Goal: Task Accomplishment & Management: Manage account settings

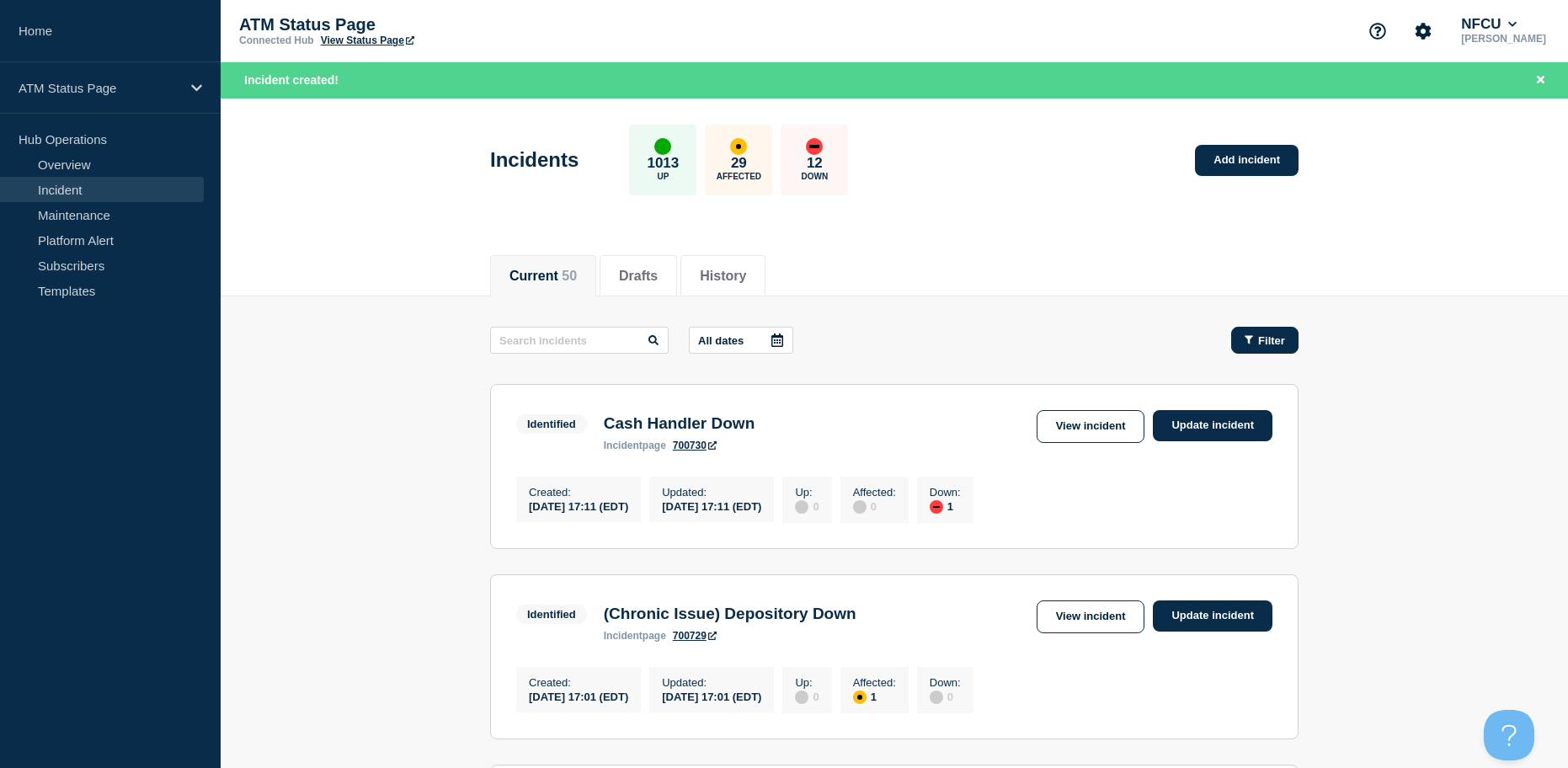
click at [1283, 337] on span "Filter" at bounding box center [1271, 340] width 26 height 13
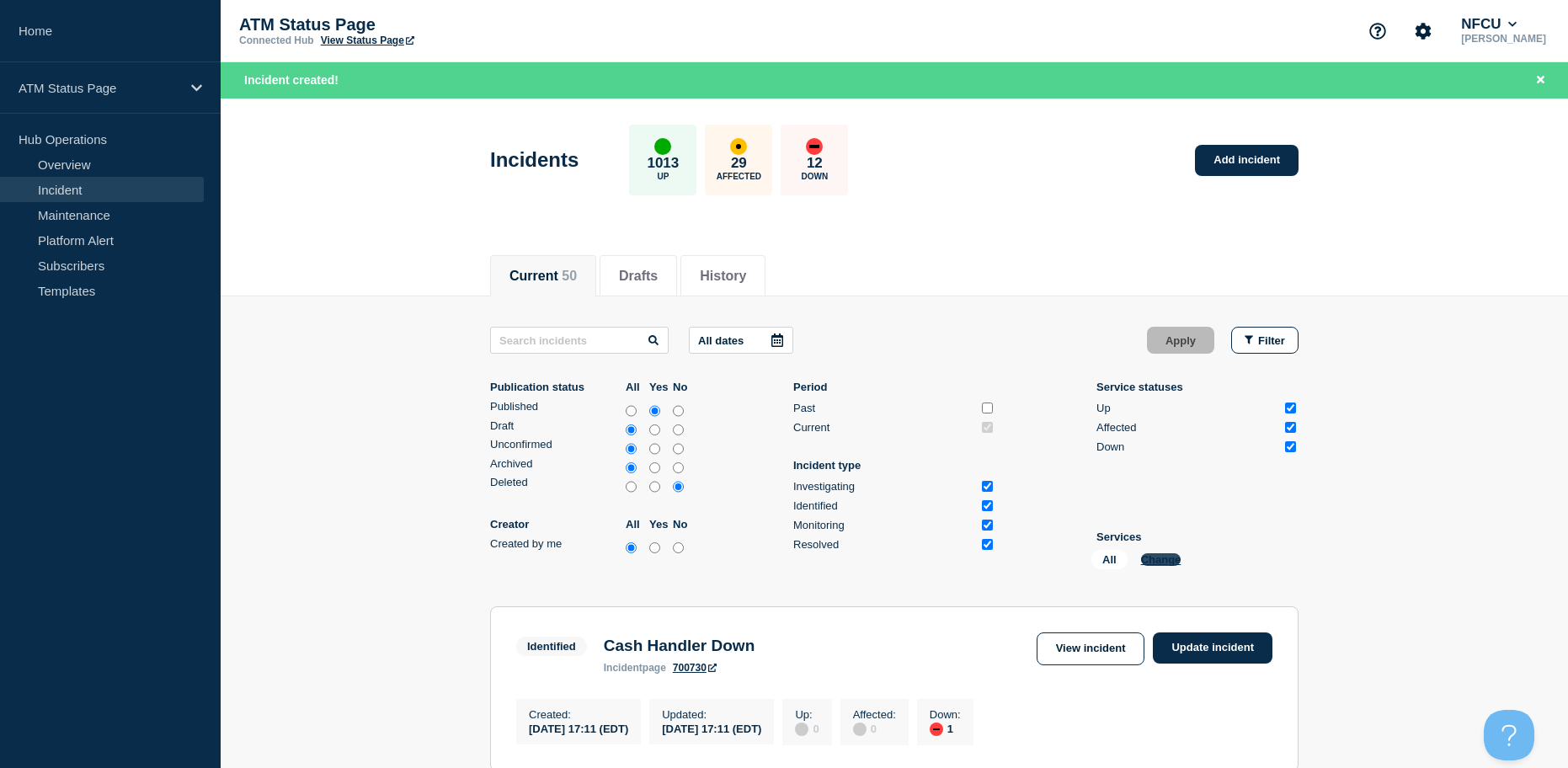
click at [1175, 555] on button "Change" at bounding box center [1161, 559] width 40 height 13
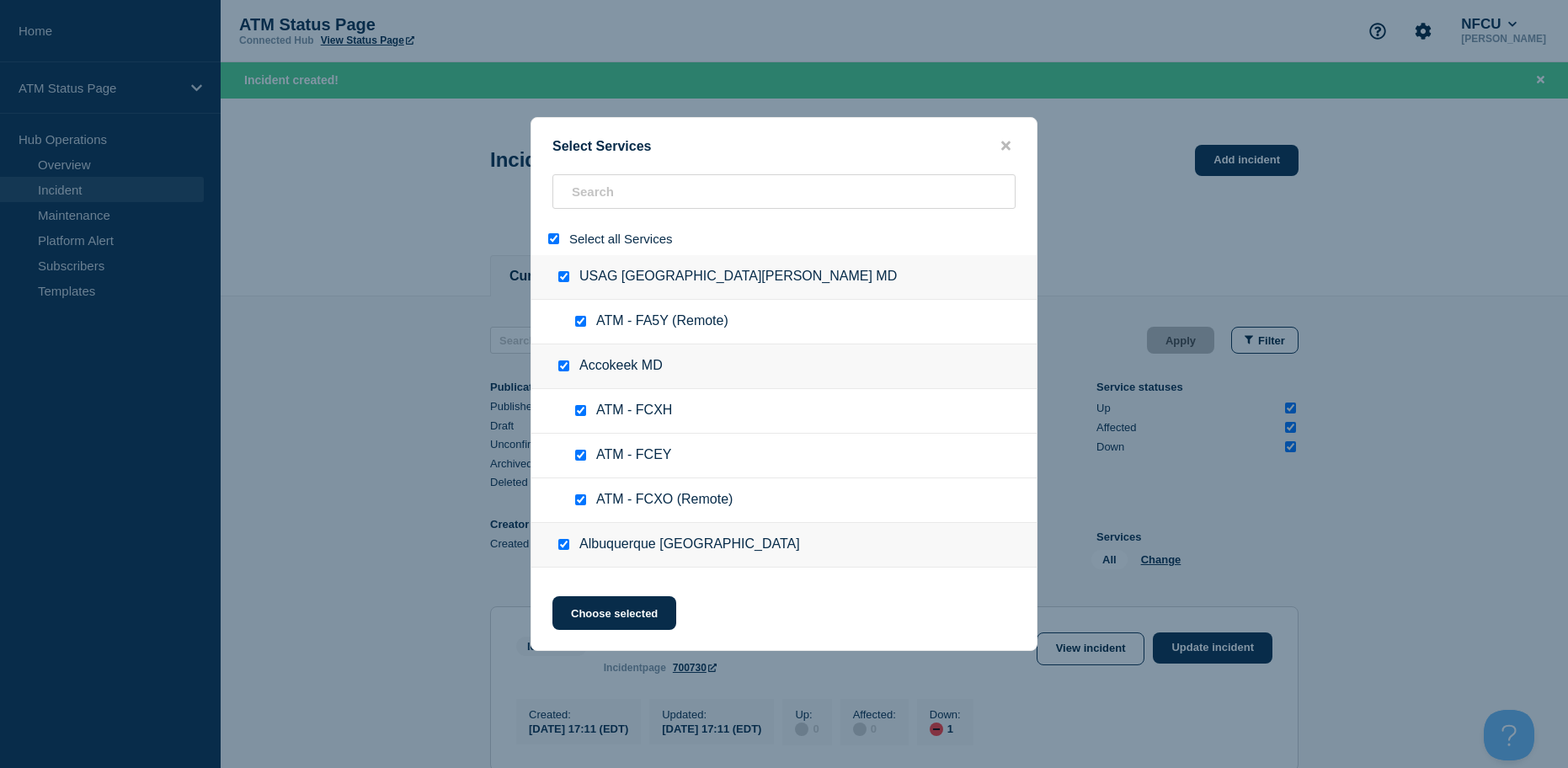
click at [553, 242] on input "select all" at bounding box center [553, 238] width 11 height 11
checkbox input "false"
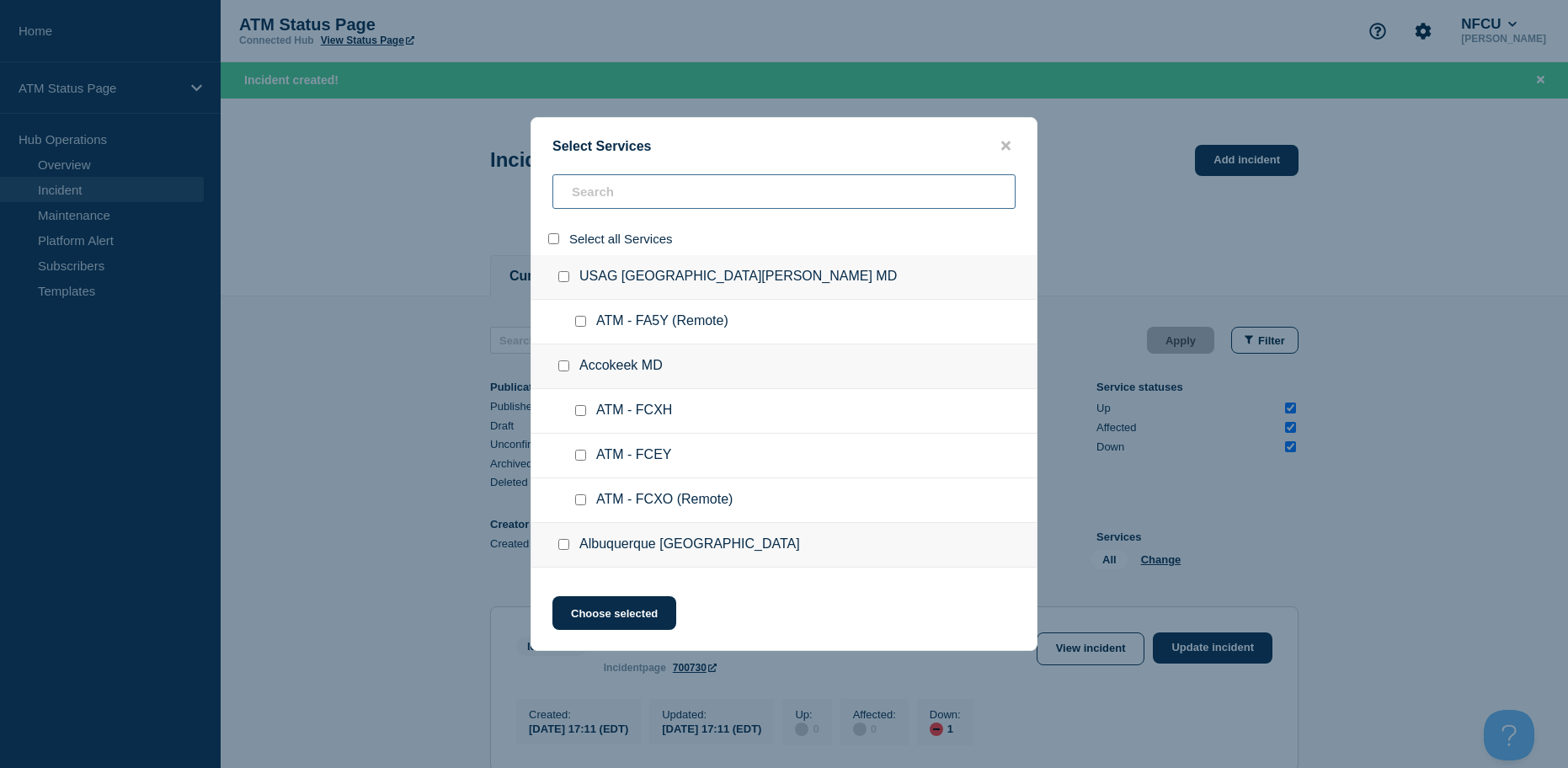
checkbox input "false"
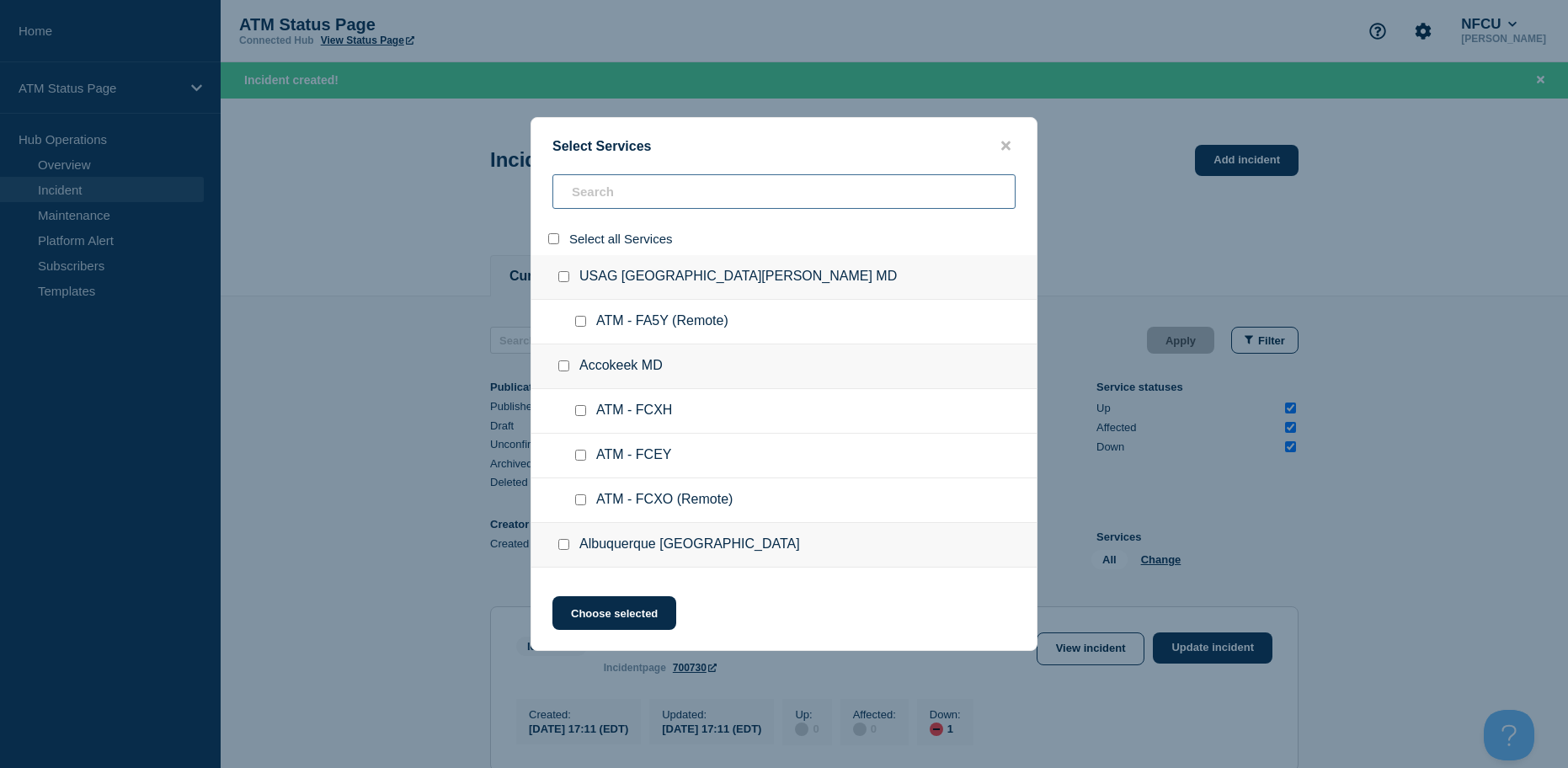
checkbox input "false"
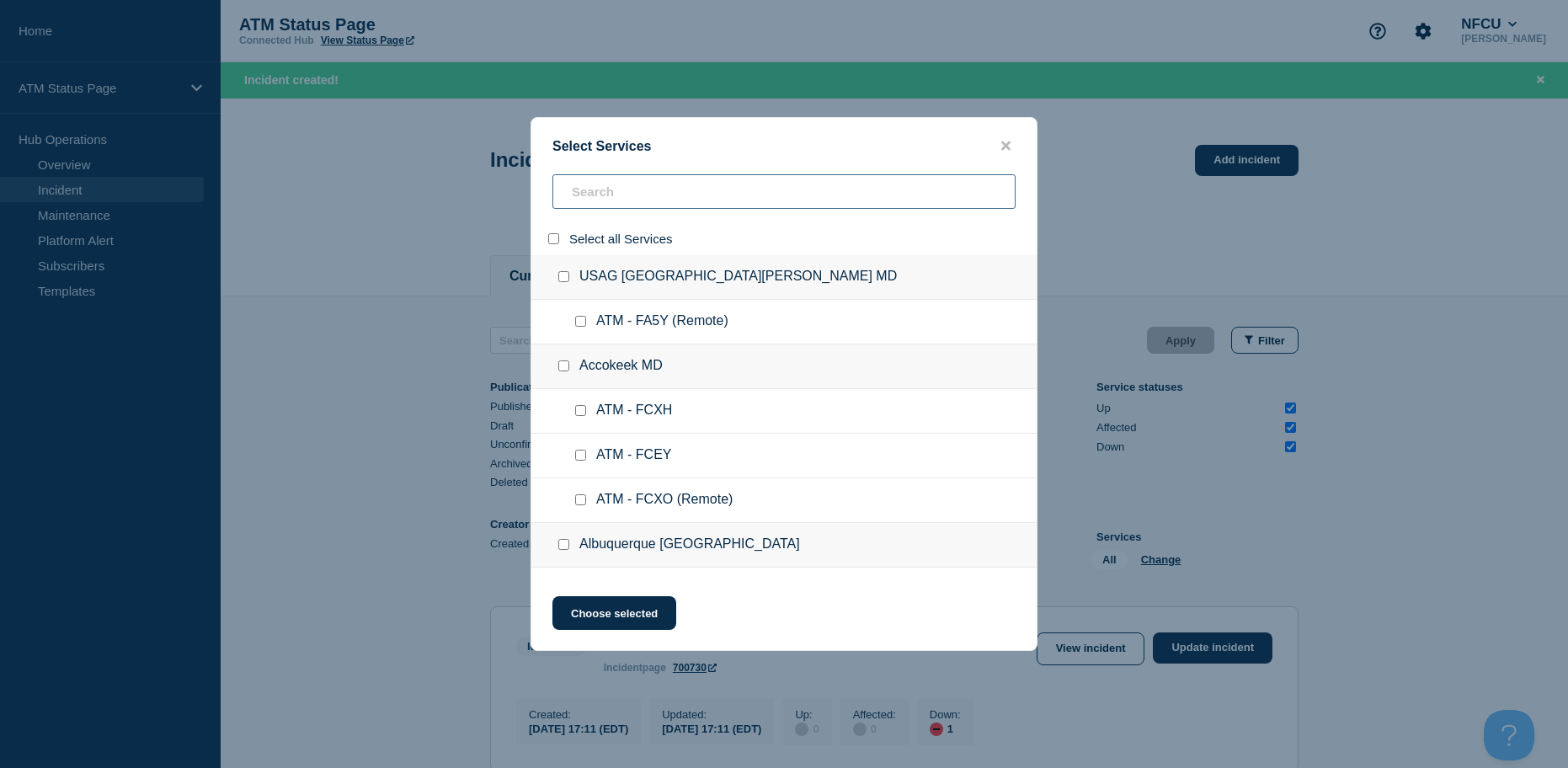
checkbox input "false"
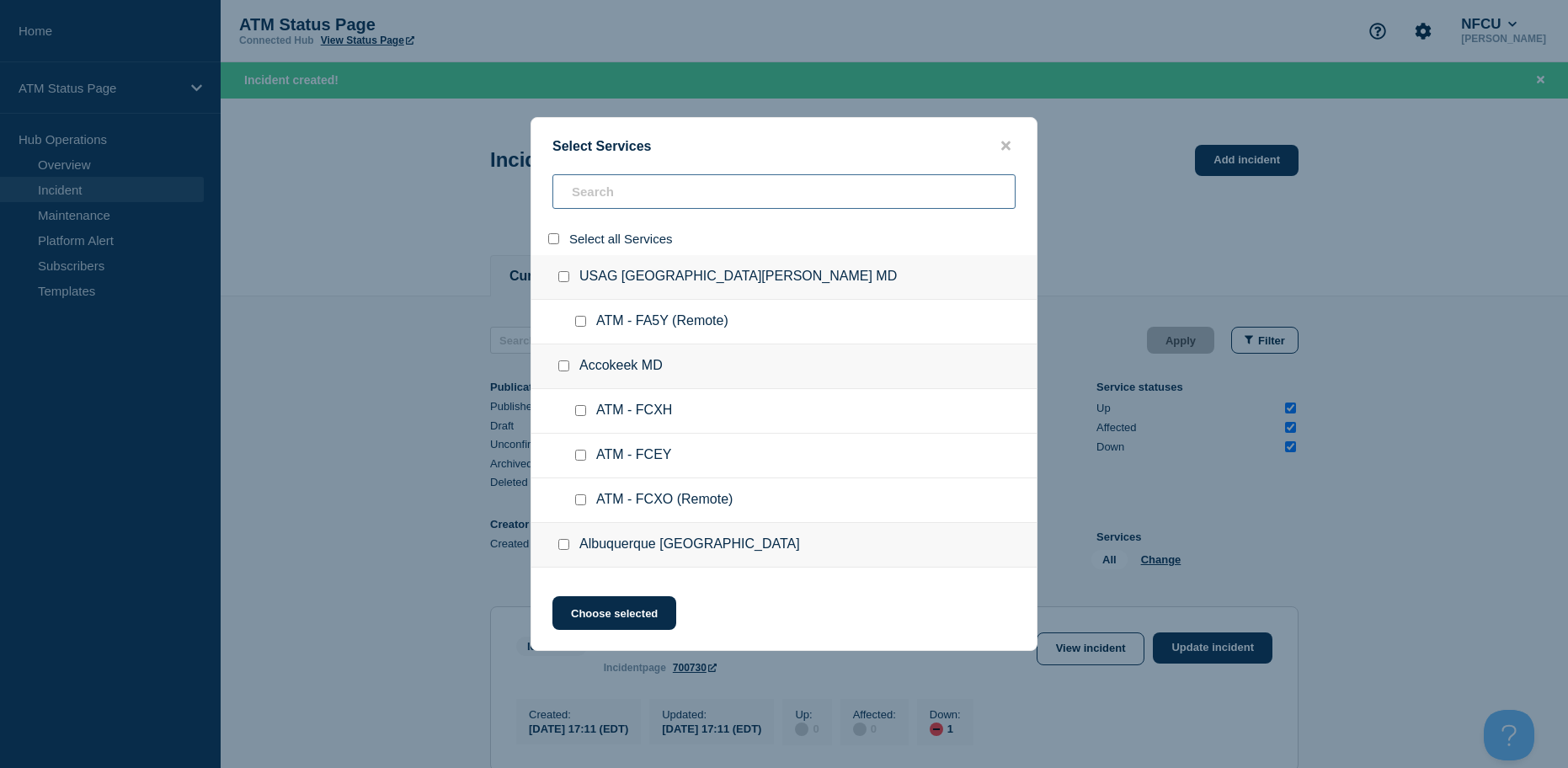
checkbox input "false"
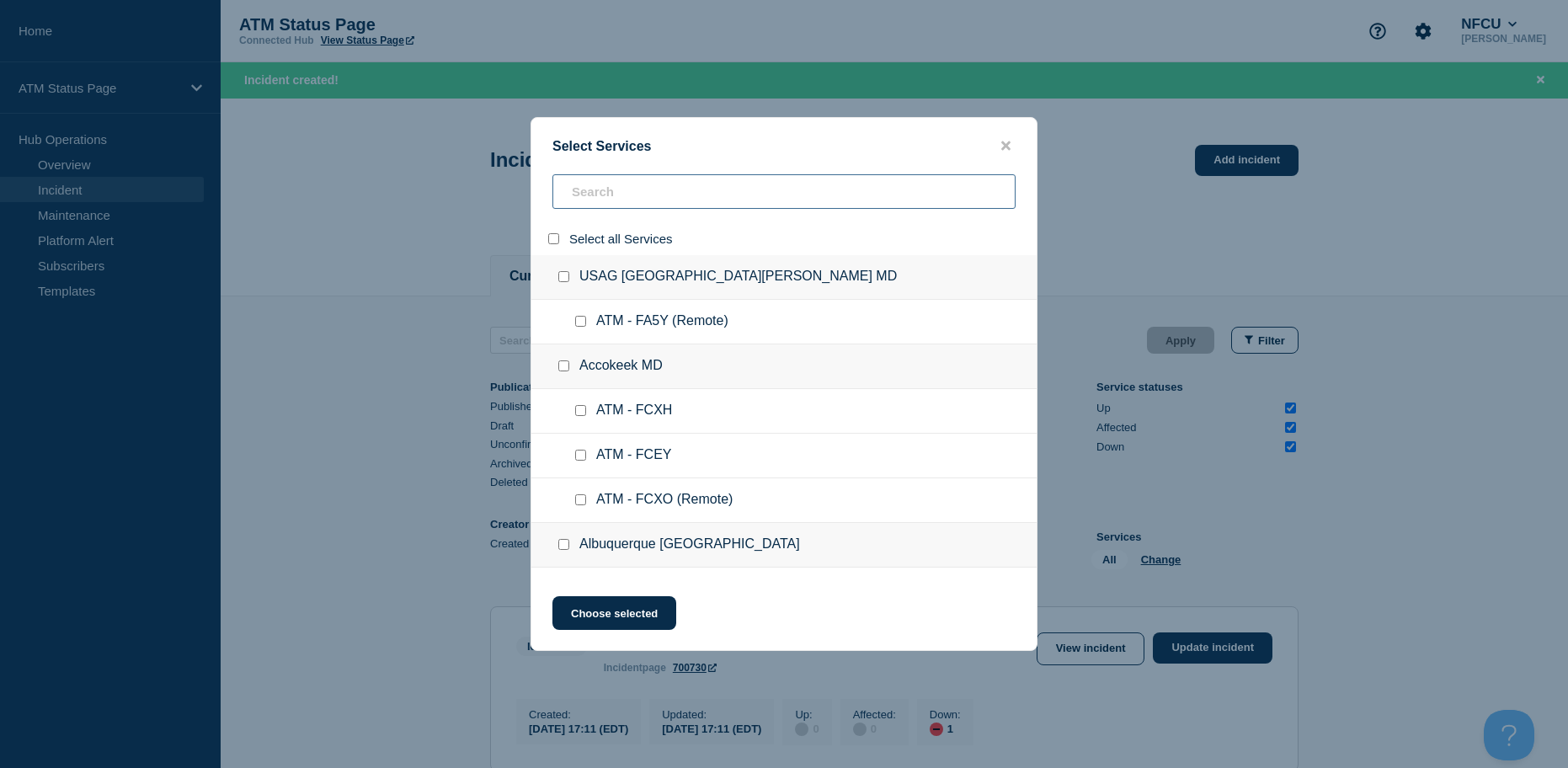
checkbox input "false"
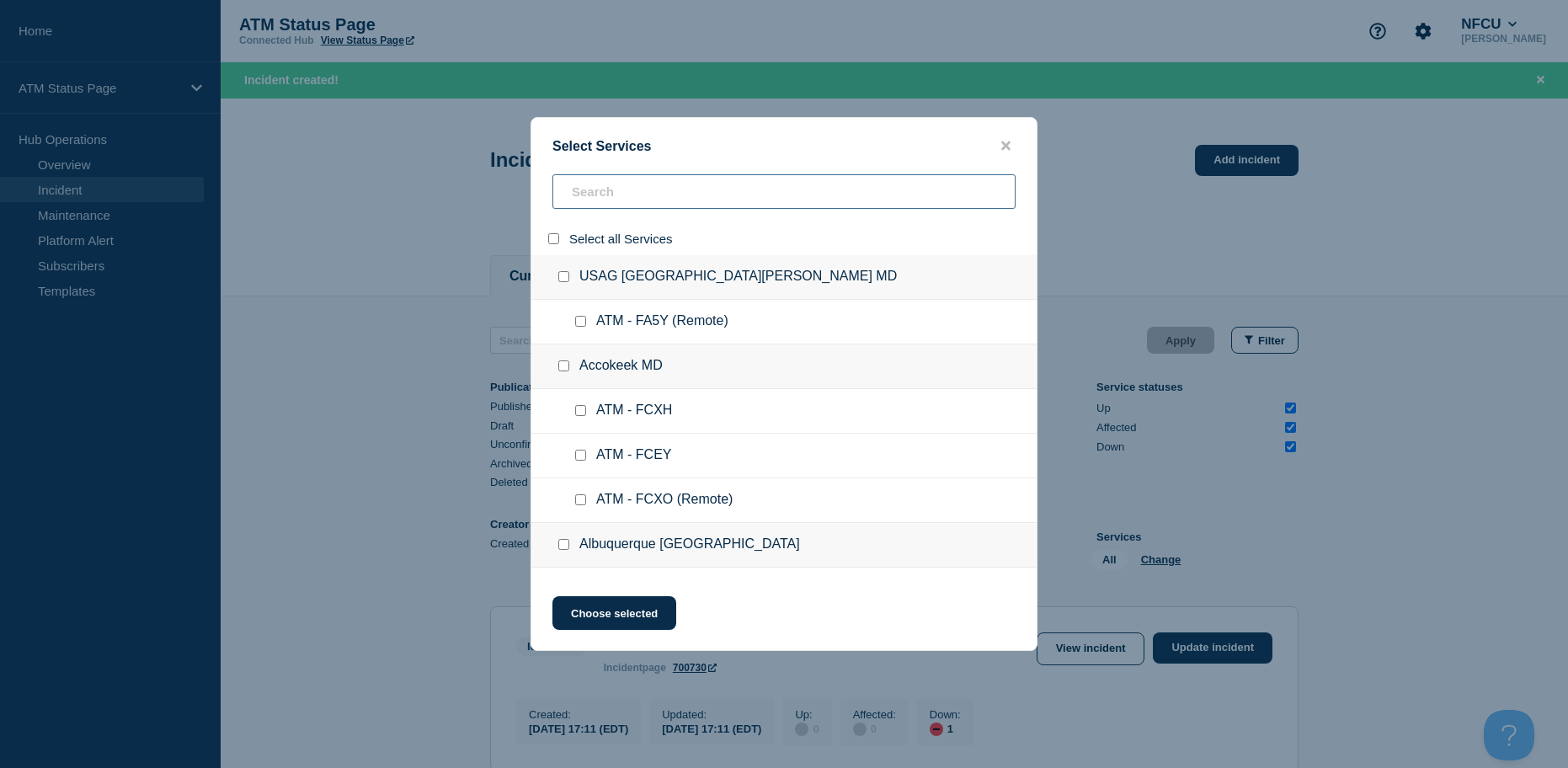
checkbox input "false"
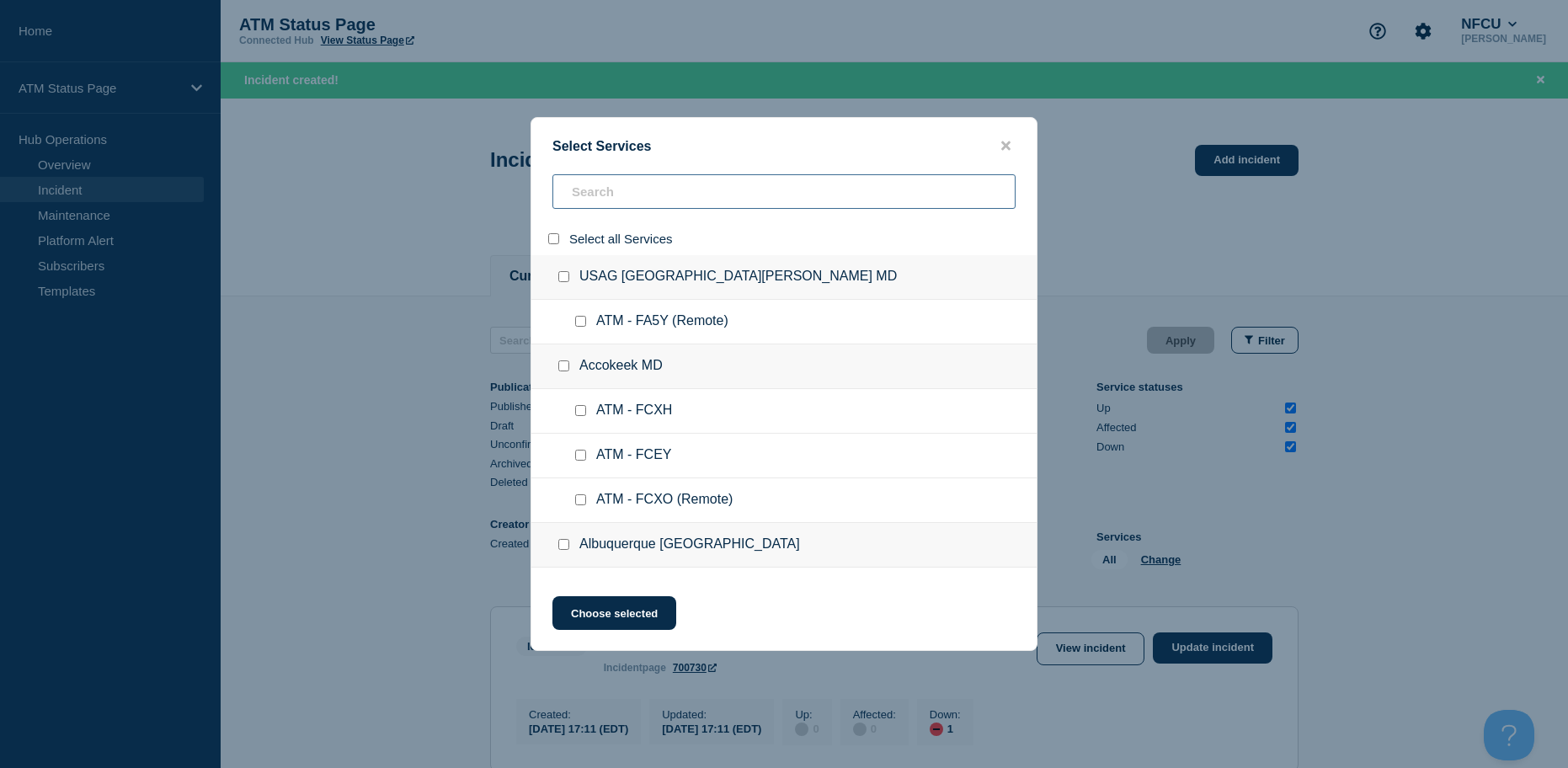
checkbox input "false"
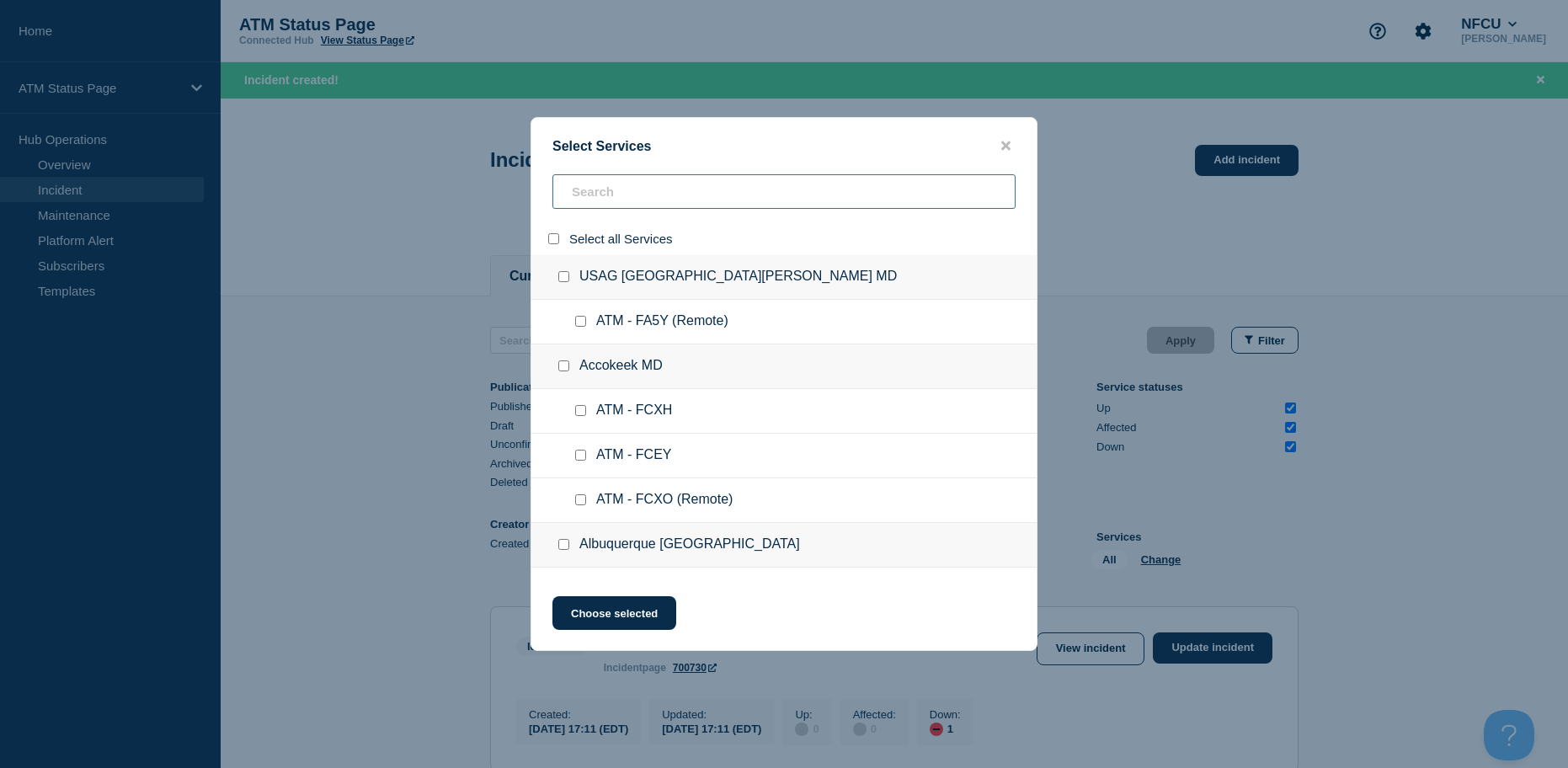
checkbox input "false"
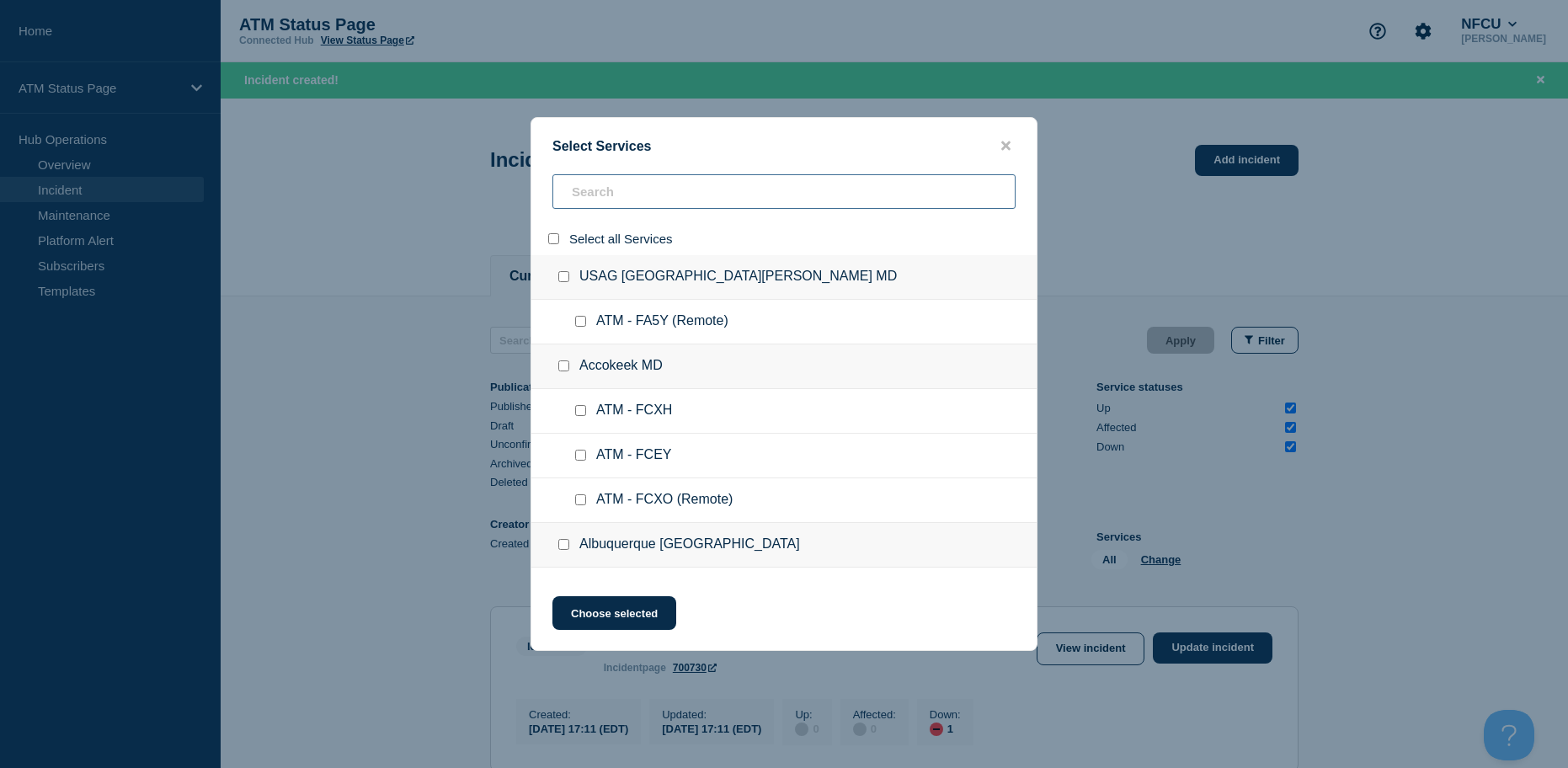
checkbox input "false"
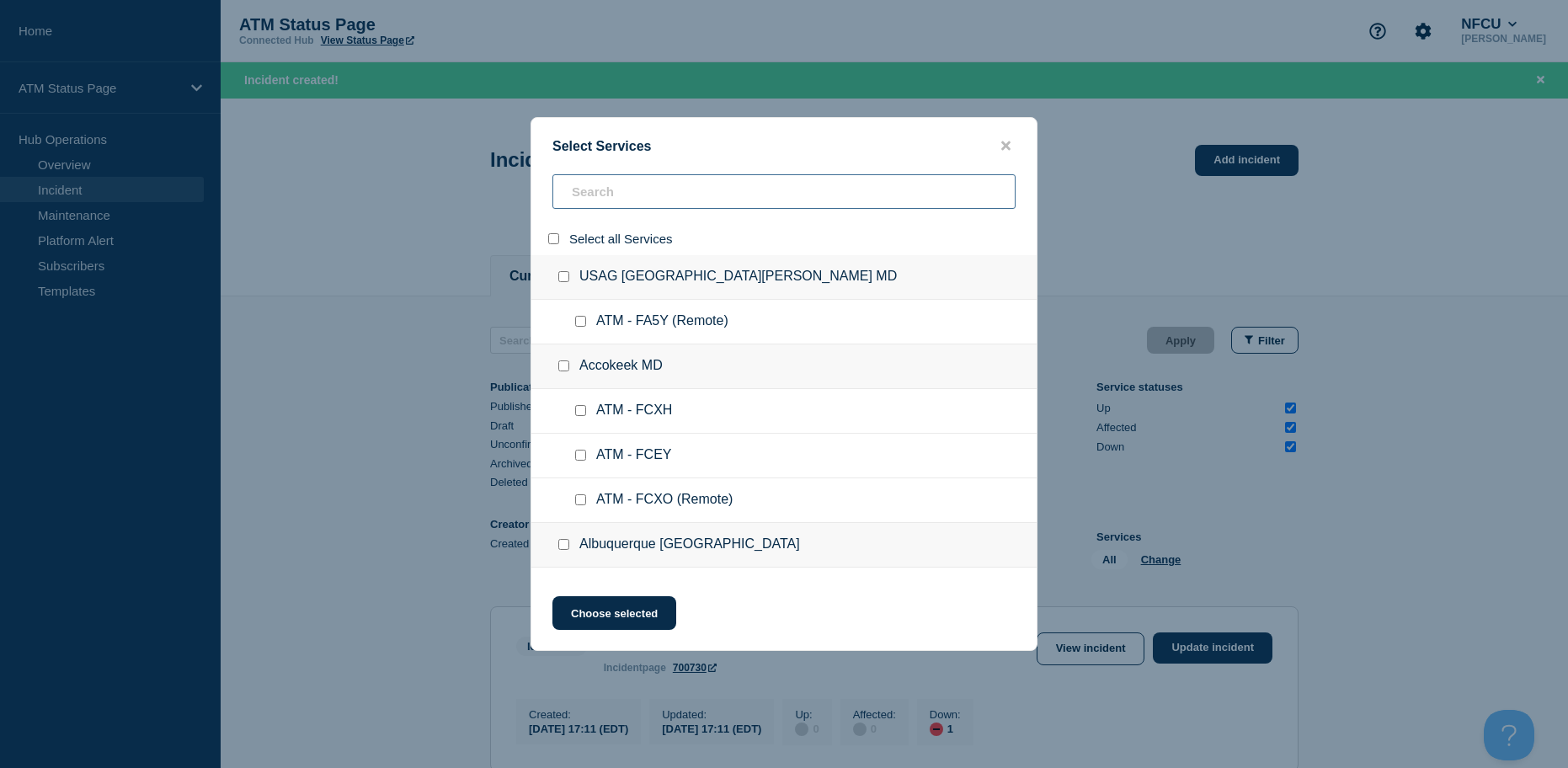
checkbox input "false"
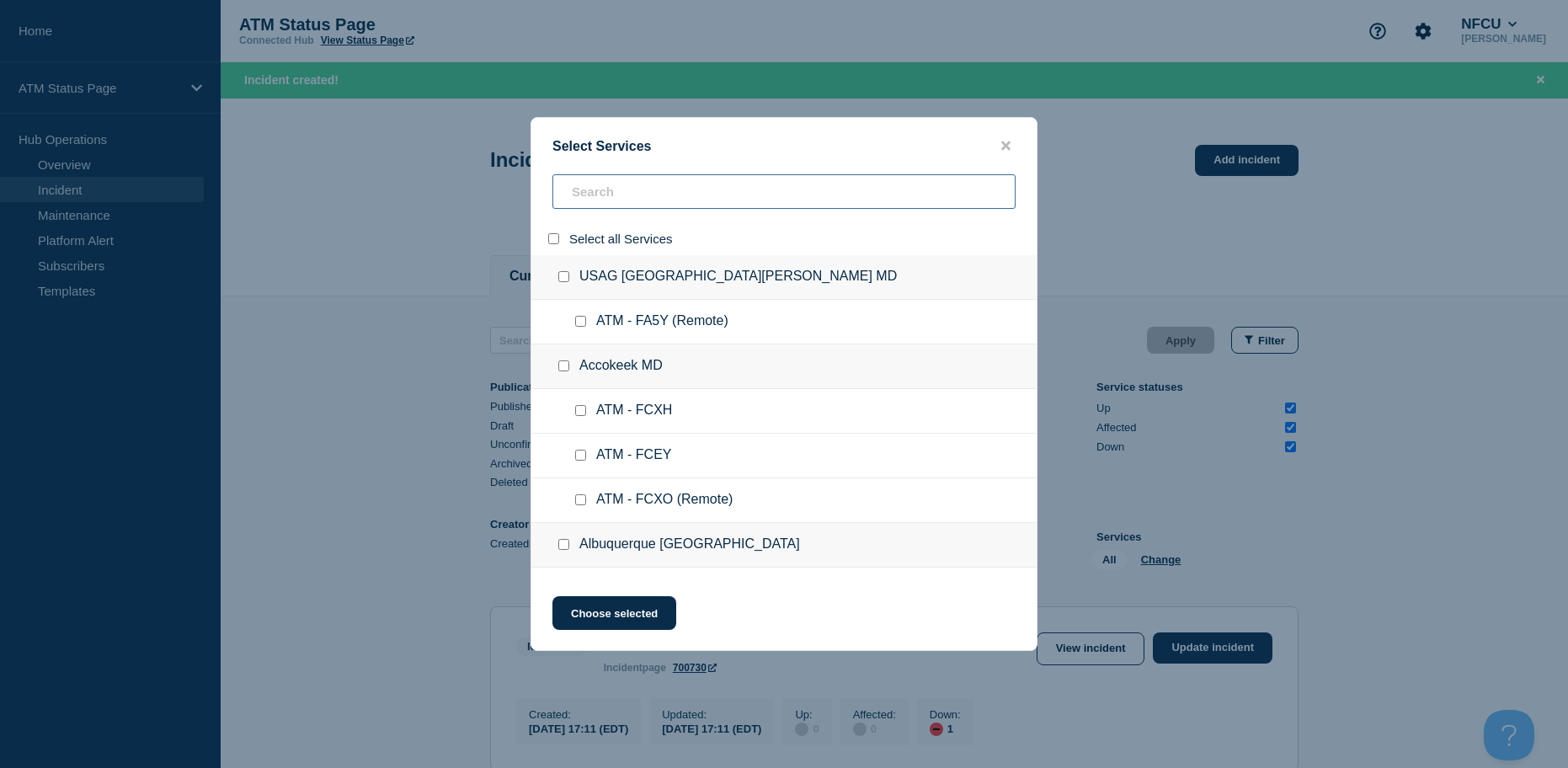
checkbox input "false"
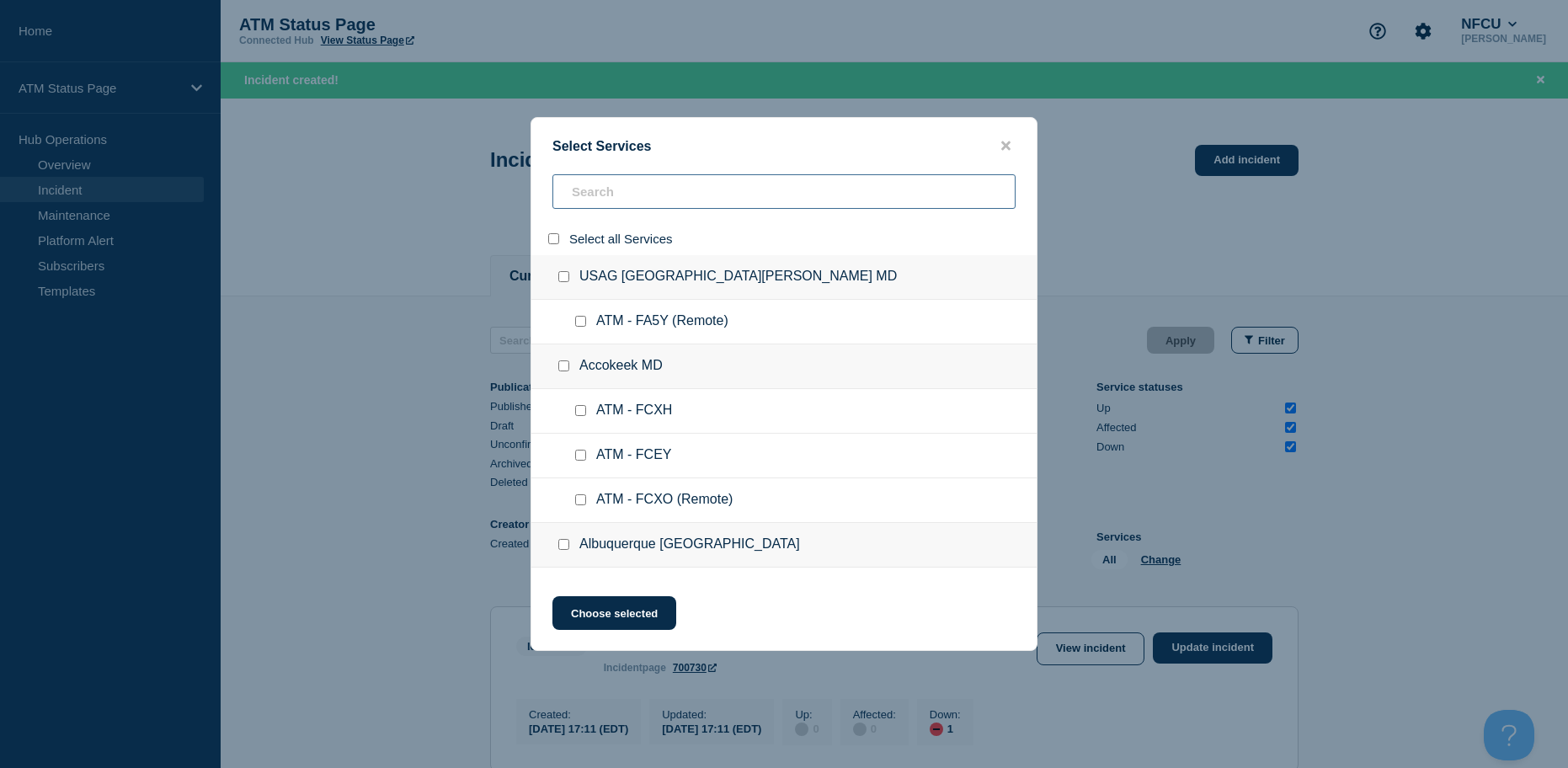
checkbox input "false"
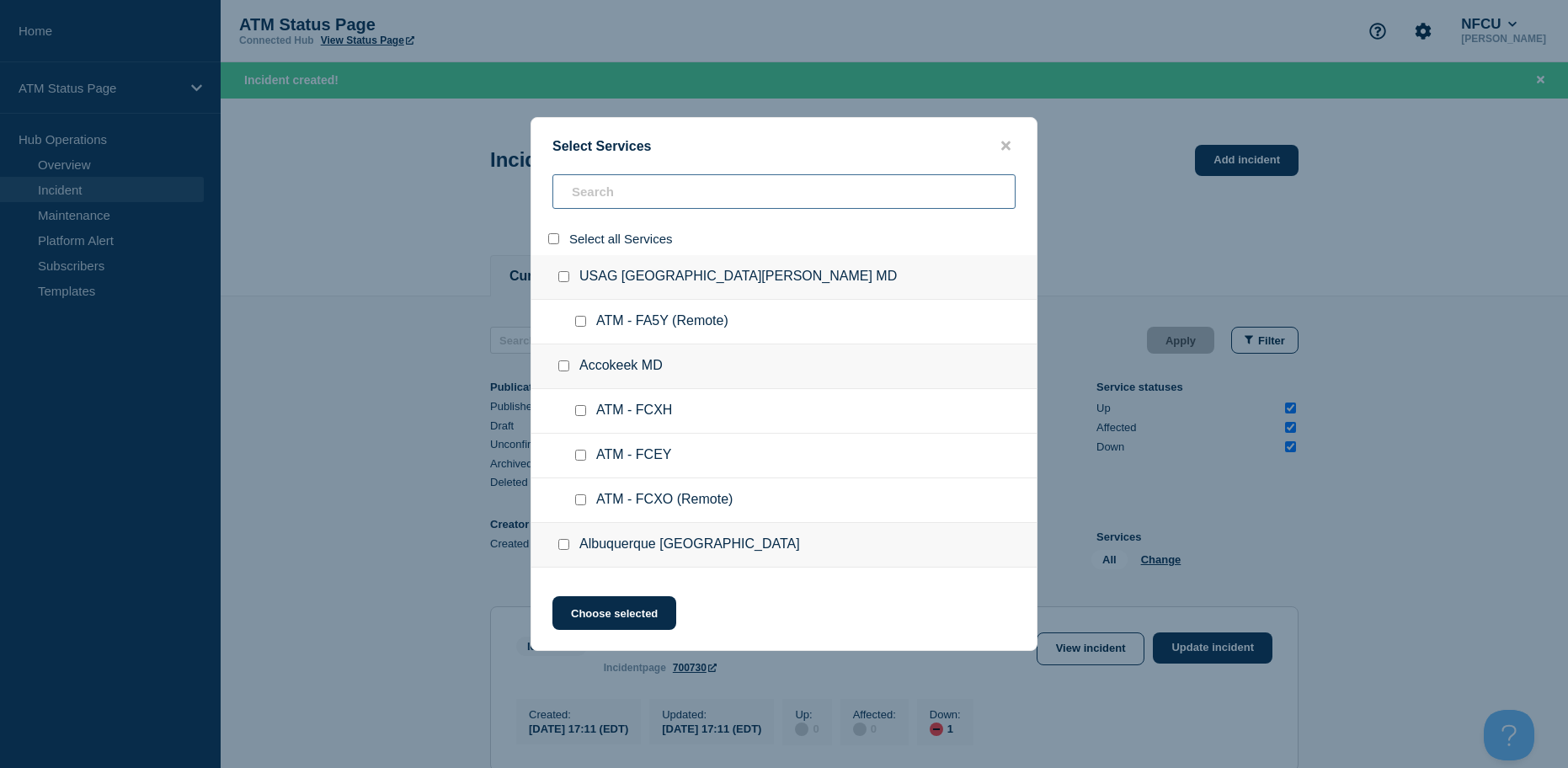
checkbox input "false"
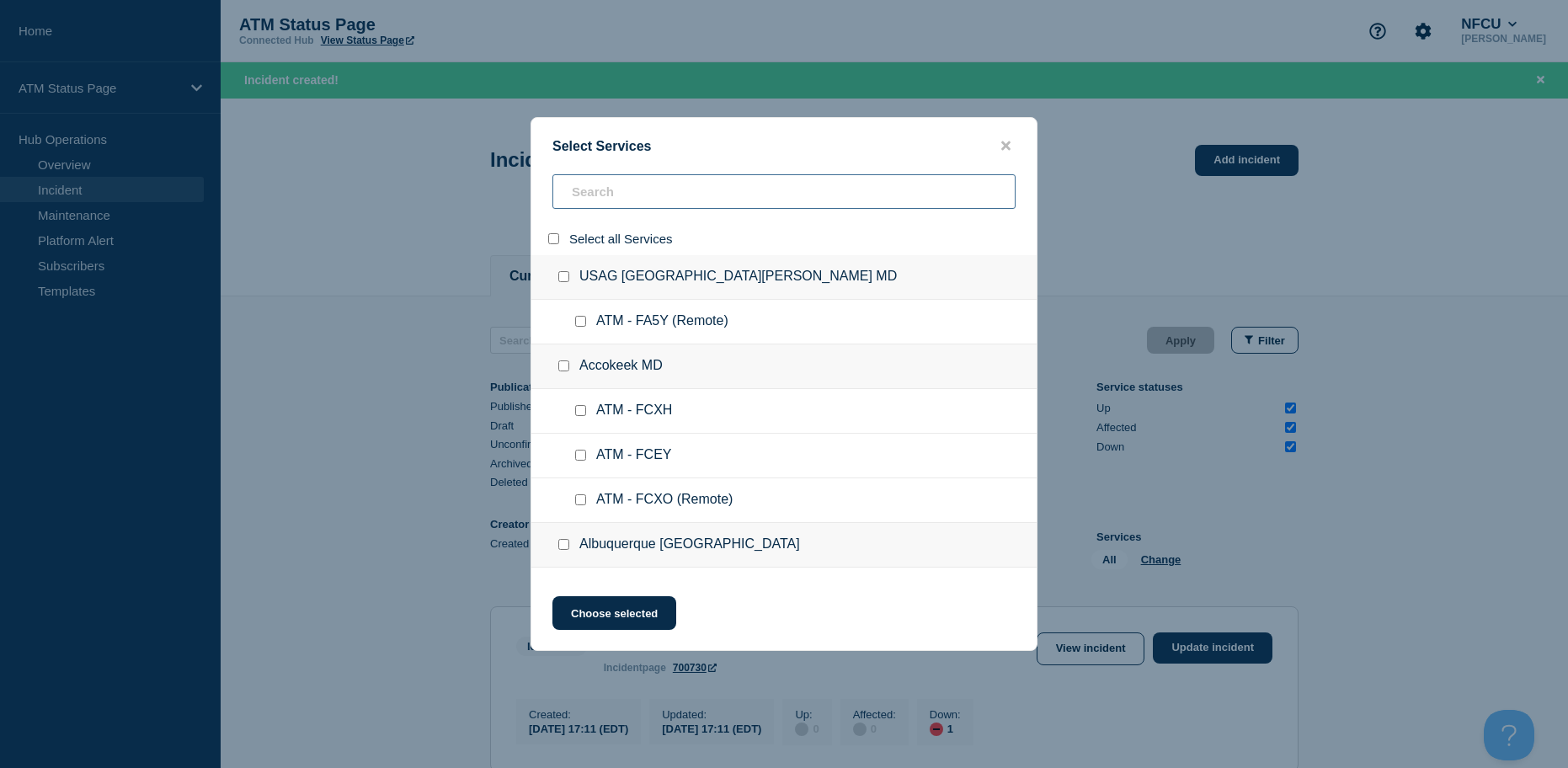
checkbox input "false"
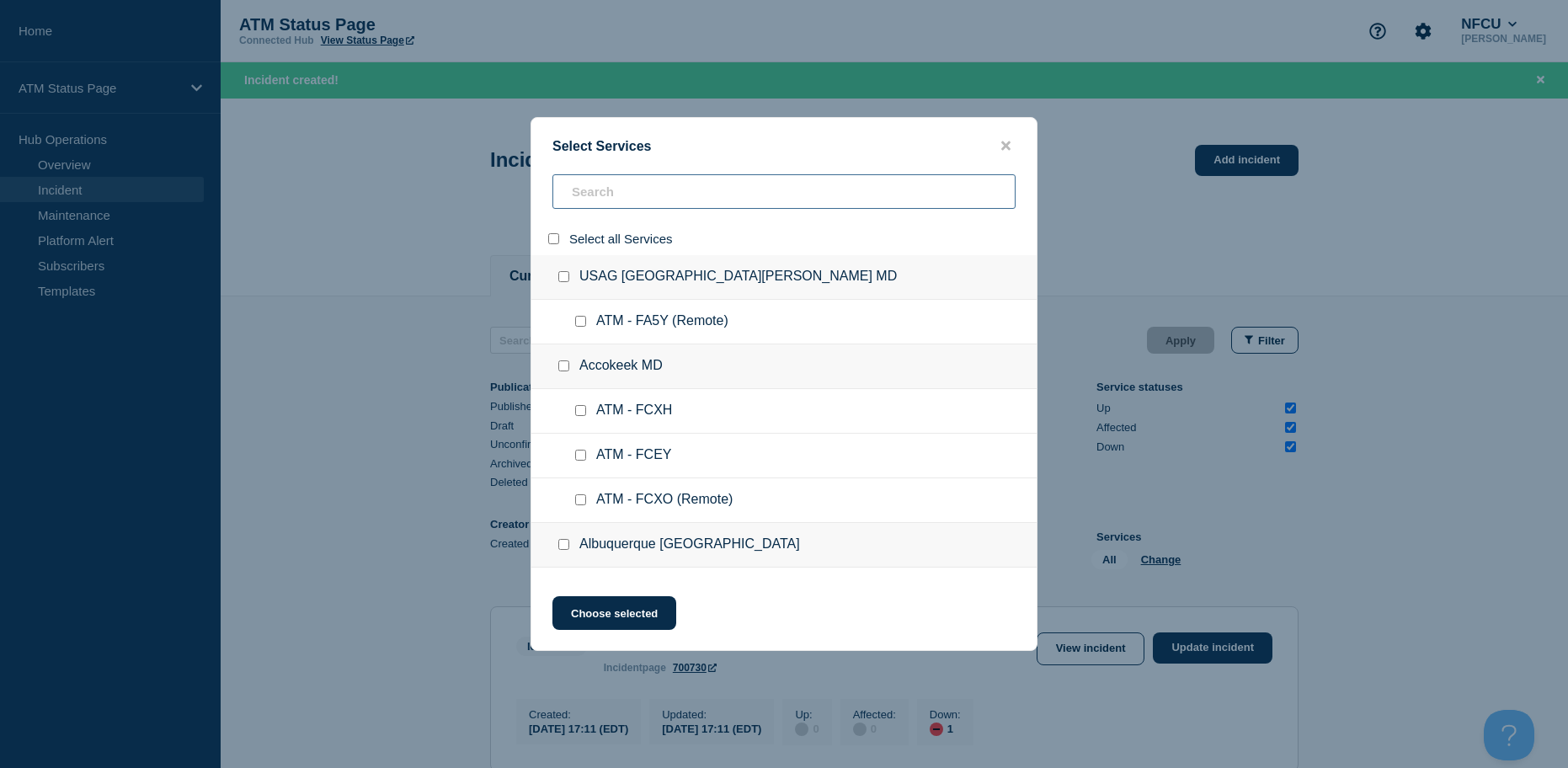
checkbox input "false"
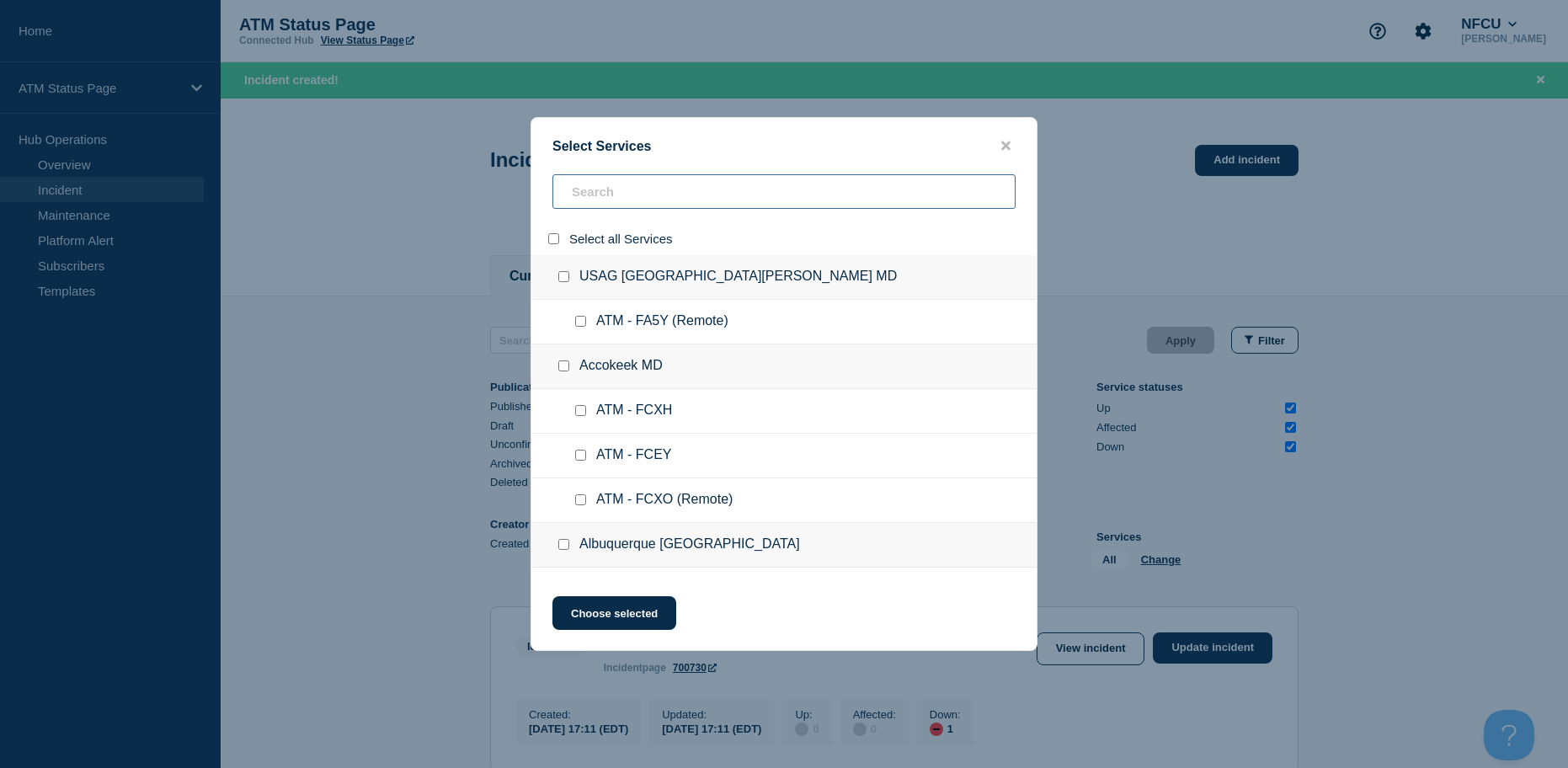
checkbox input "false"
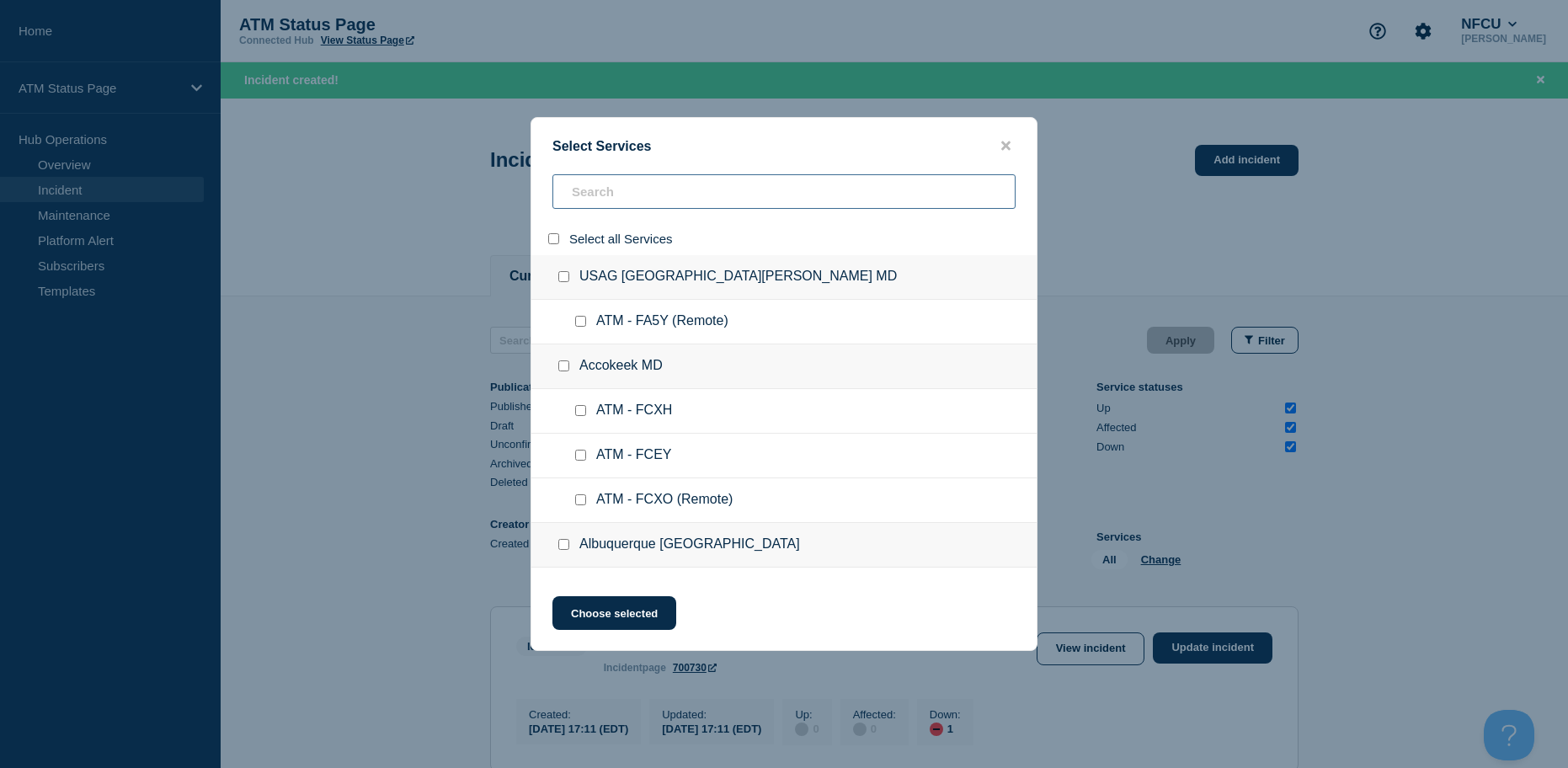
checkbox input "false"
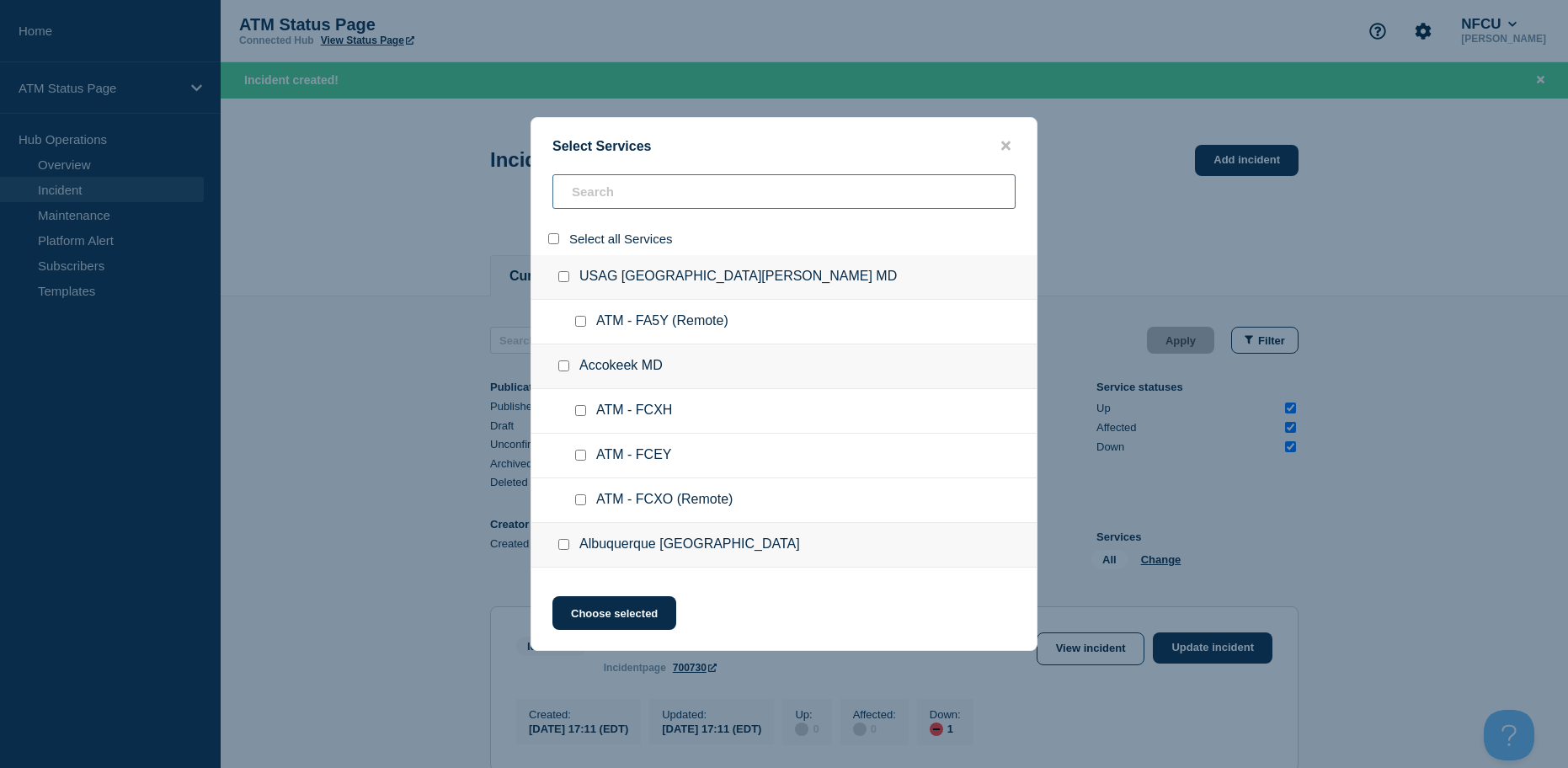
checkbox input "false"
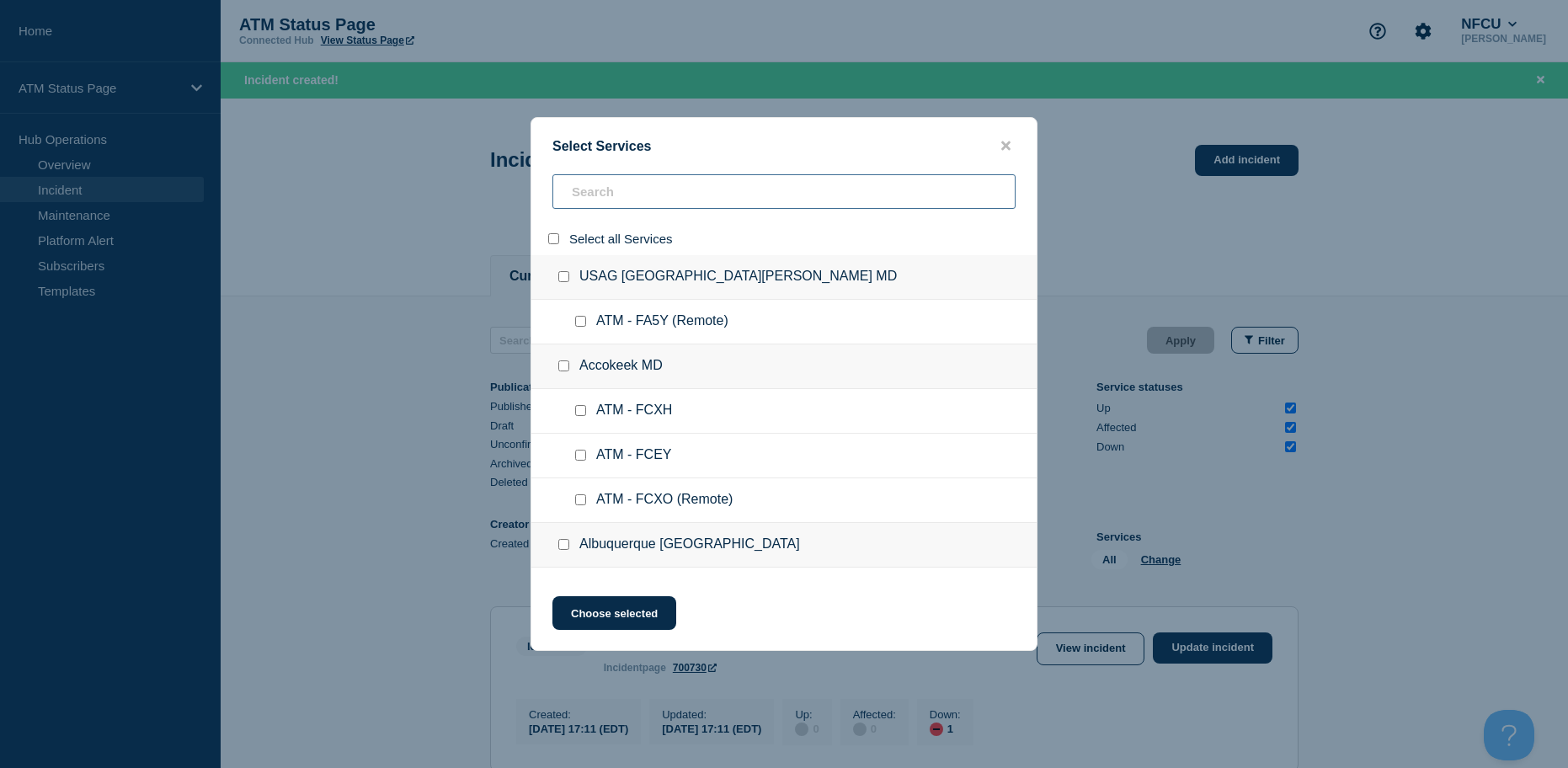
checkbox input "false"
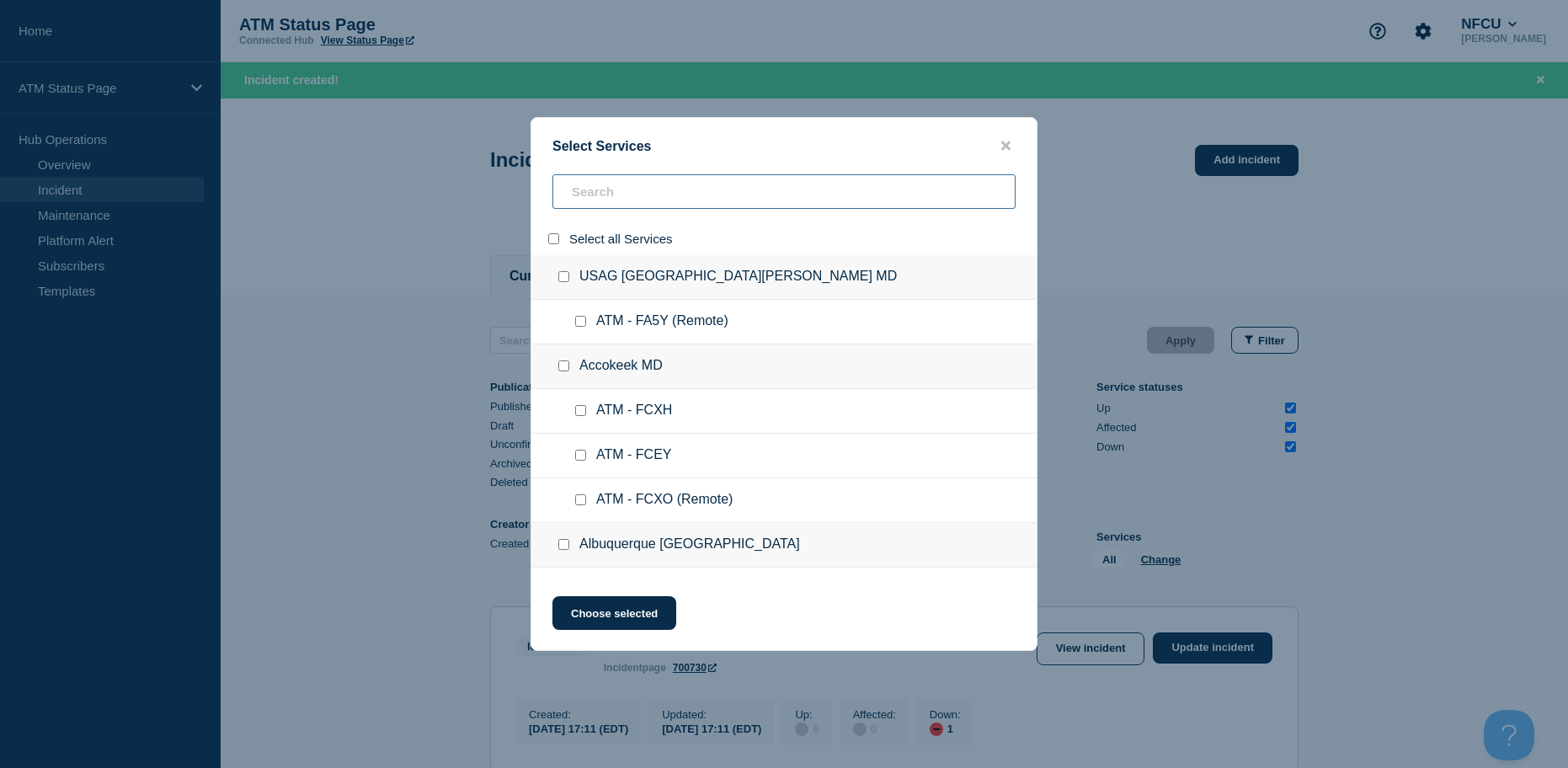
checkbox input "false"
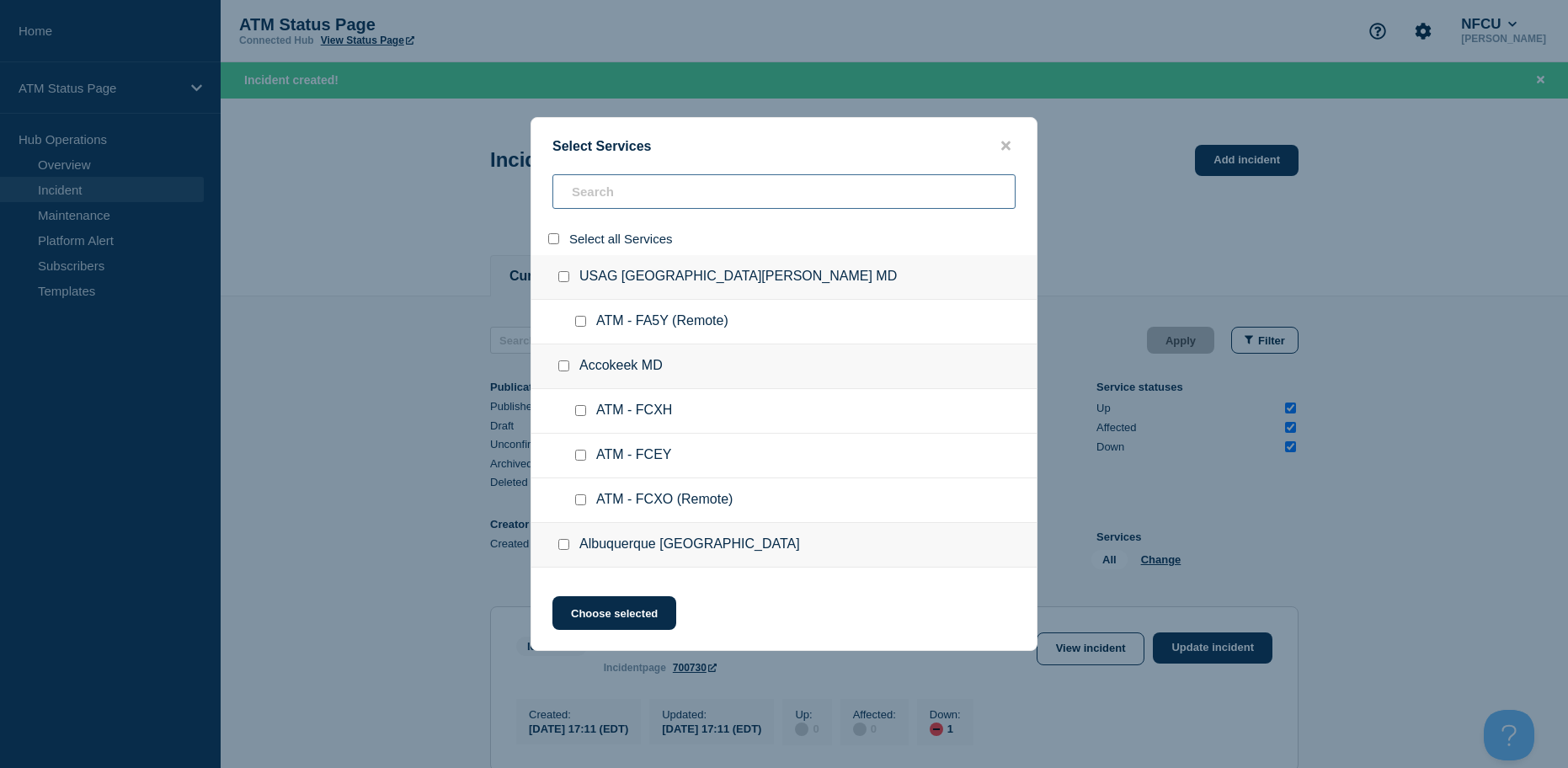
checkbox input "false"
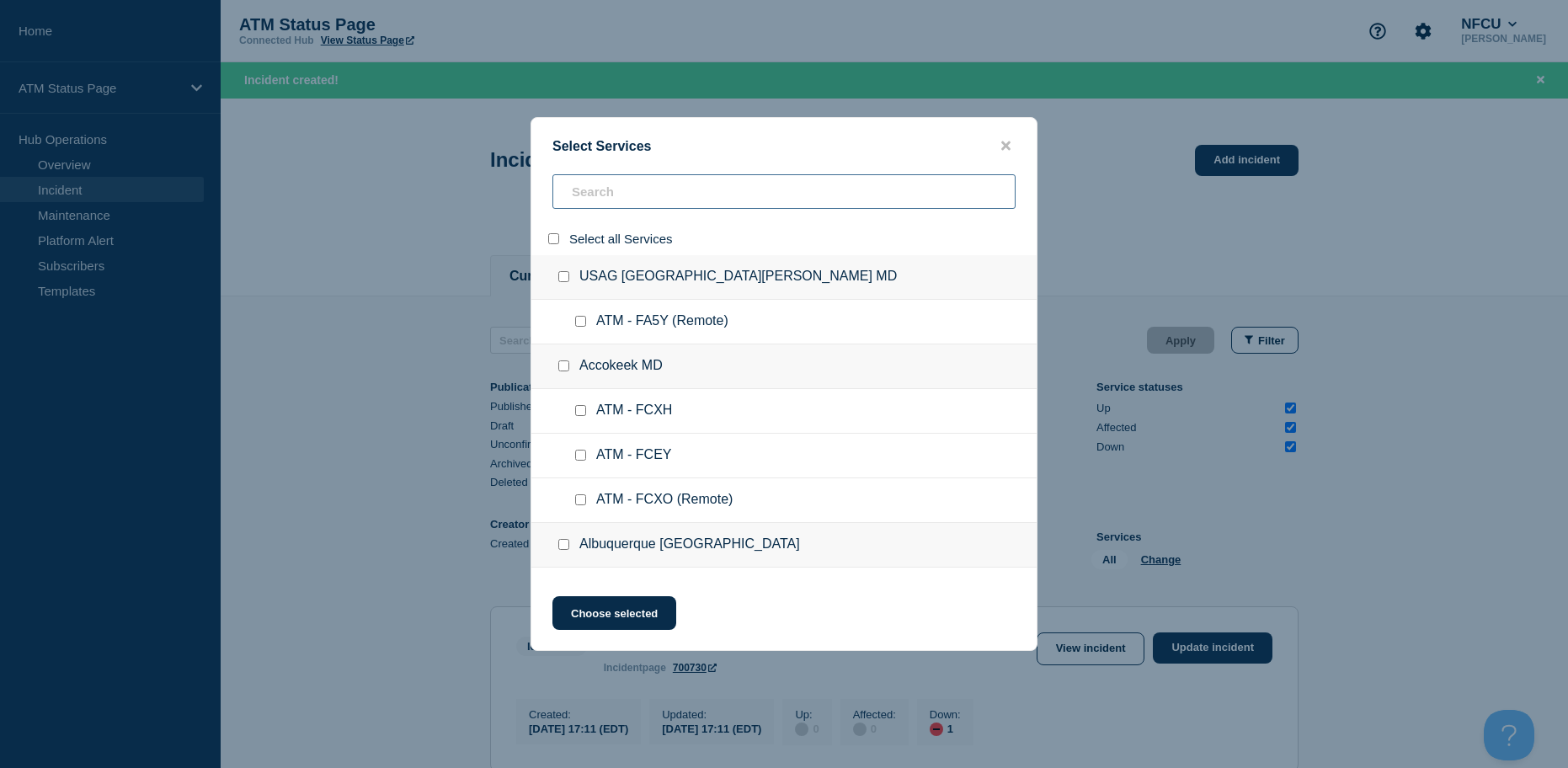
checkbox input "false"
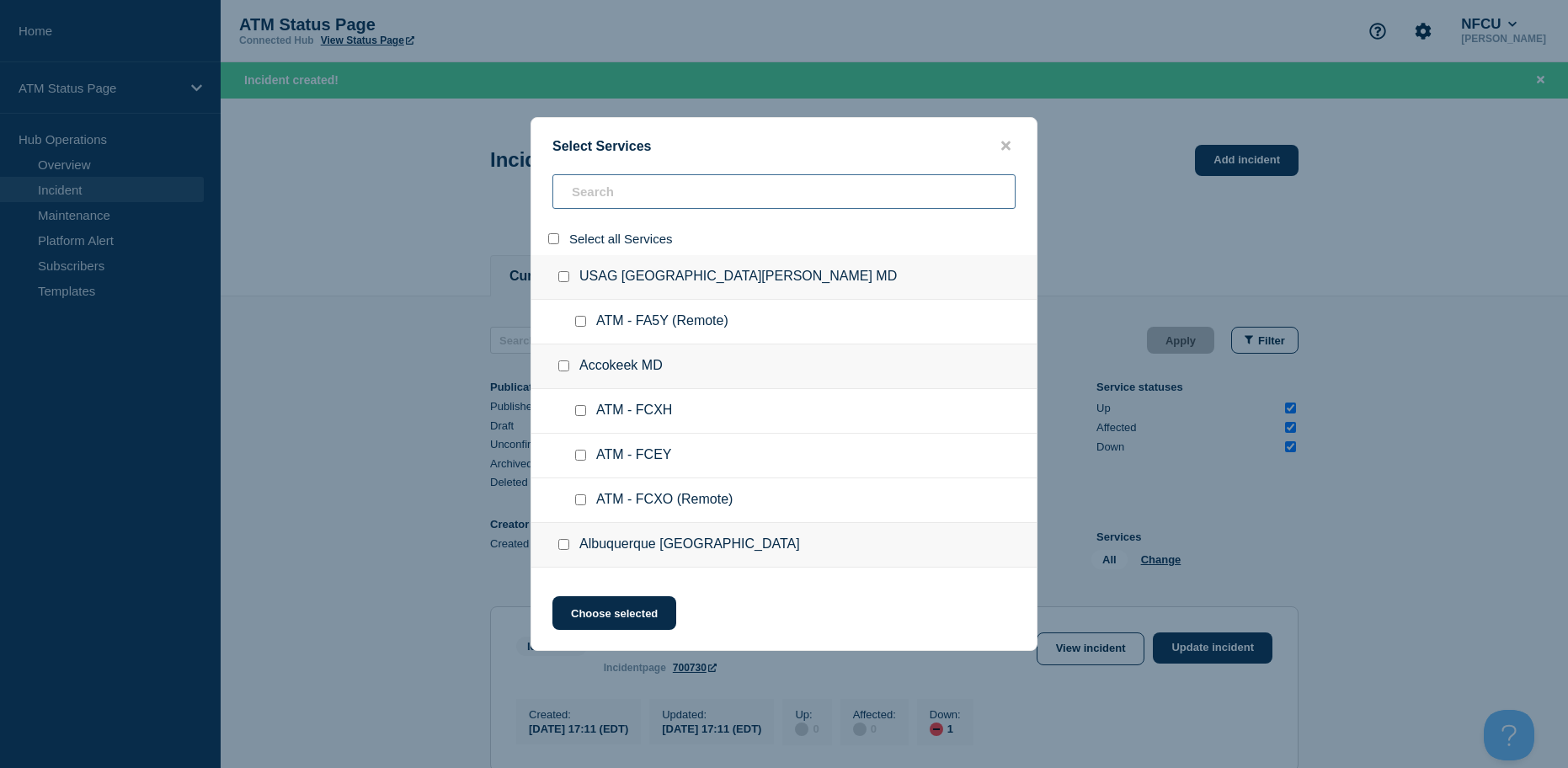
checkbox input "false"
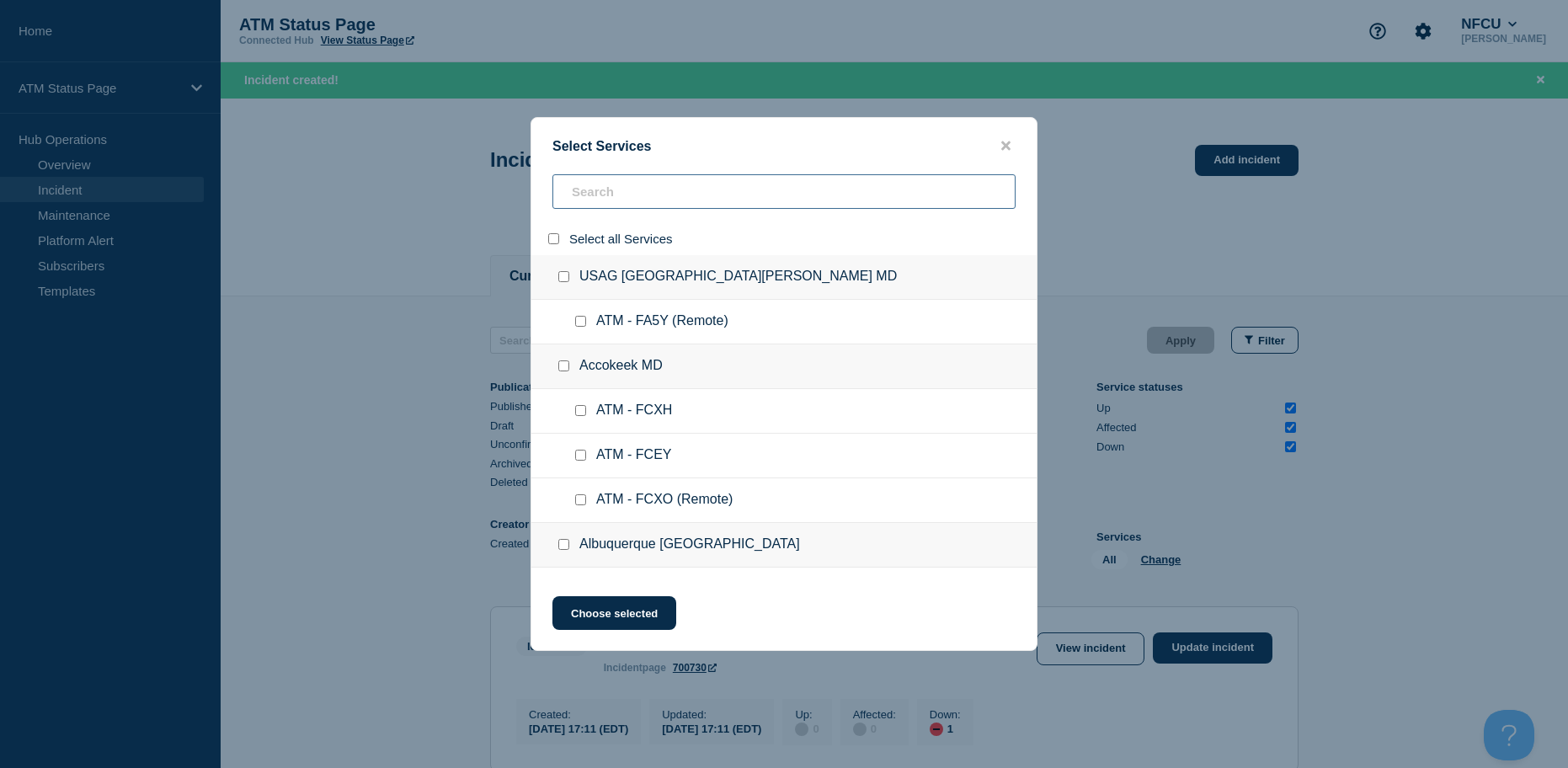
checkbox input "false"
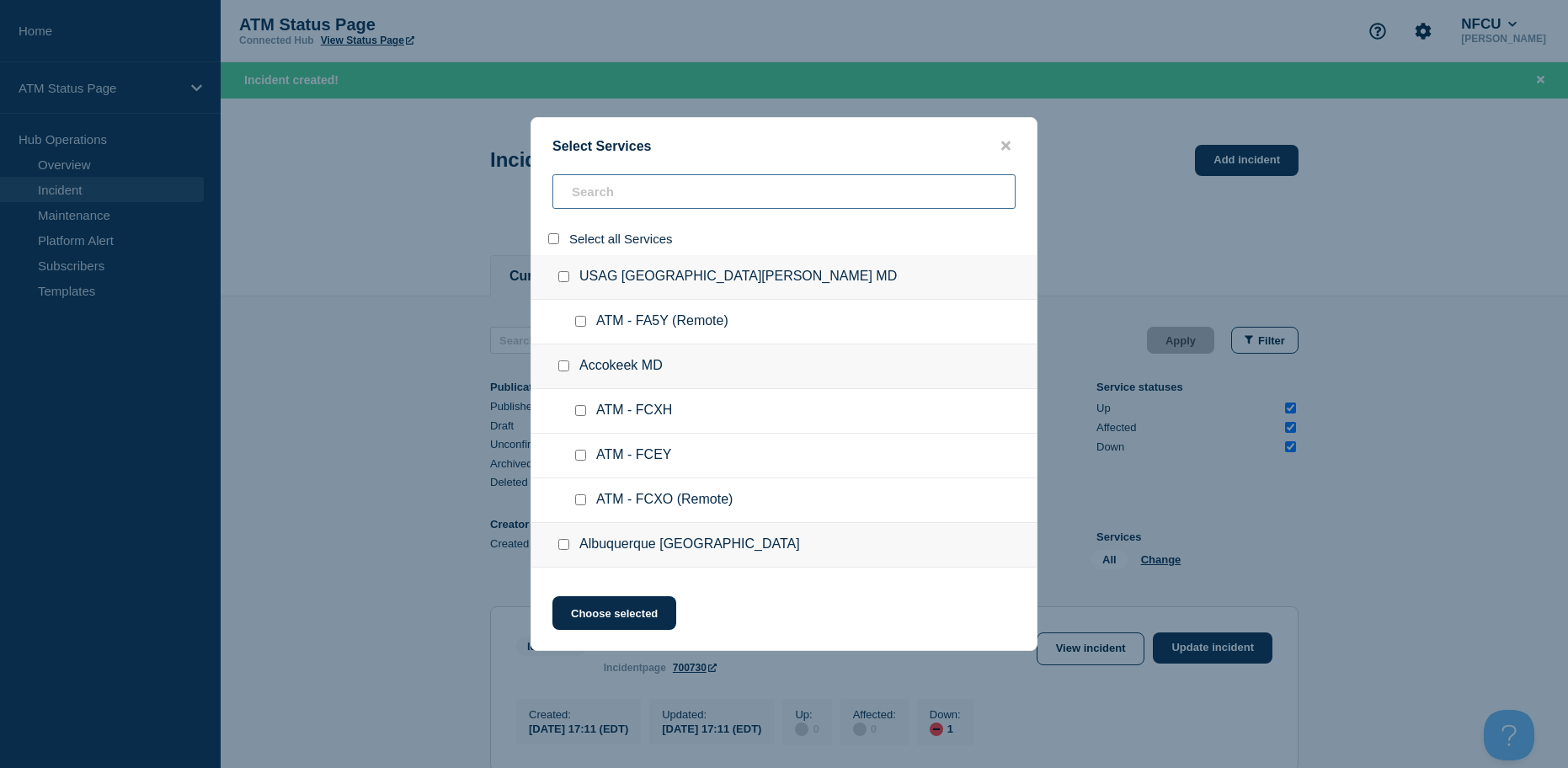
checkbox input "false"
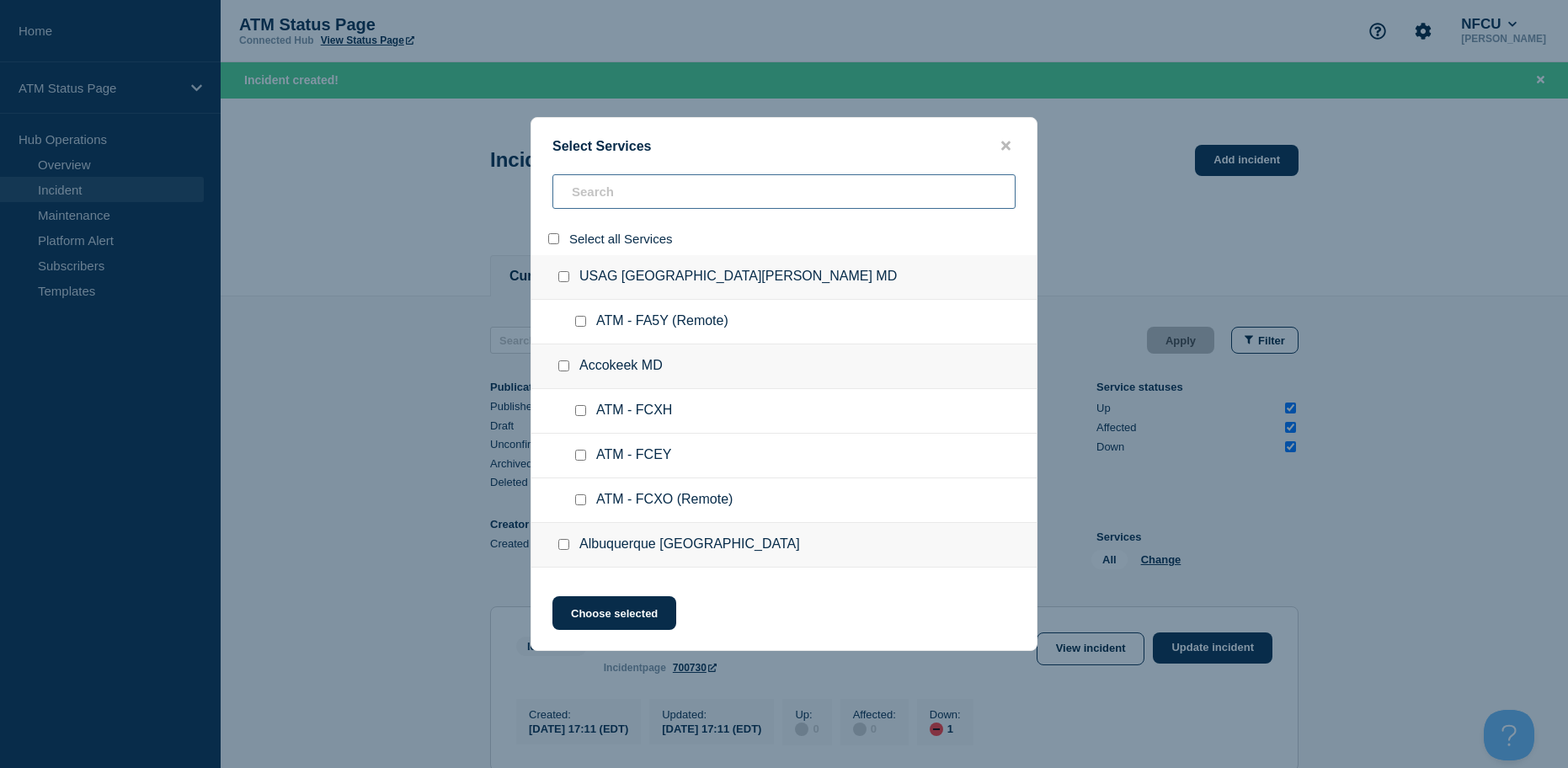
checkbox input "false"
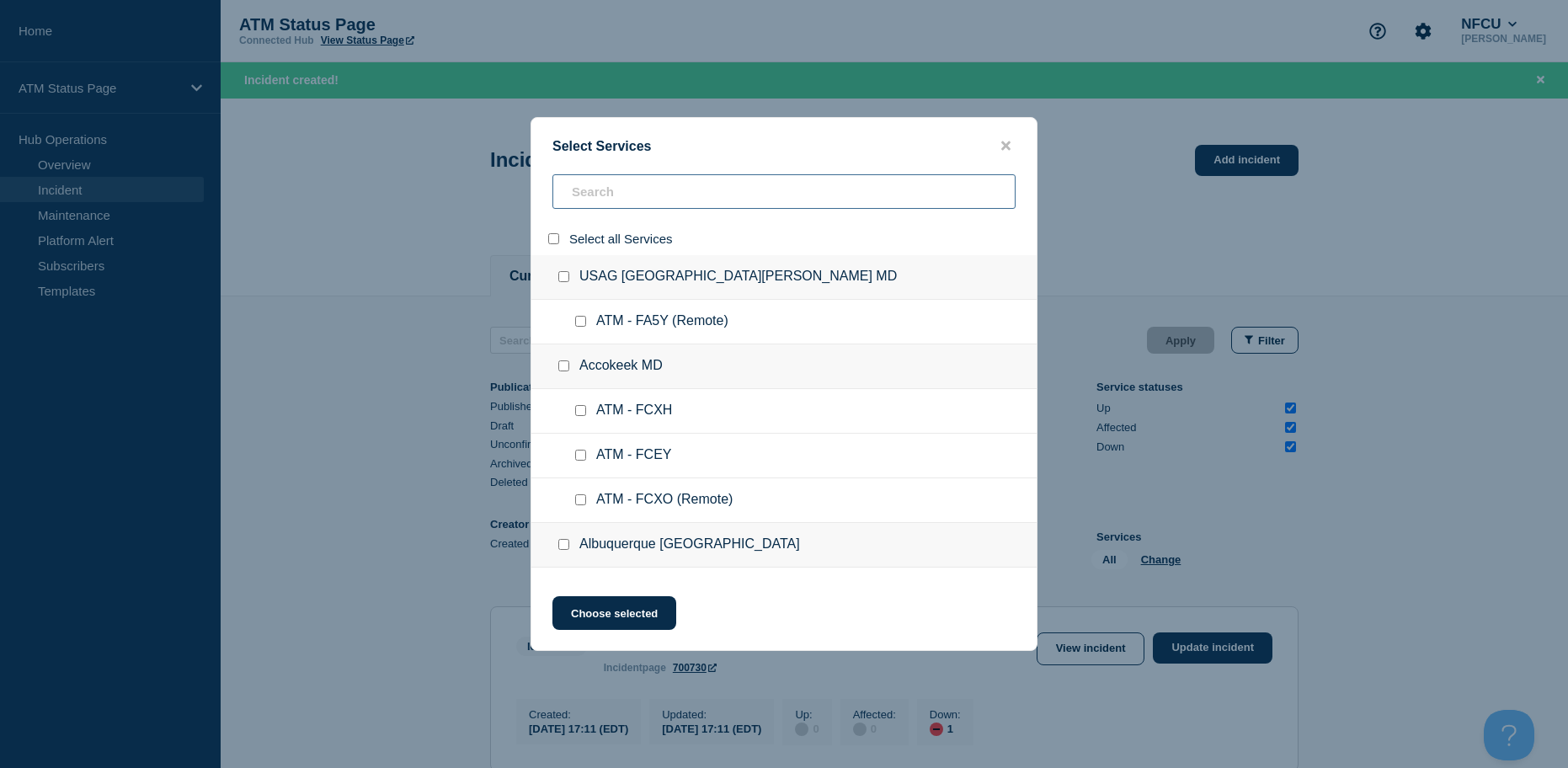
checkbox input "false"
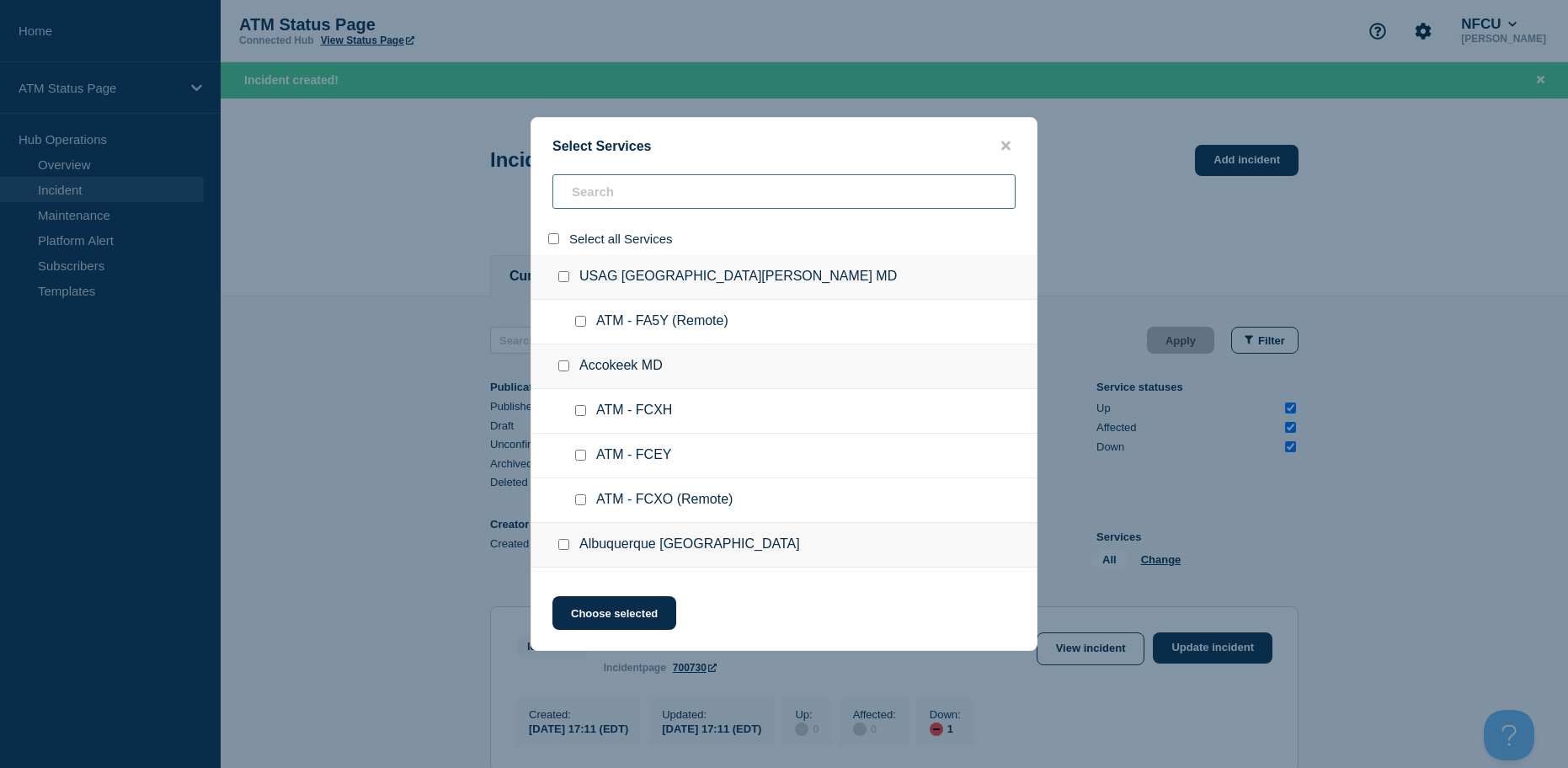
checkbox input "false"
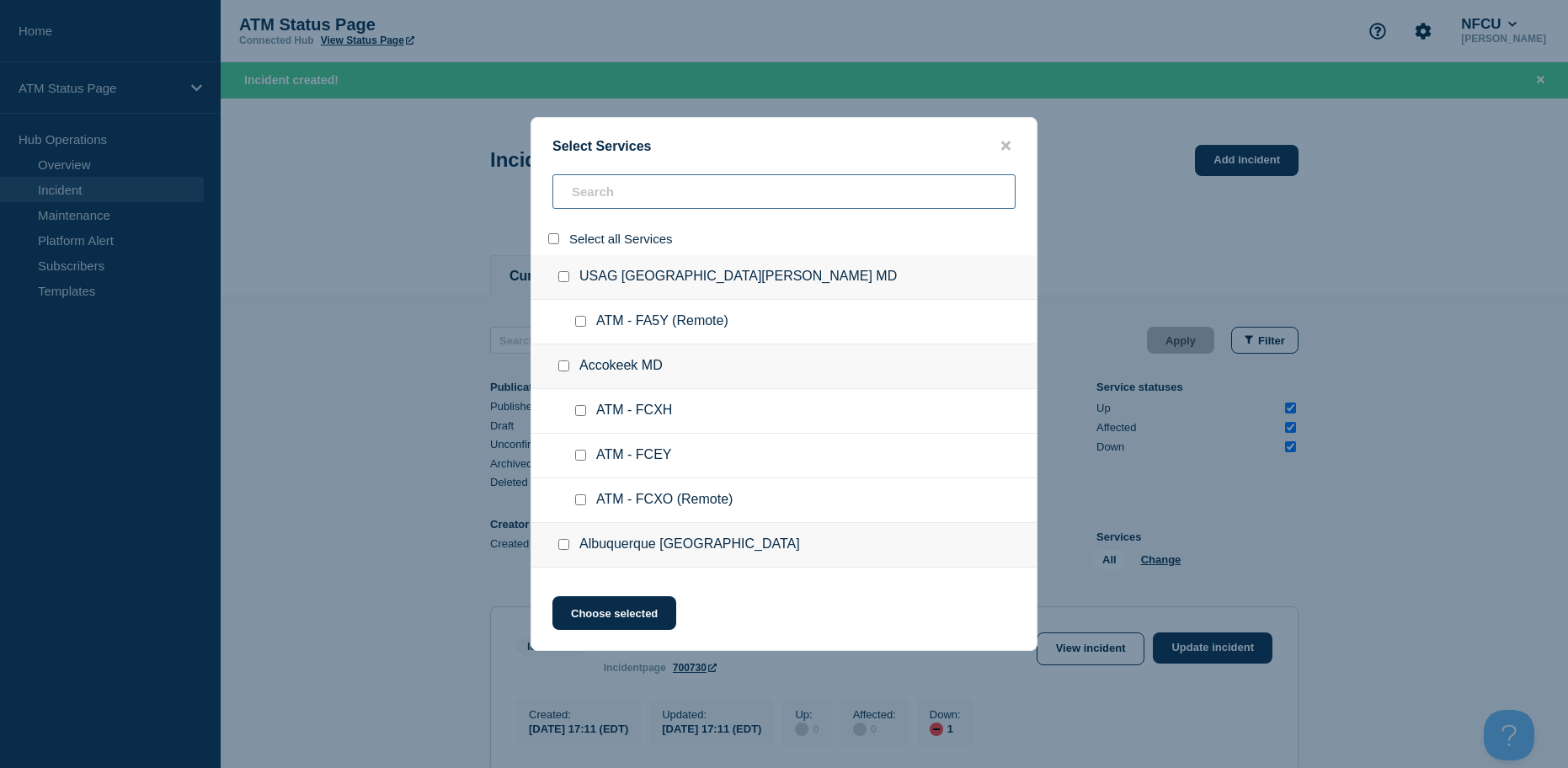
checkbox input "false"
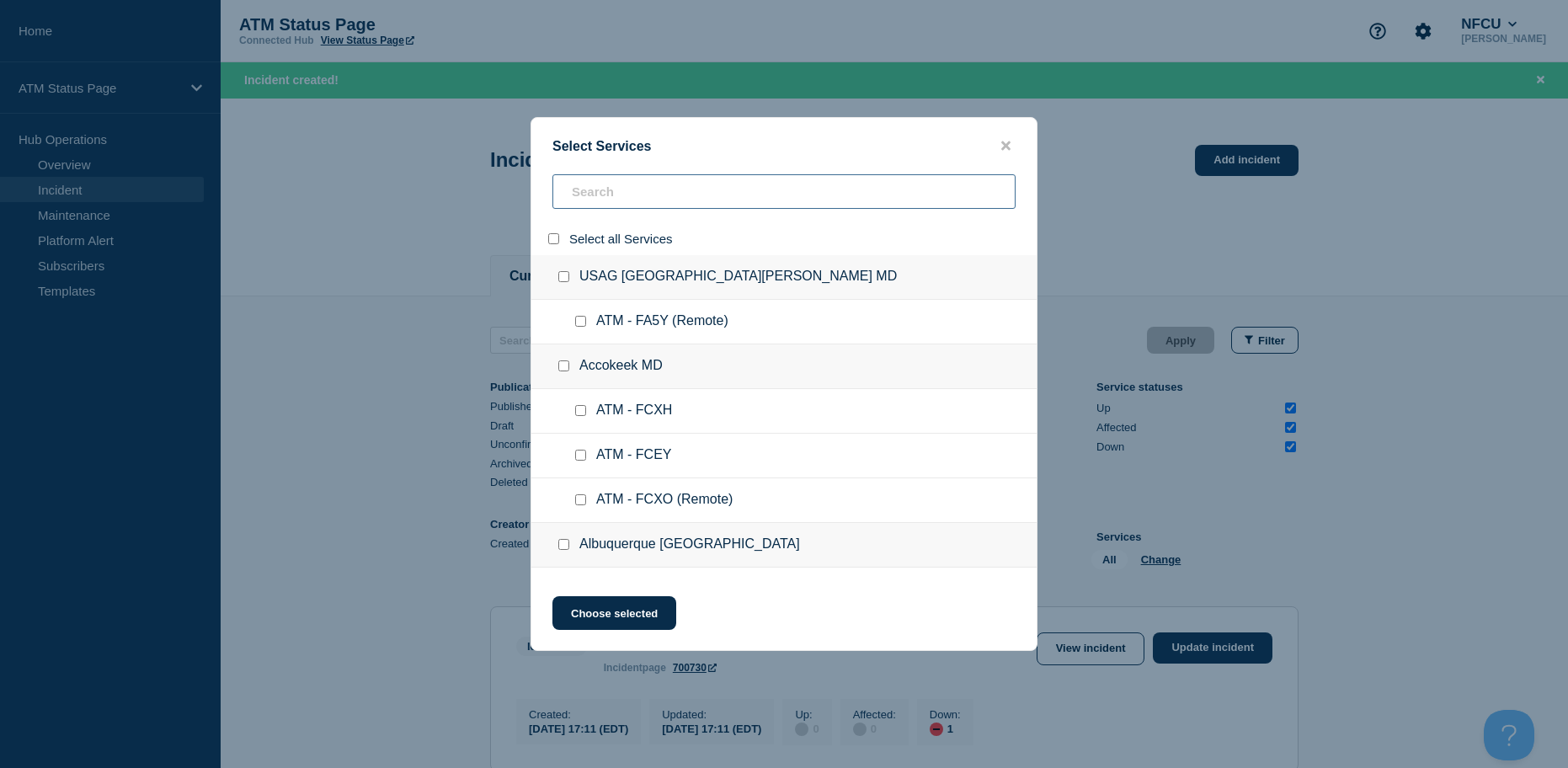
checkbox input "false"
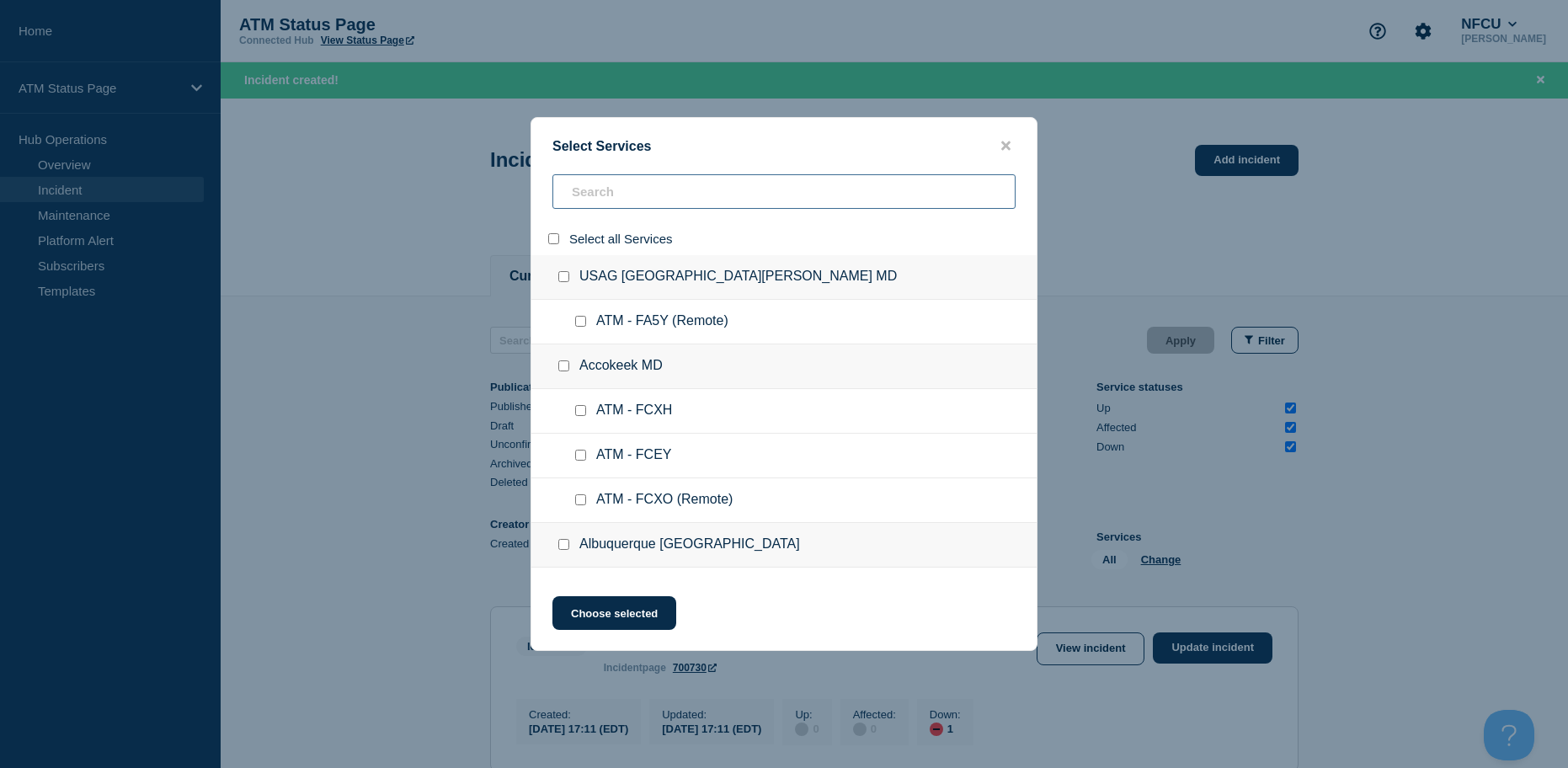
checkbox input "false"
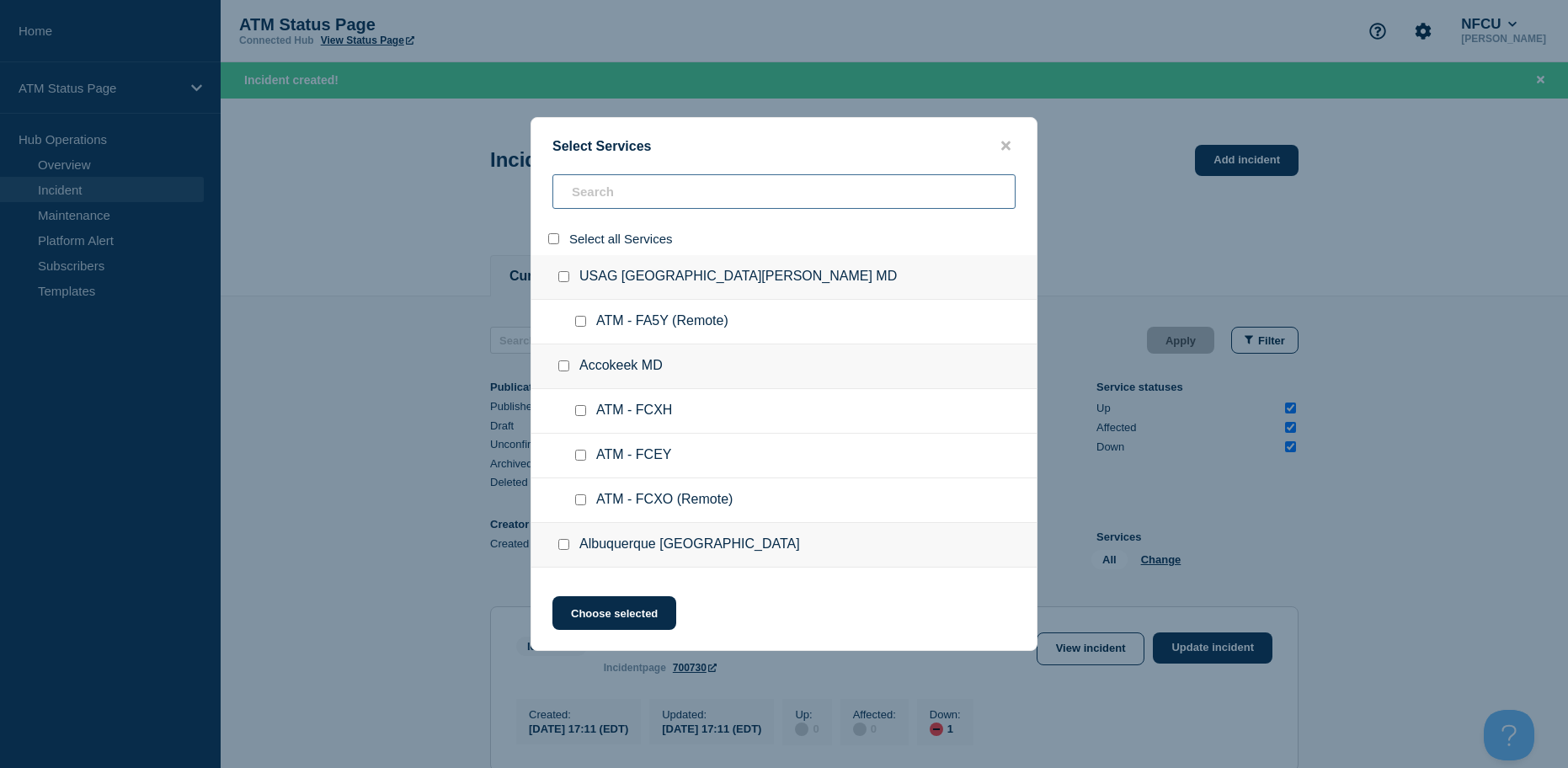
checkbox input "false"
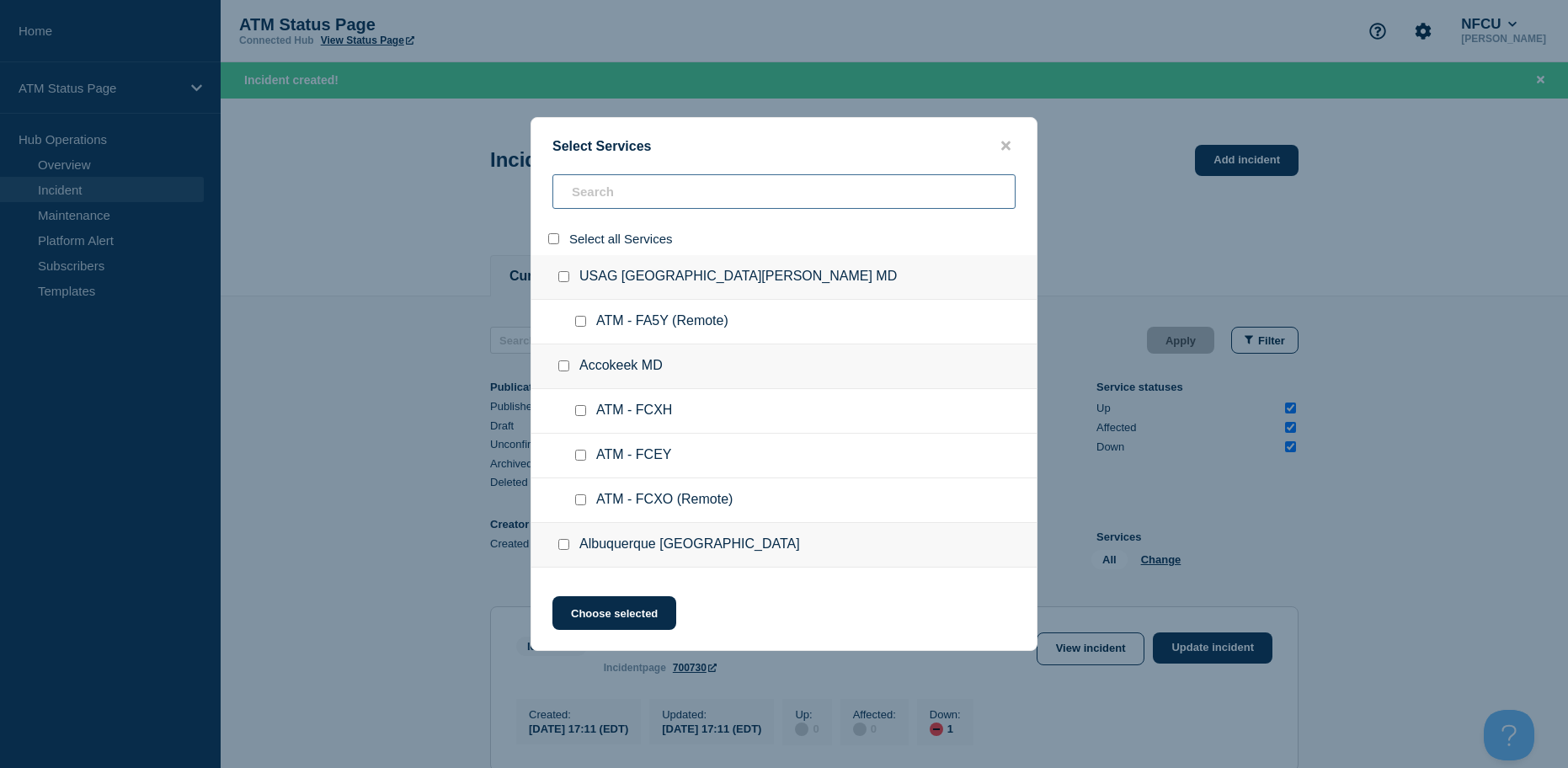
checkbox input "false"
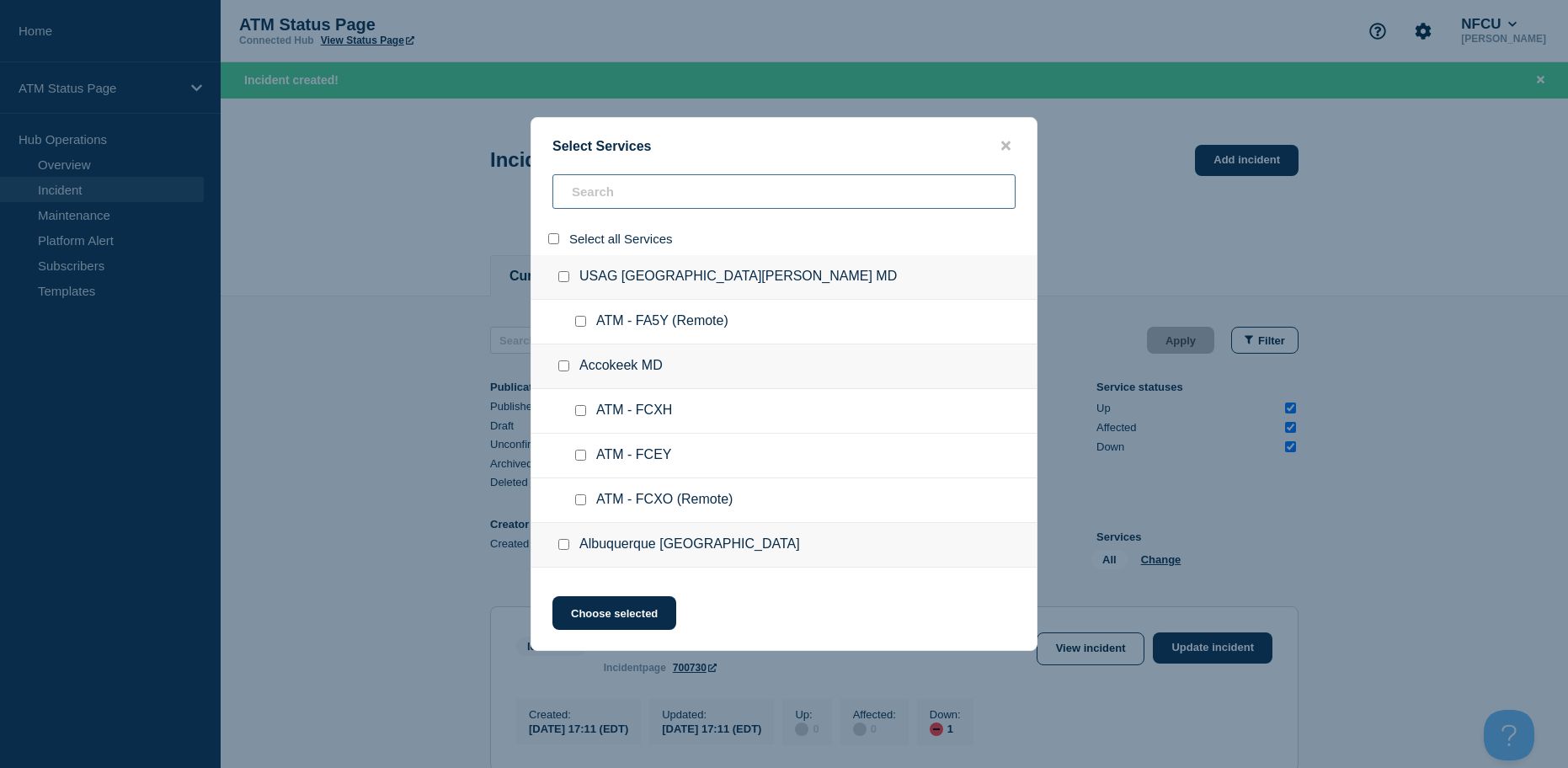
checkbox input "false"
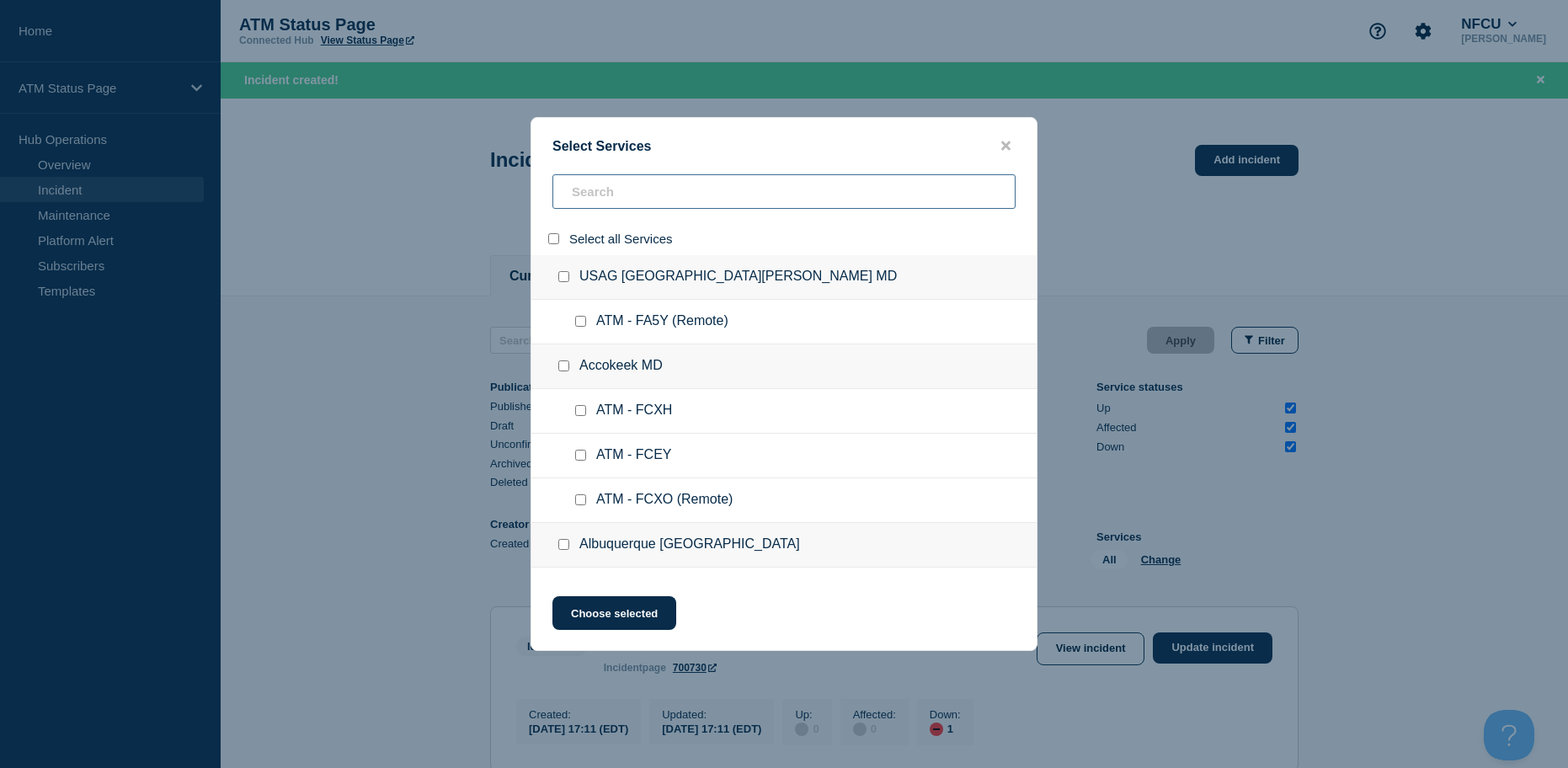
checkbox input "false"
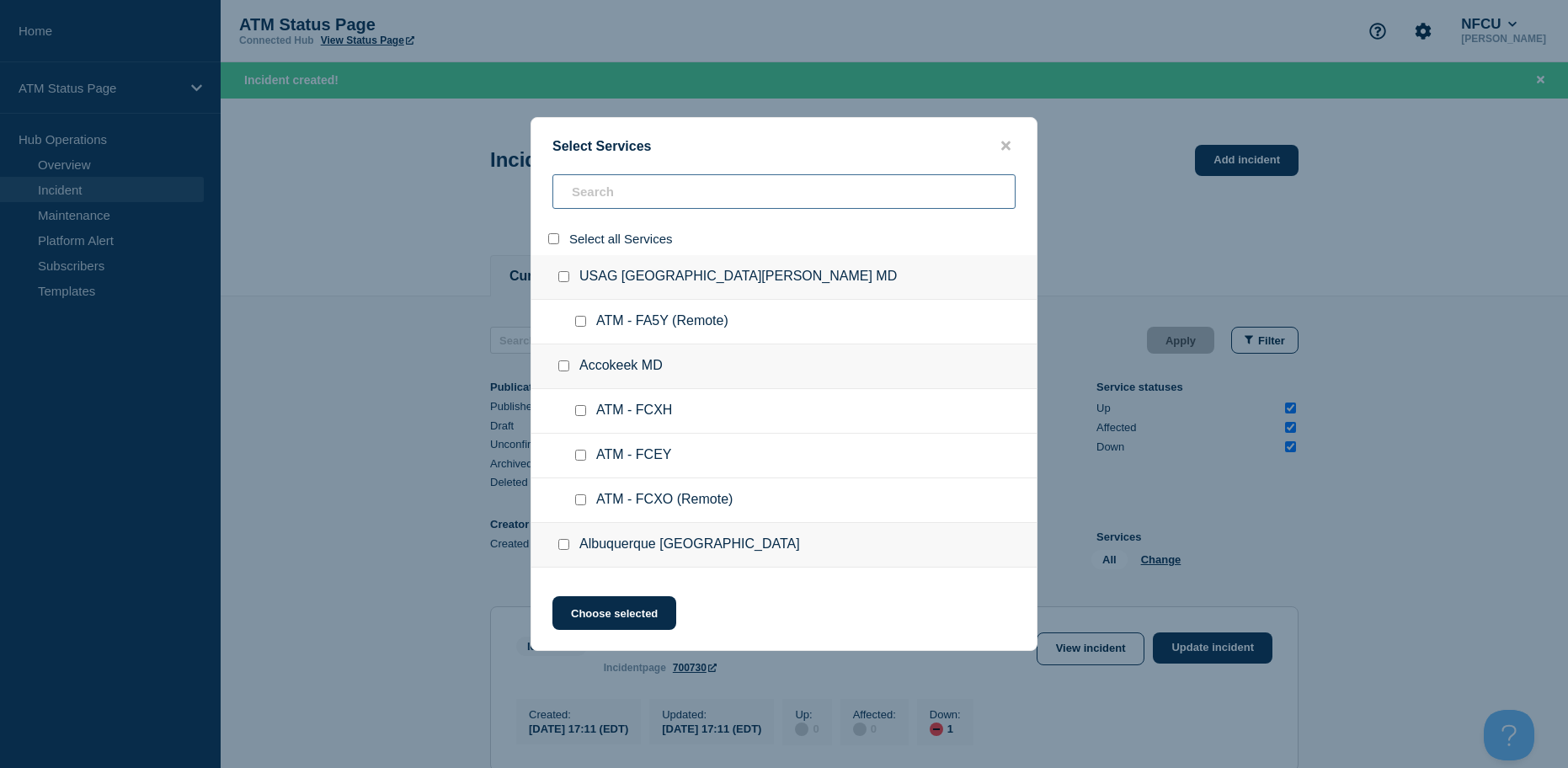
checkbox input "false"
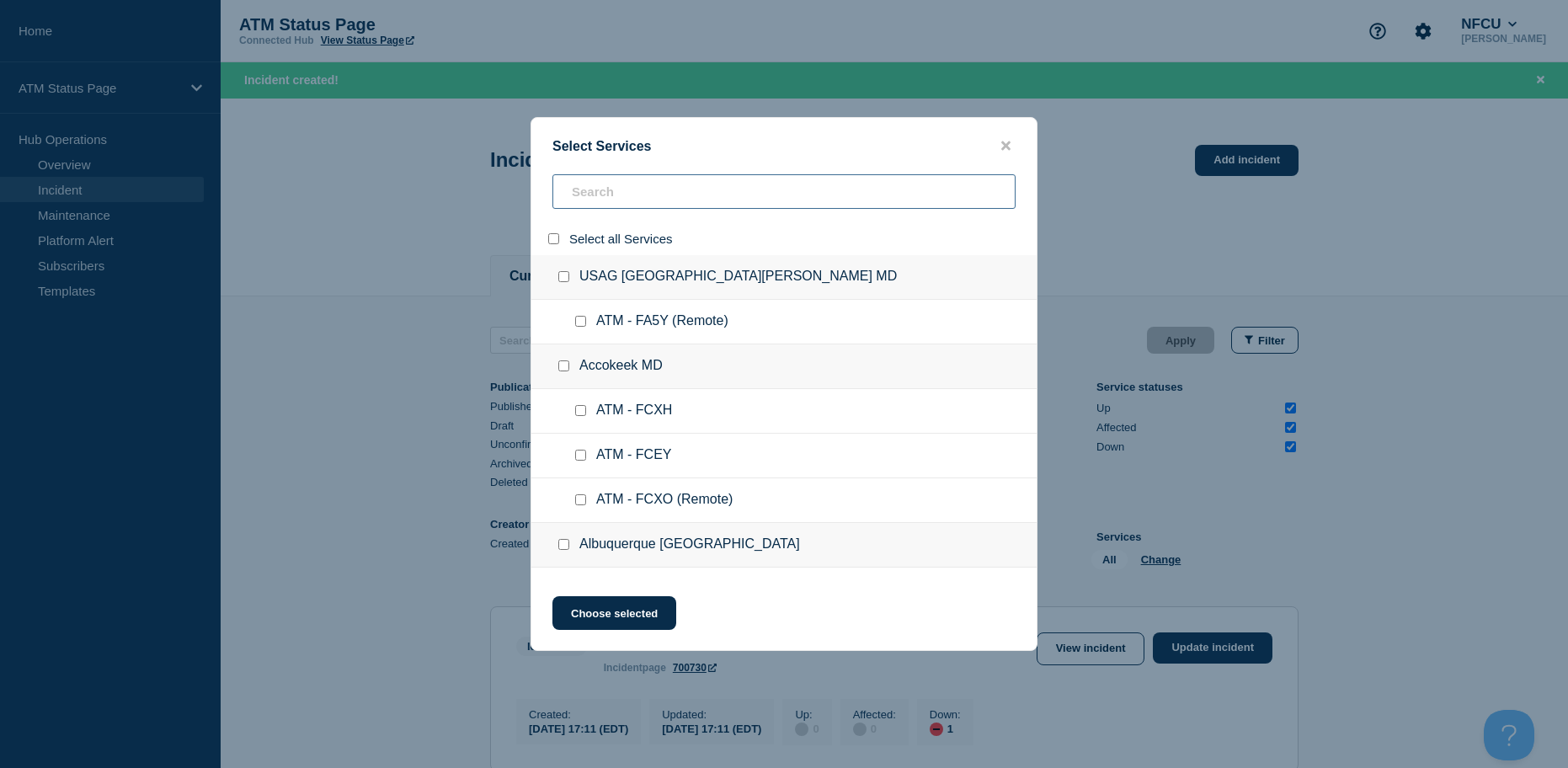
checkbox input "false"
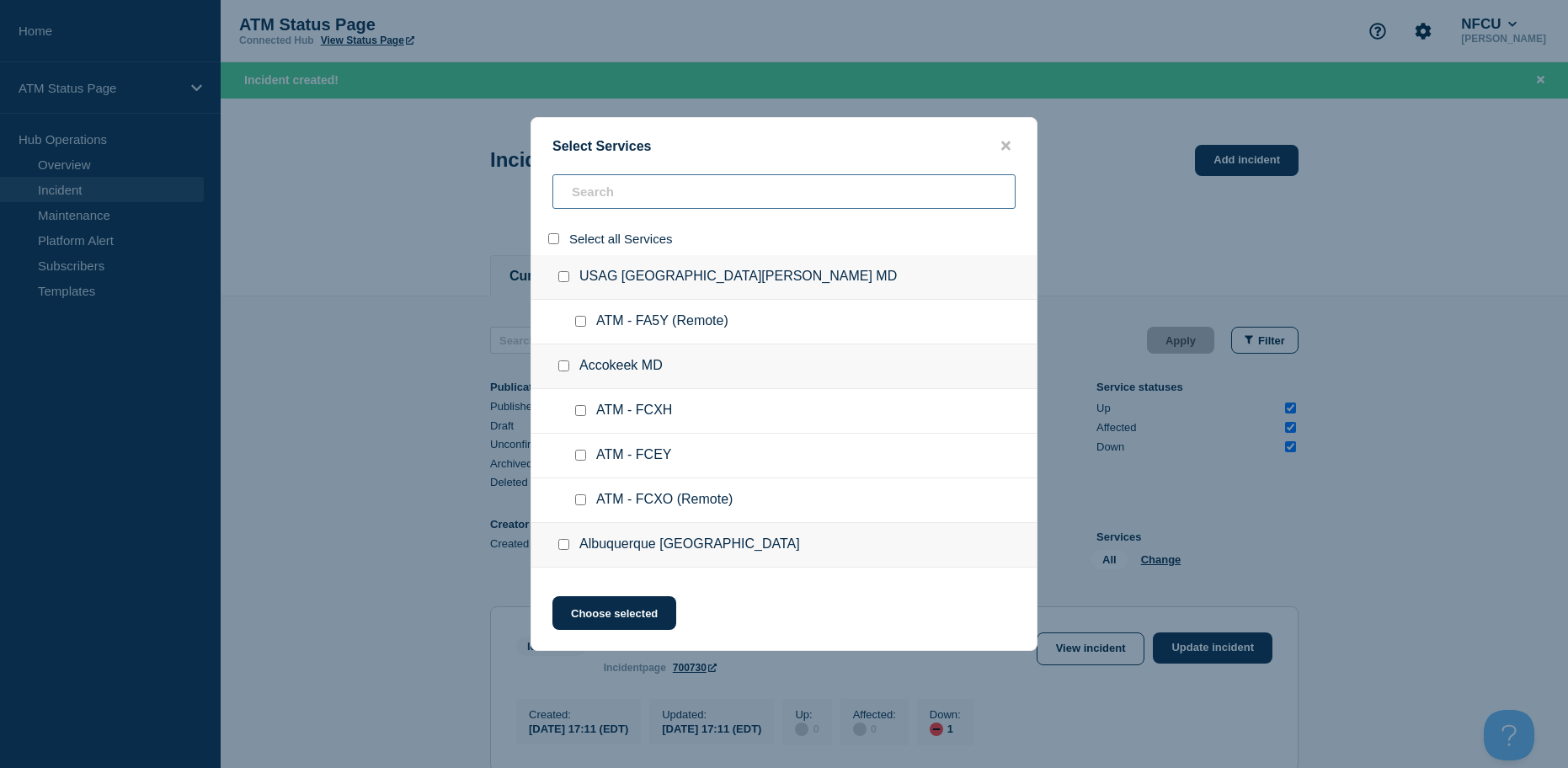
checkbox input "false"
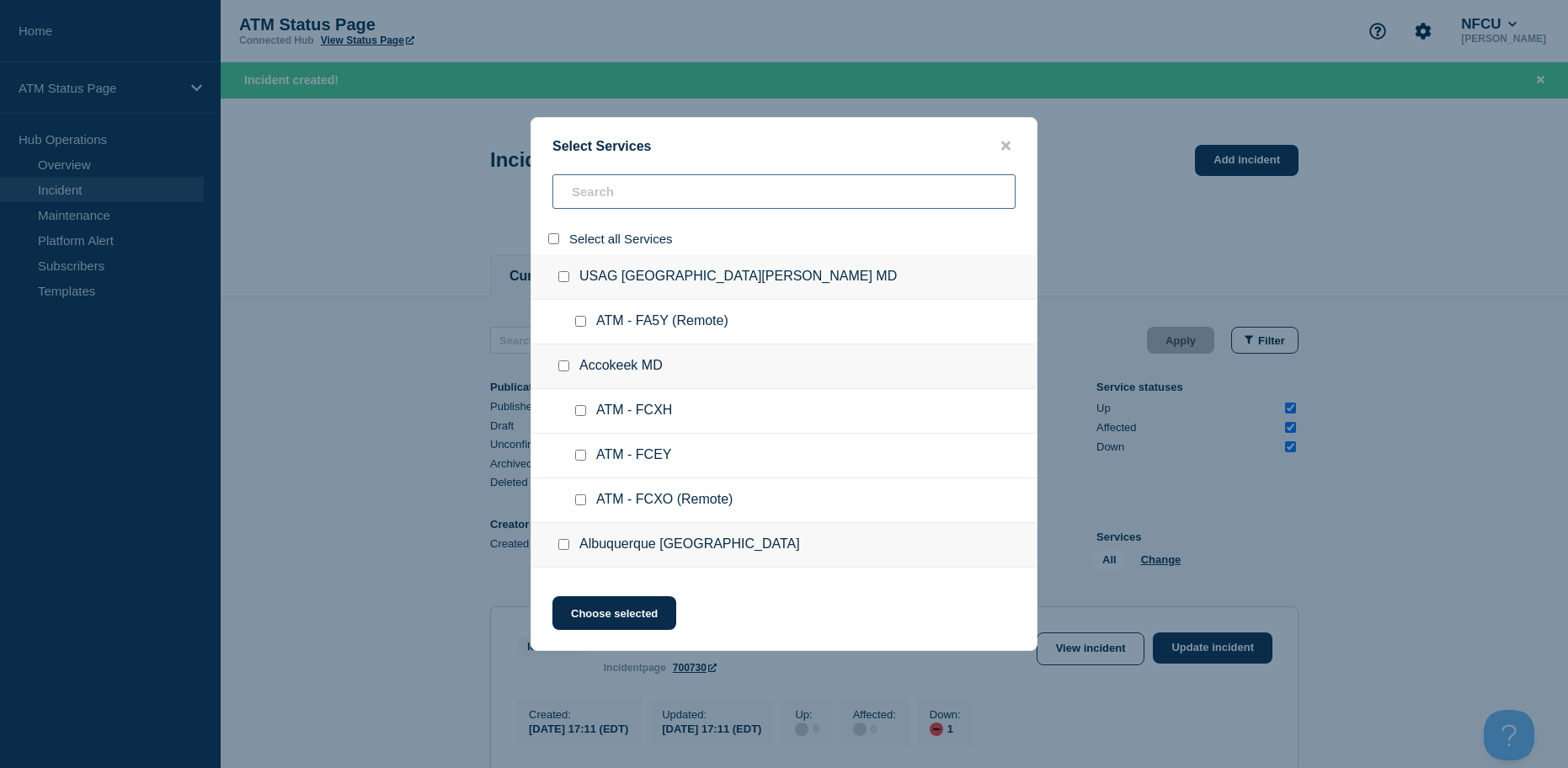
checkbox input "false"
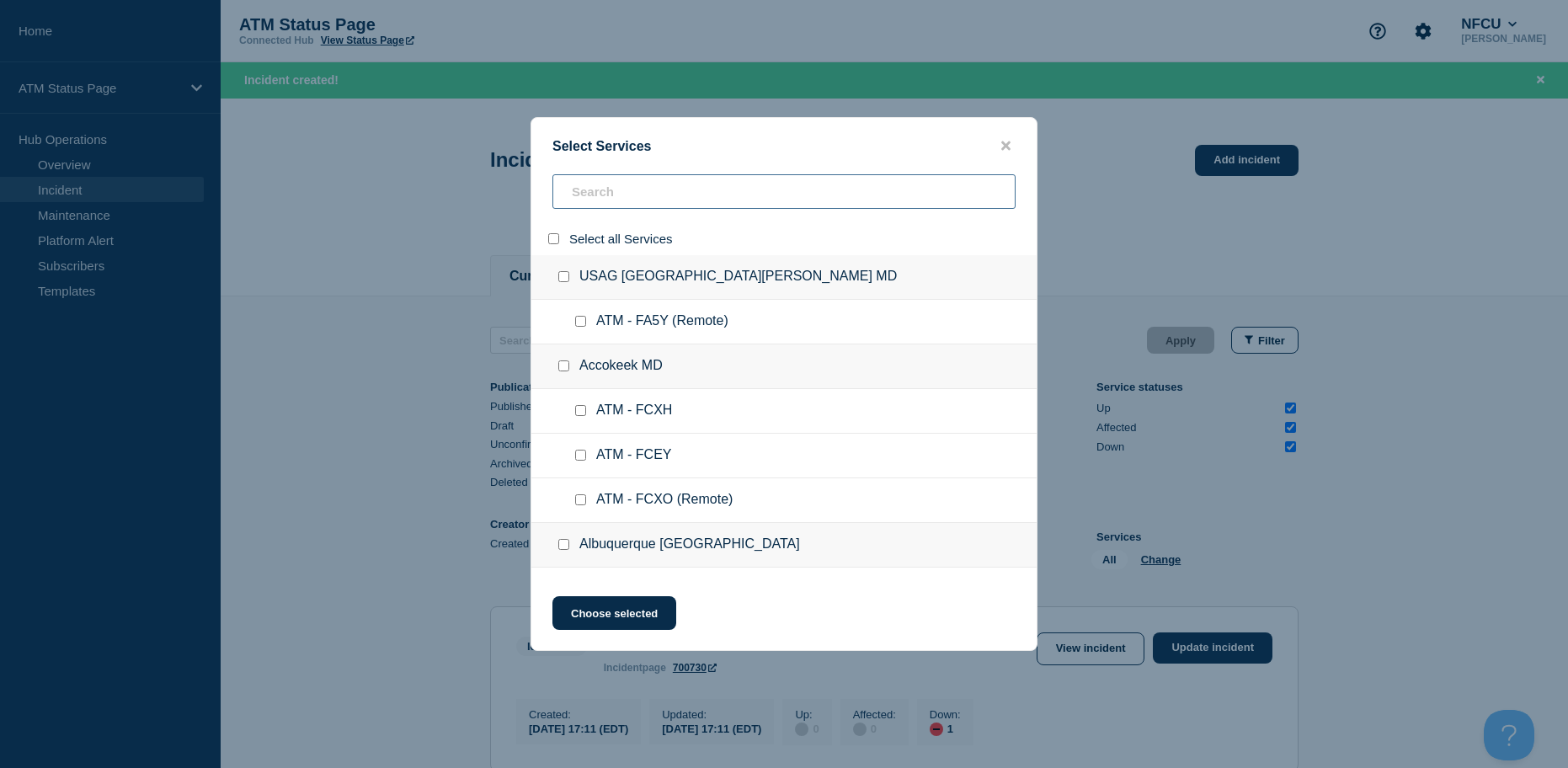
checkbox input "false"
click at [581, 200] on input "search" at bounding box center [784, 191] width 463 height 34
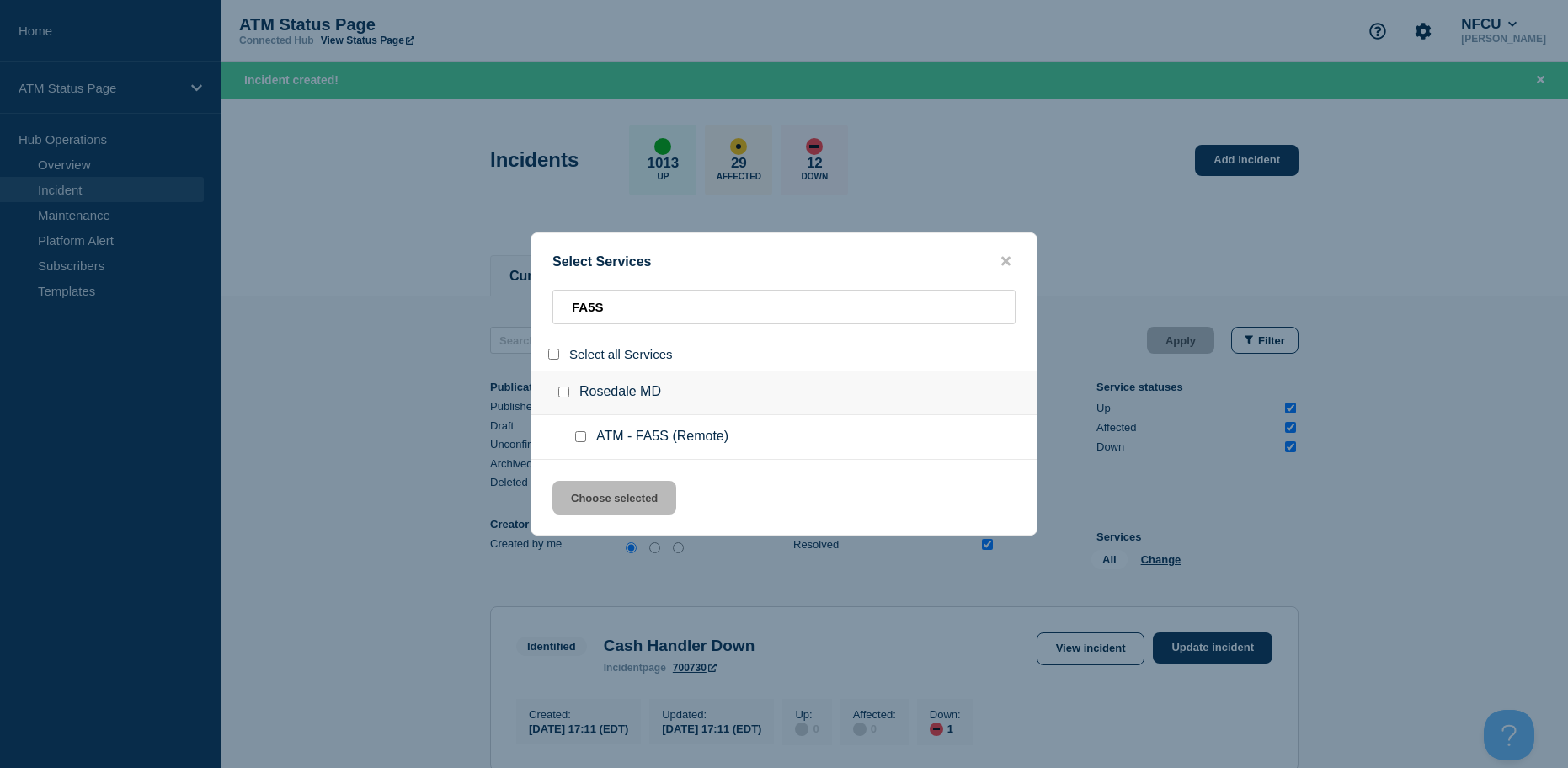
click at [579, 434] on input "service: ATM - FA5S (Remote)" at bounding box center [580, 435] width 11 height 11
click at [586, 493] on button "Choose selected" at bounding box center [614, 497] width 124 height 33
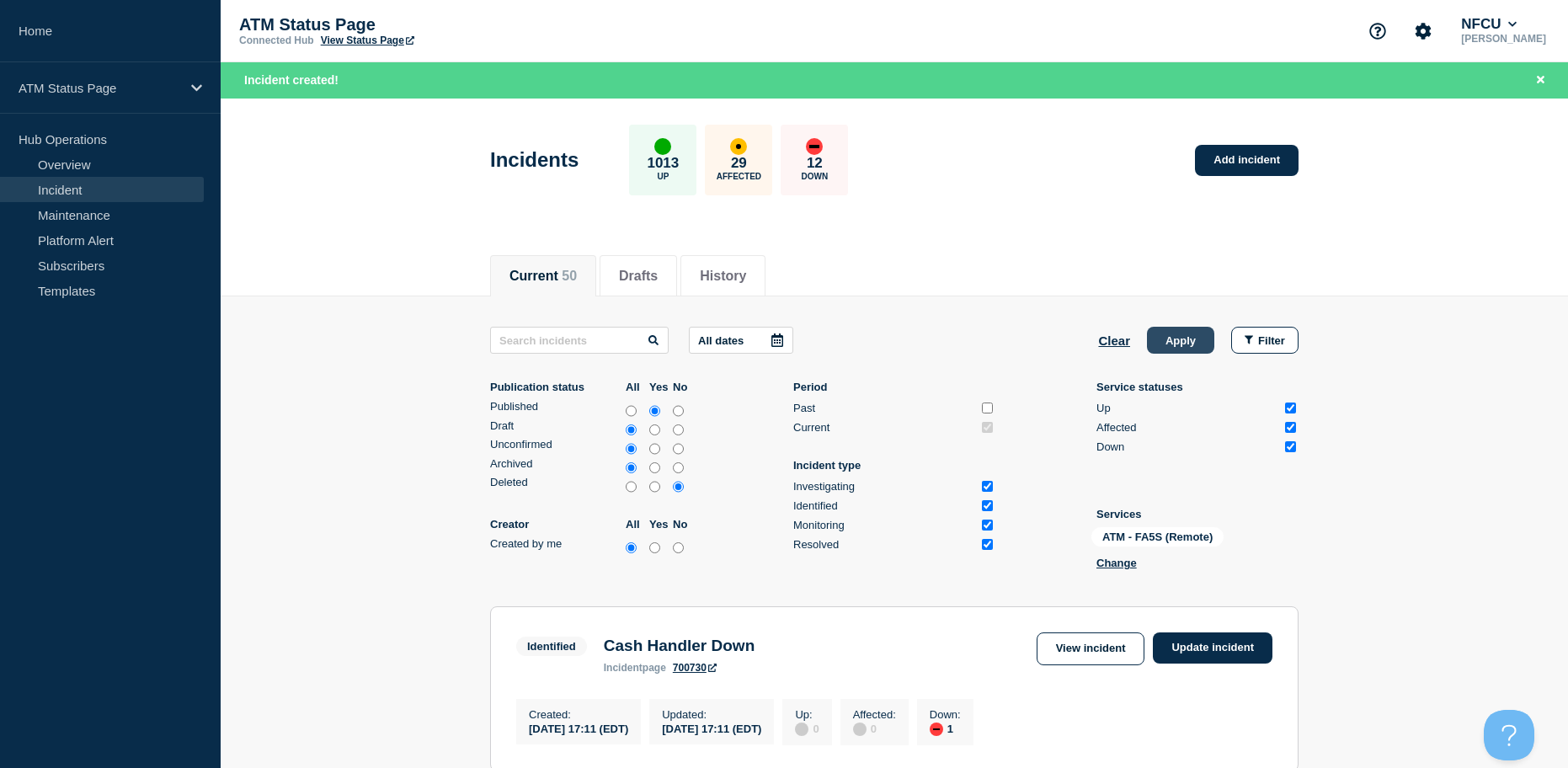
drag, startPoint x: 1135, startPoint y: 348, endPoint x: 1165, endPoint y: 342, distance: 30.6
click at [1136, 348] on div "Clear Apply Filter" at bounding box center [1198, 339] width 200 height 26
click at [1165, 342] on button "Apply" at bounding box center [1180, 339] width 68 height 26
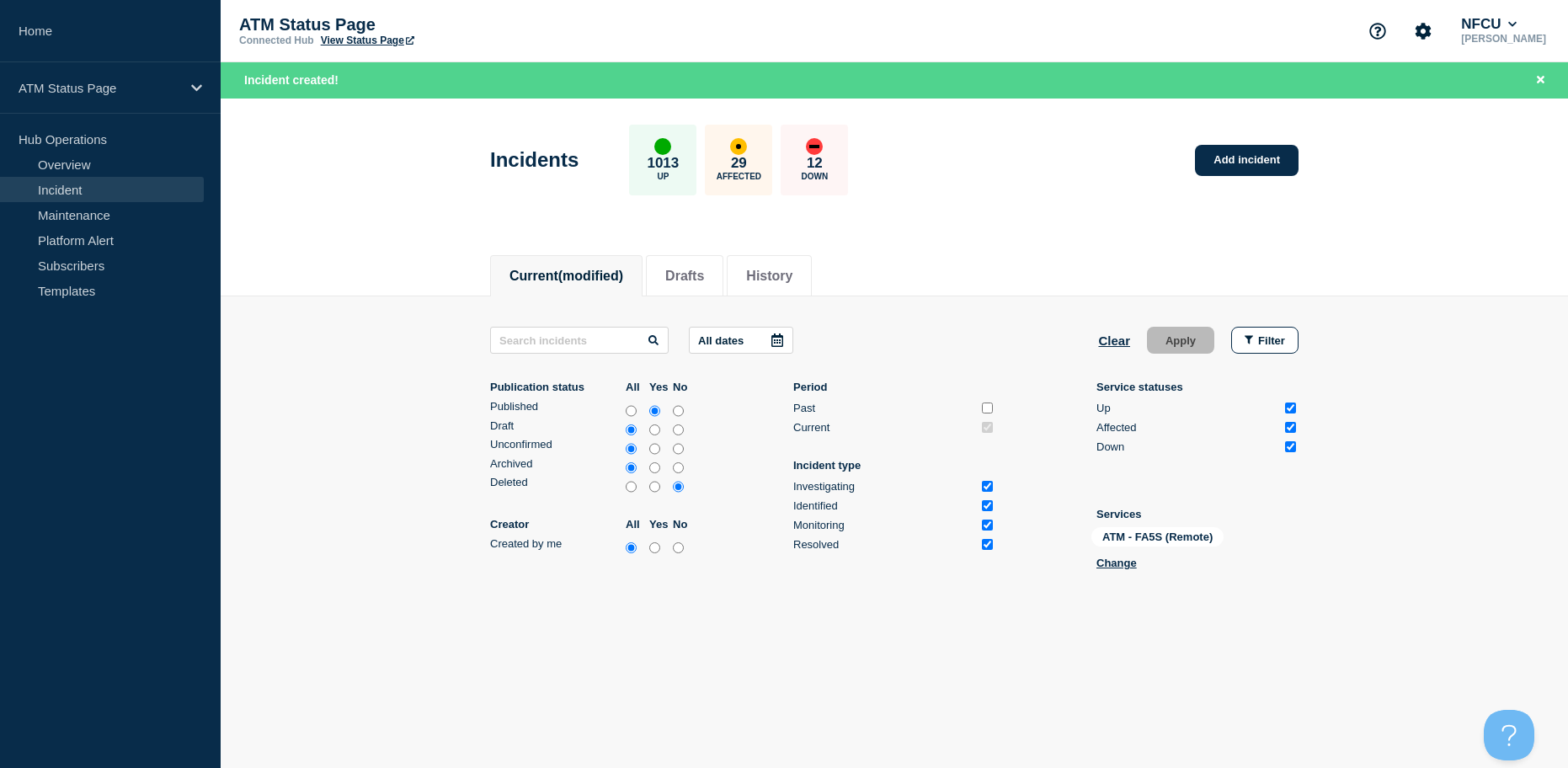
scroll to position [4, 0]
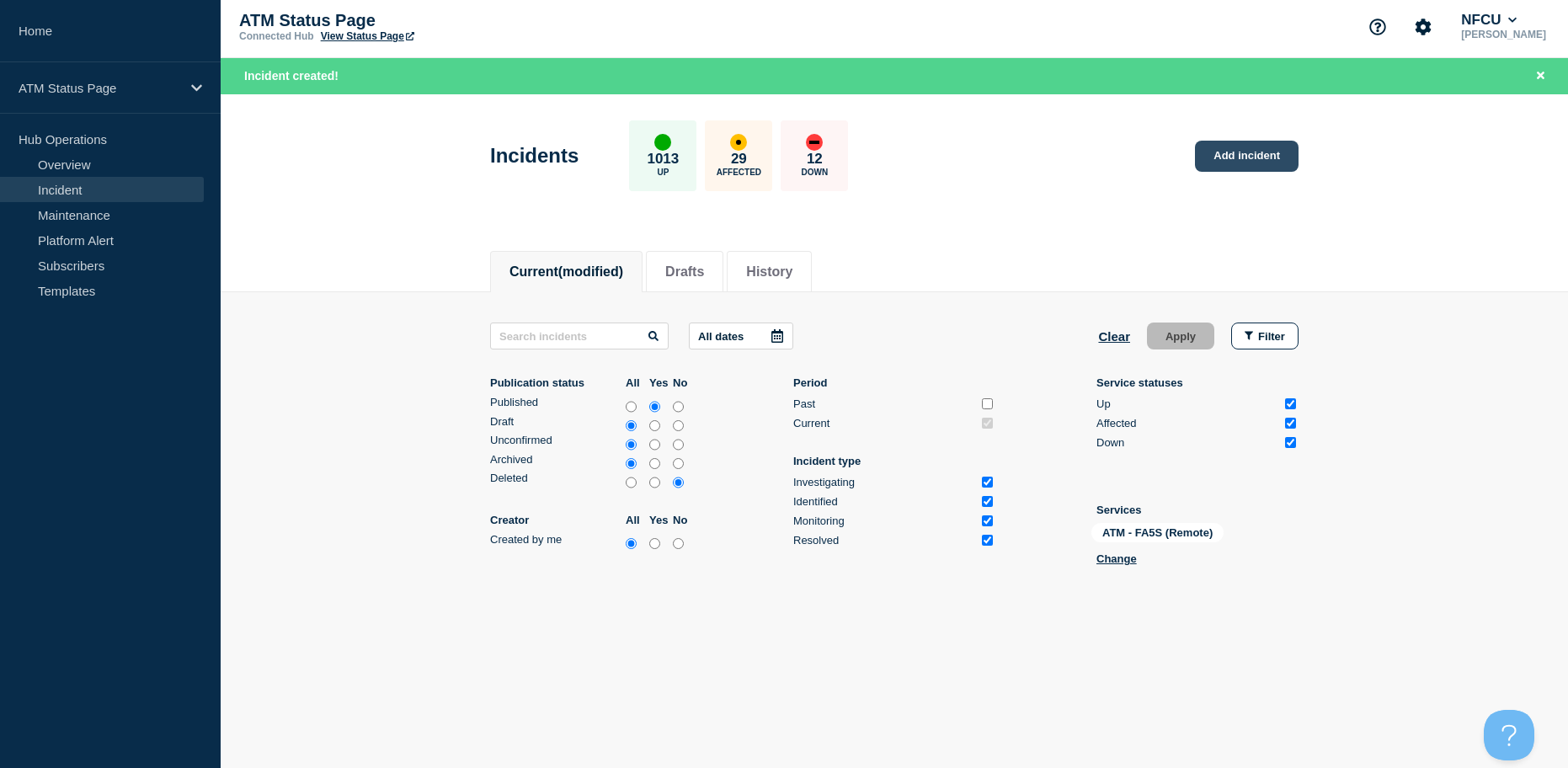
click at [1263, 161] on link "Add incident" at bounding box center [1247, 156] width 104 height 31
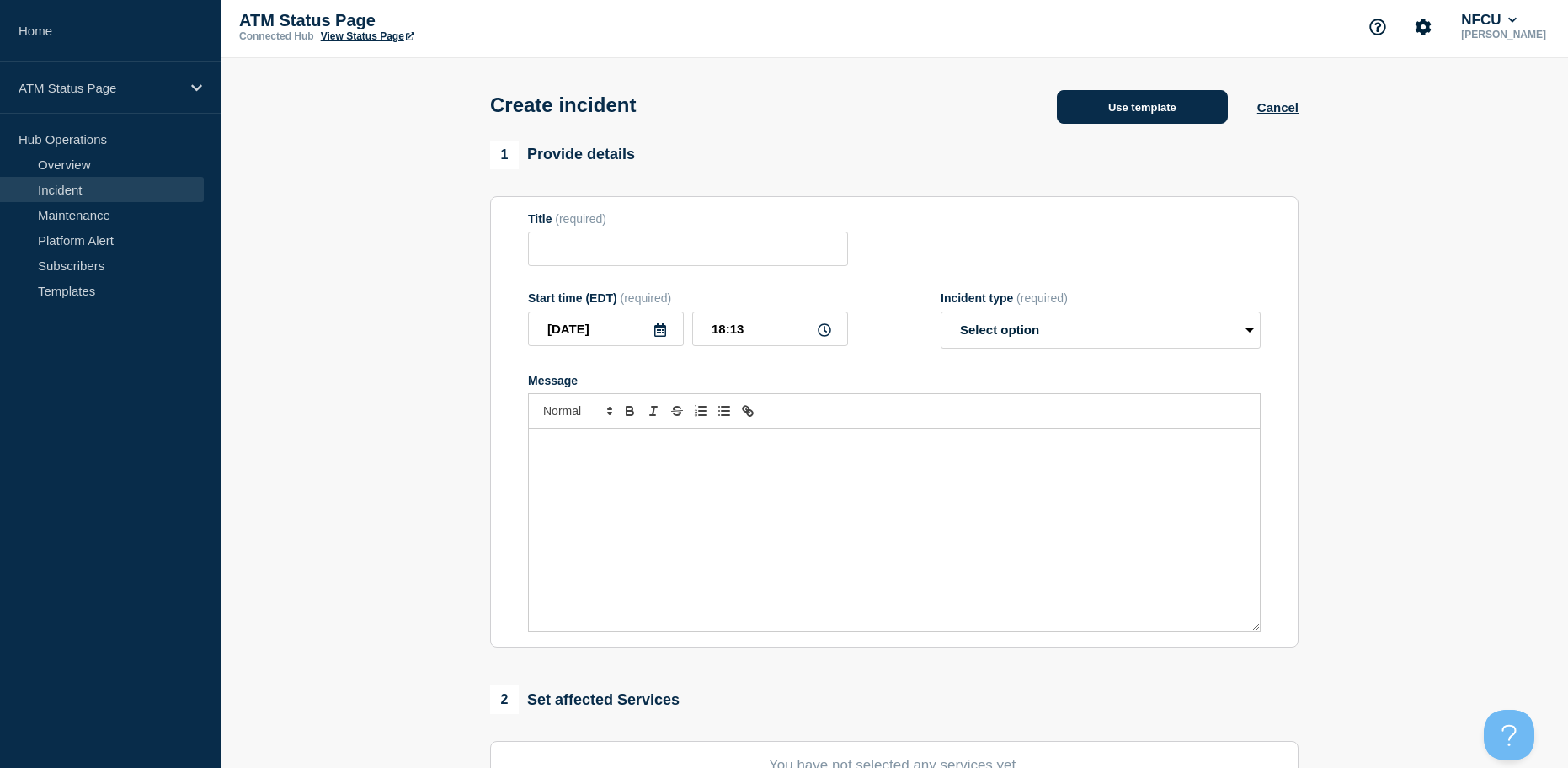
click at [1091, 110] on button "Use template" at bounding box center [1142, 107] width 171 height 33
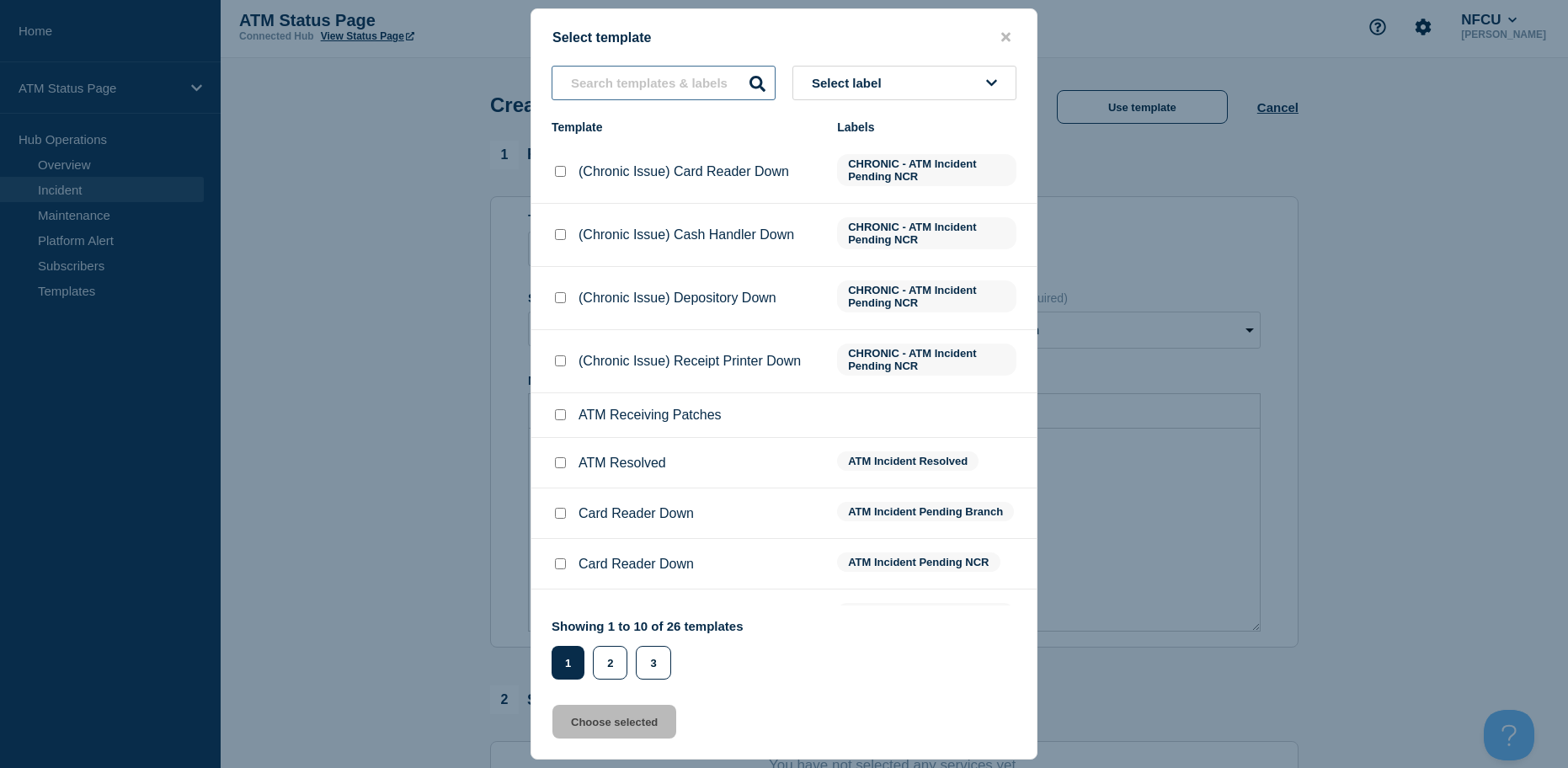
click at [627, 80] on input "text" at bounding box center [663, 82] width 224 height 34
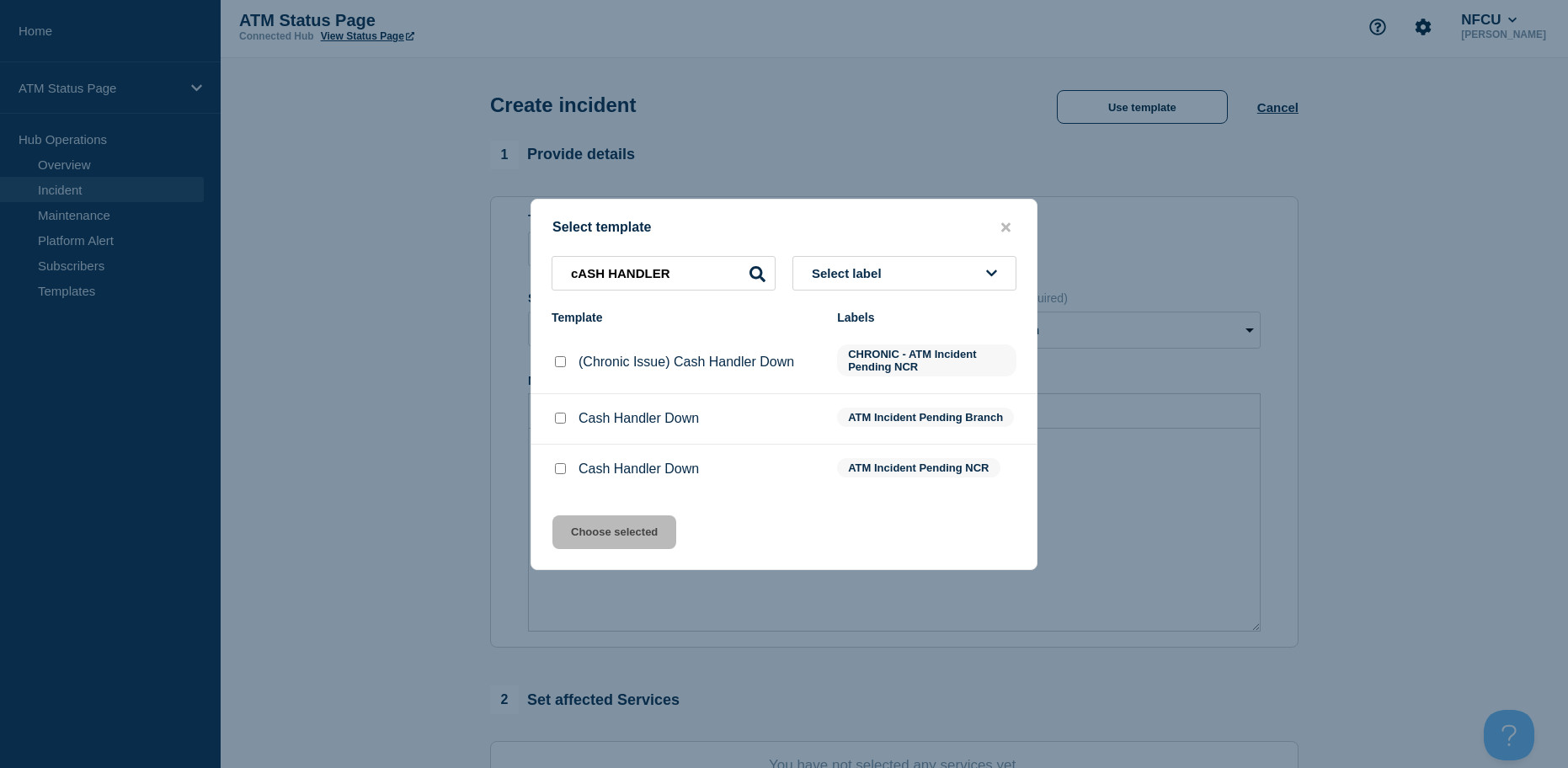
click at [560, 473] on input "Cash Handler Down checkbox" at bounding box center [560, 468] width 11 height 11
click at [576, 522] on button "Choose selected" at bounding box center [614, 532] width 124 height 33
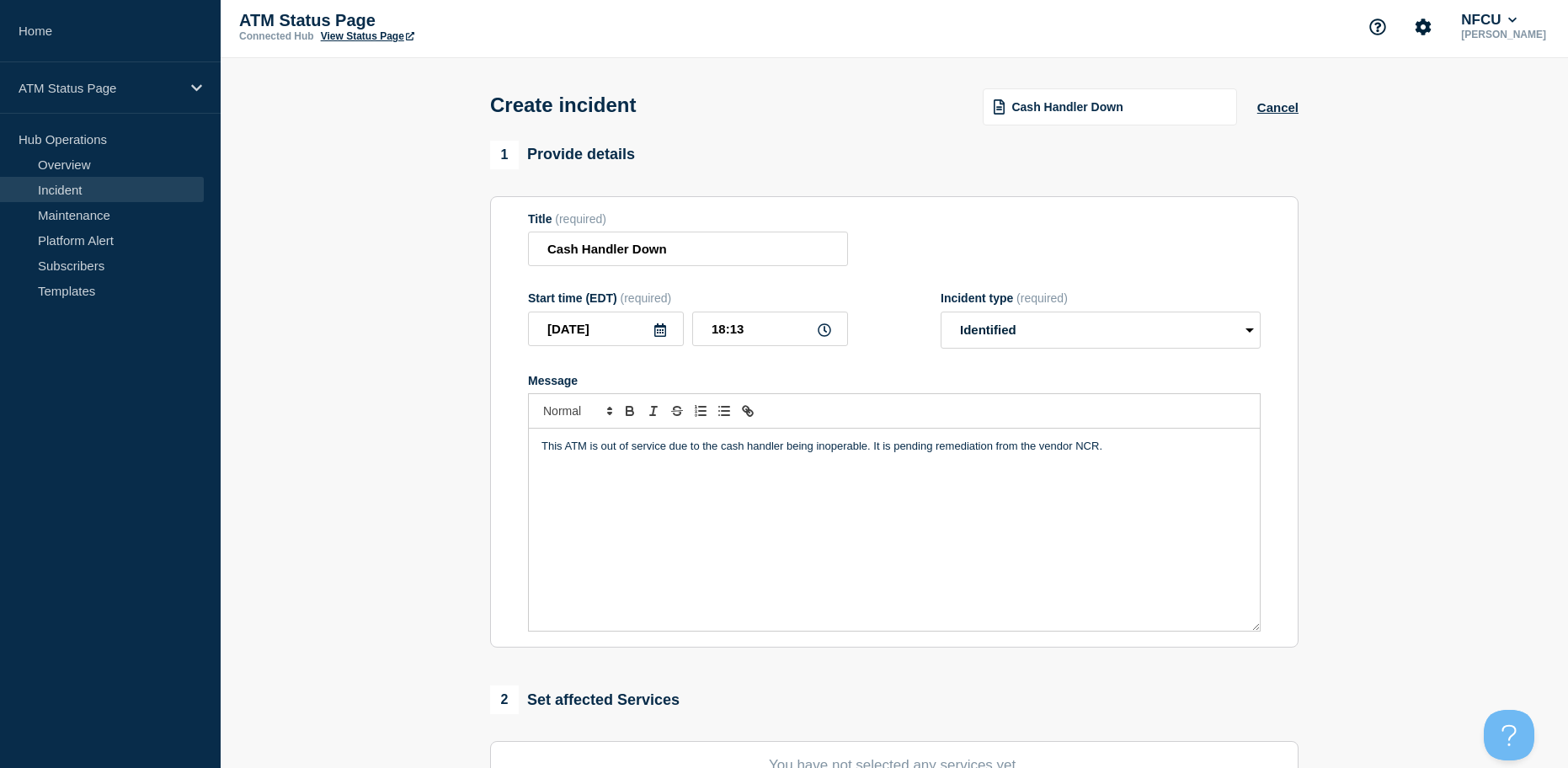
scroll to position [88, 0]
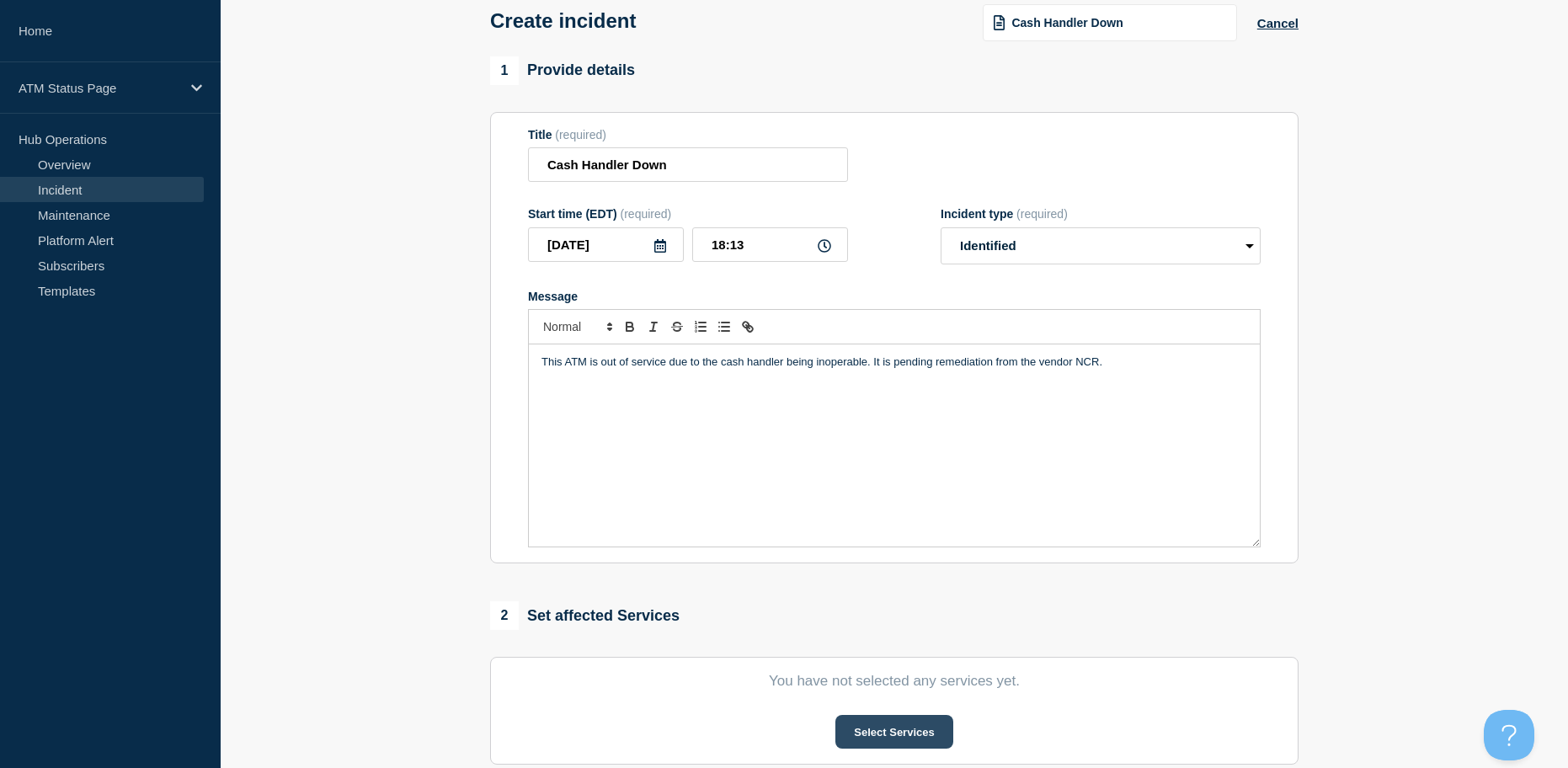
click at [871, 730] on button "Select Services" at bounding box center [894, 732] width 117 height 33
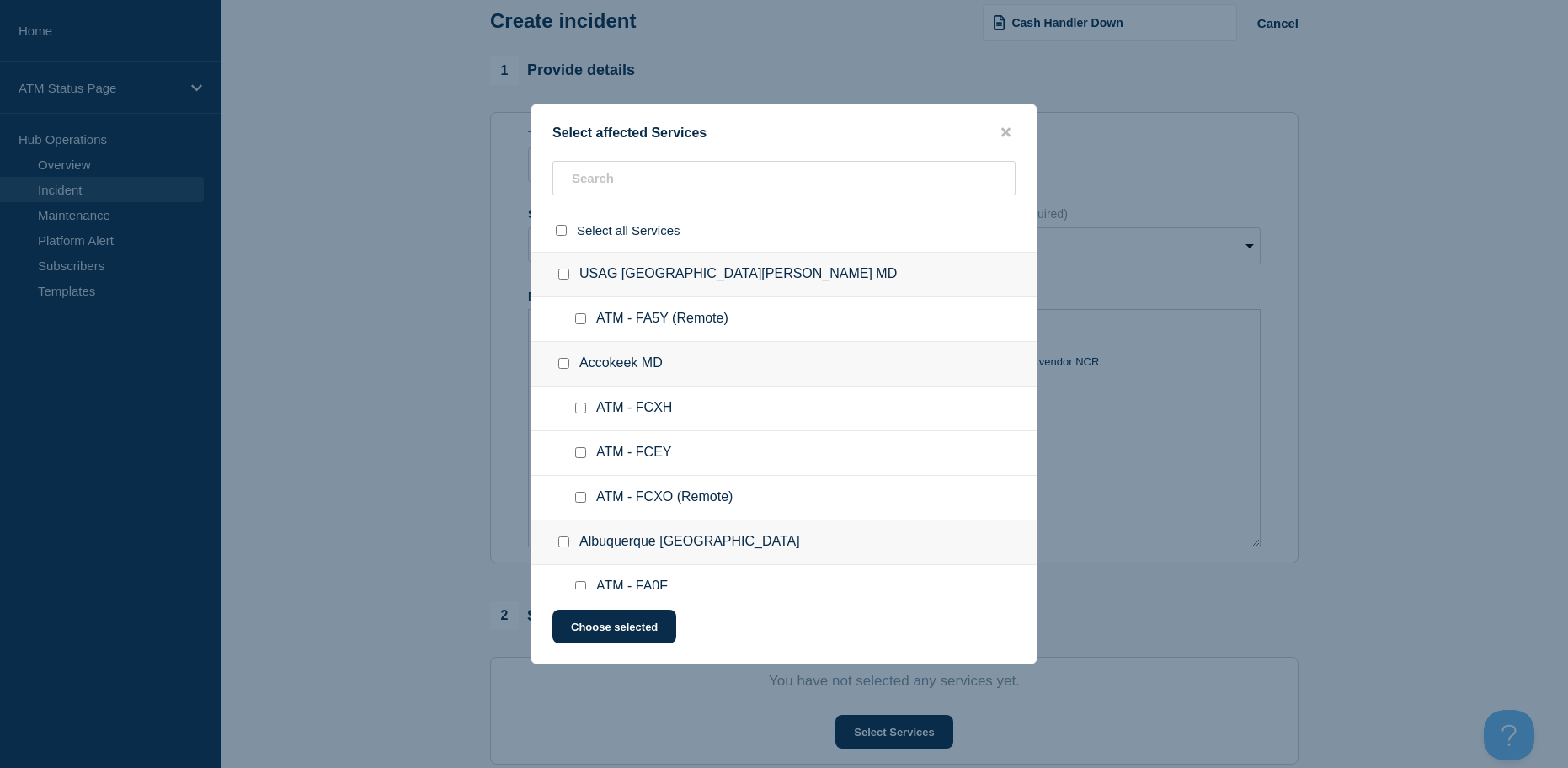
click at [621, 209] on div at bounding box center [784, 230] width 505 height 43
click at [622, 195] on input "text" at bounding box center [784, 178] width 463 height 34
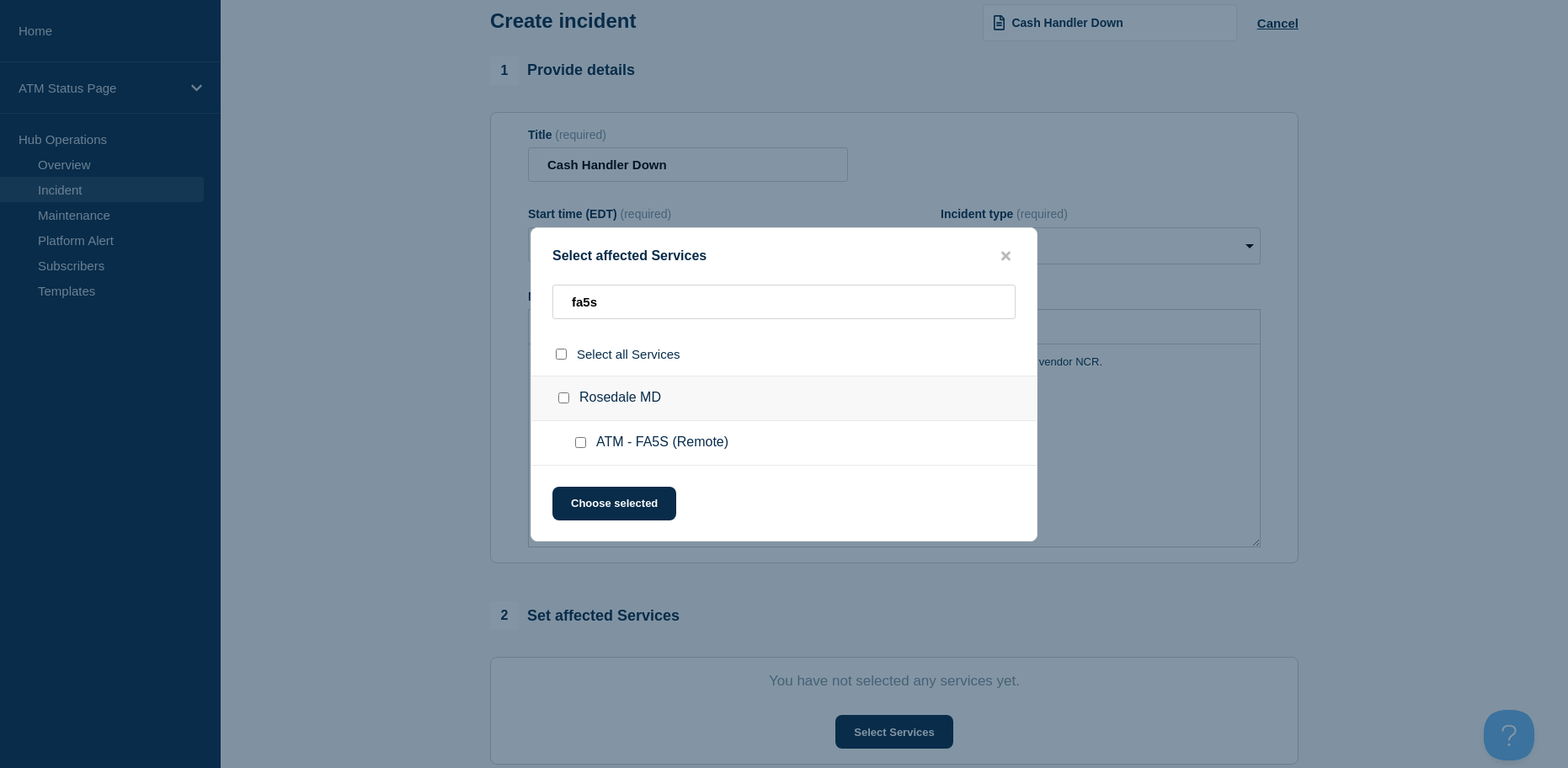
click at [577, 445] on input "ATM - FA5S (Remote) checkbox" at bounding box center [580, 442] width 11 height 11
click at [586, 508] on button "Choose selected" at bounding box center [614, 503] width 124 height 33
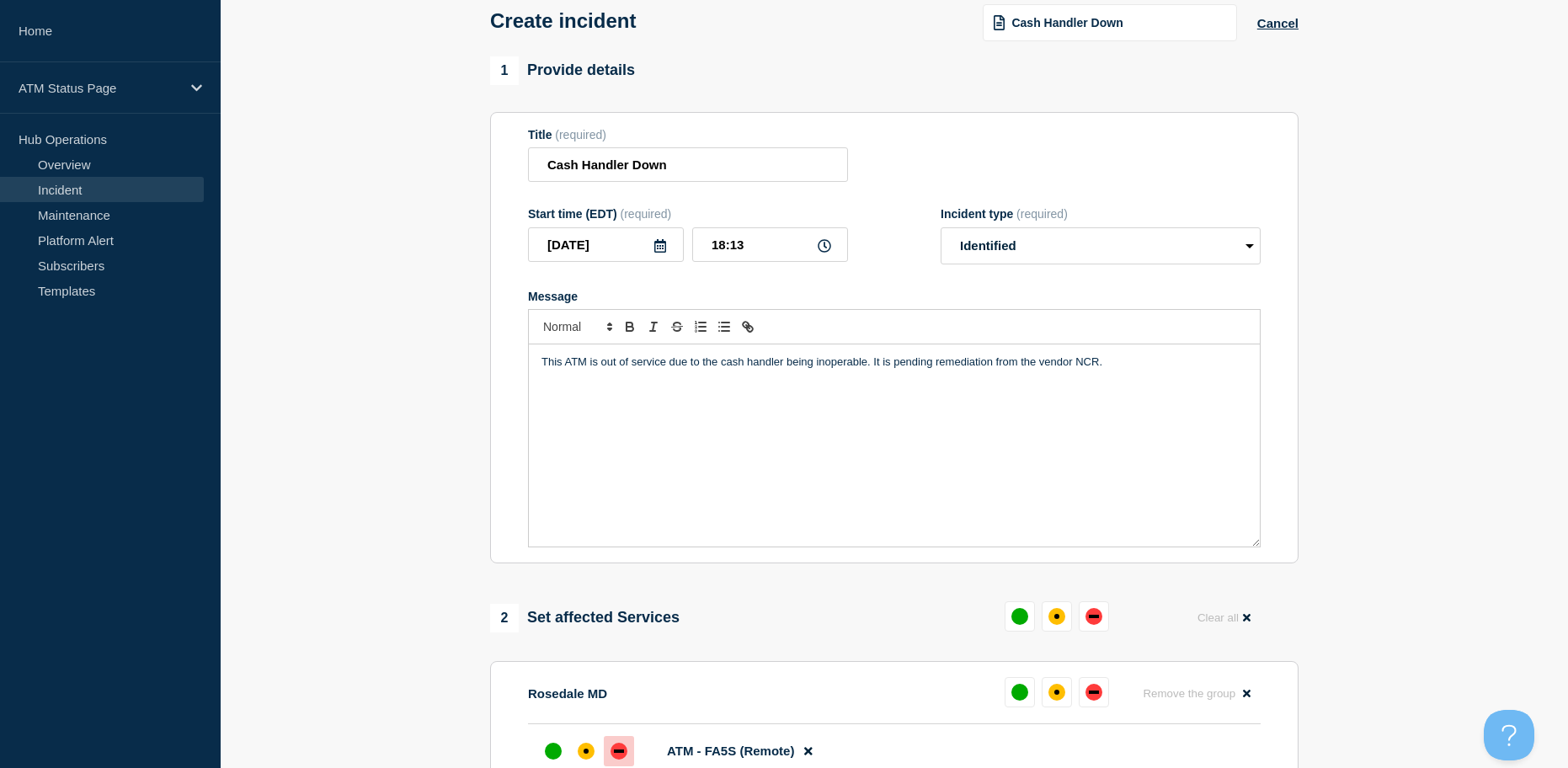
click at [624, 749] on div "down" at bounding box center [618, 750] width 17 height 17
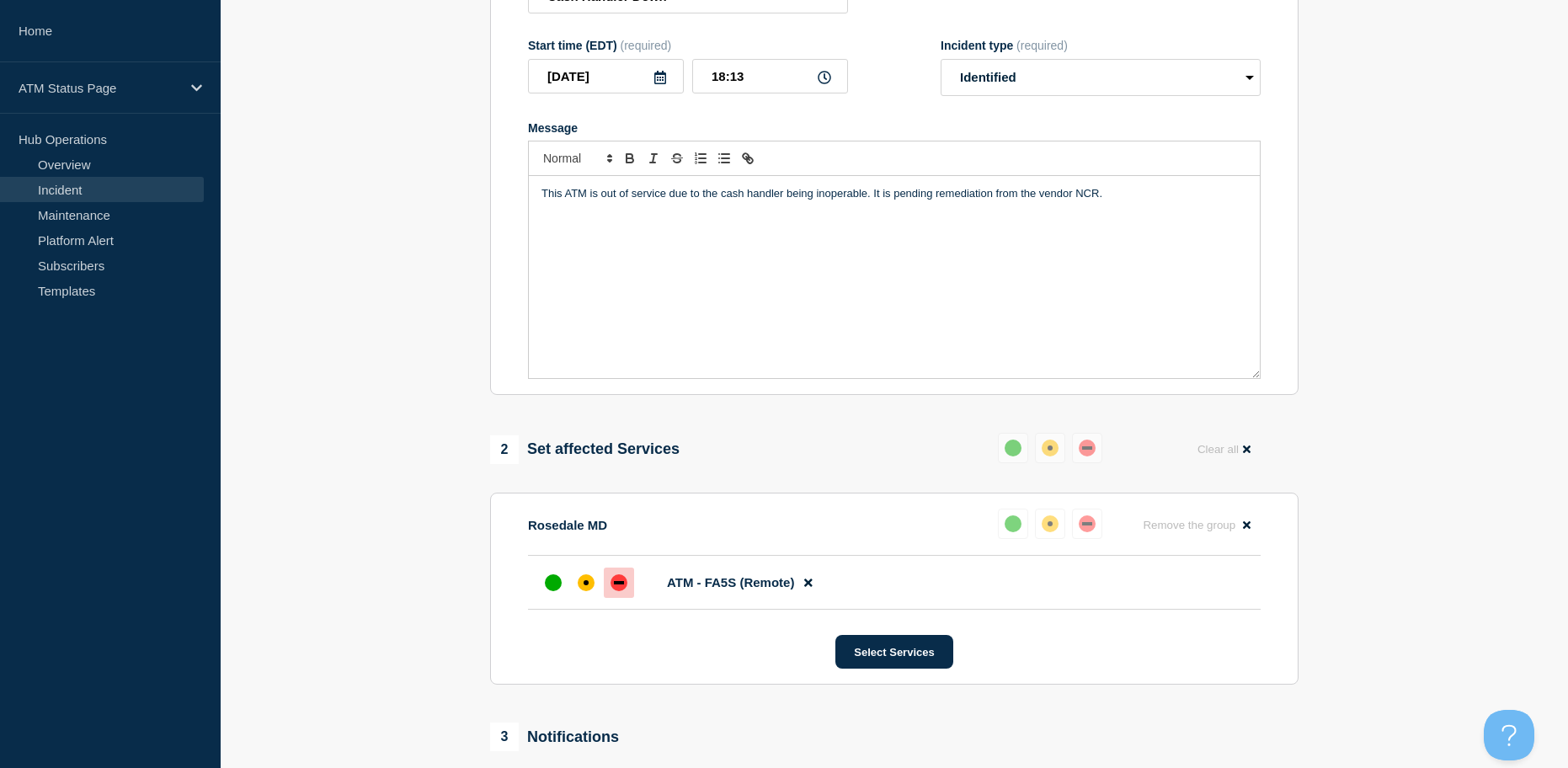
scroll to position [425, 0]
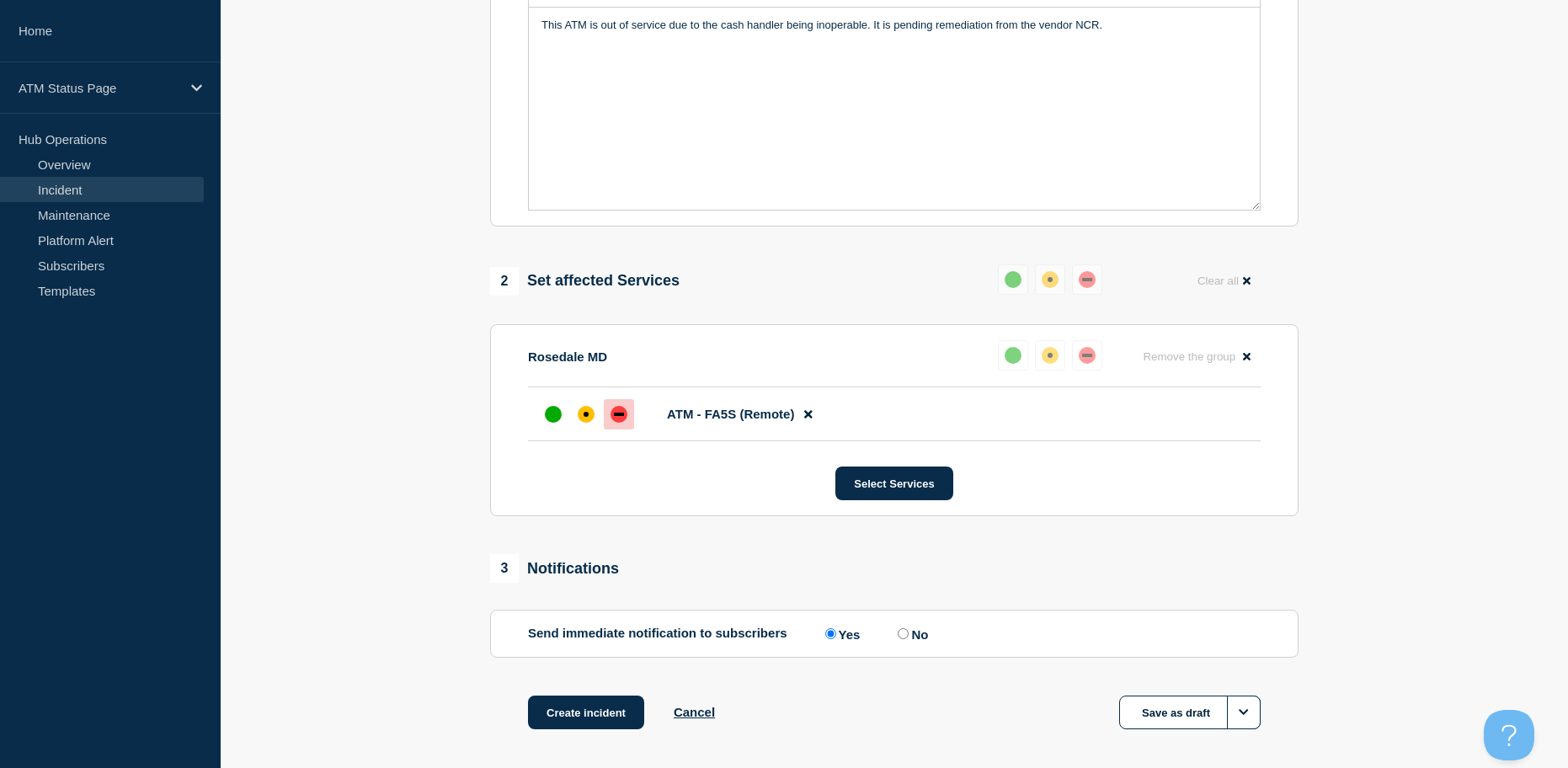
click at [606, 698] on div "1 Provide details Title (required) Cash Handler Down Start time (EDT) (required…" at bounding box center [895, 245] width 828 height 1052
click at [601, 702] on button "Create incident" at bounding box center [586, 712] width 116 height 33
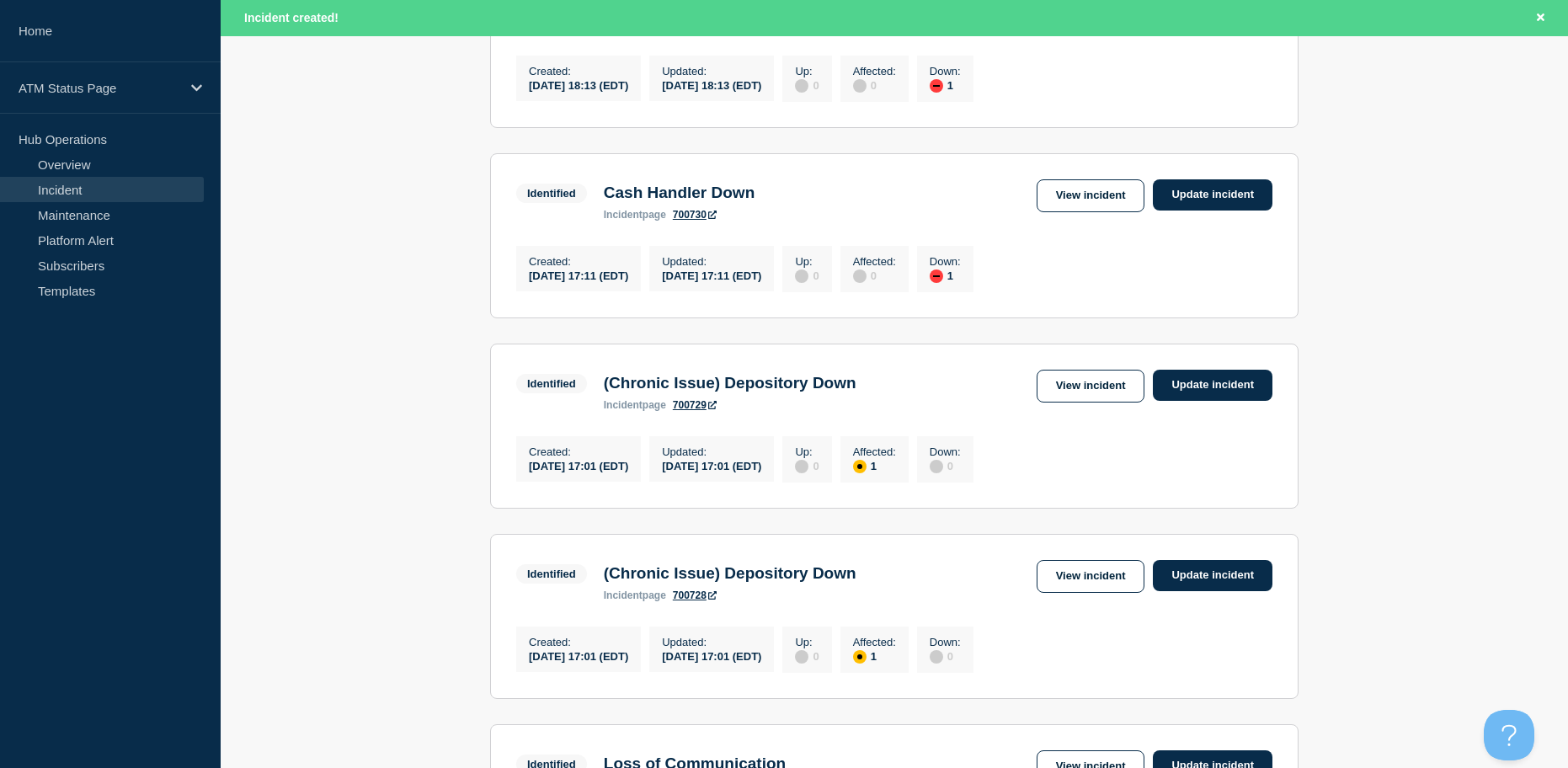
scroll to position [589, 0]
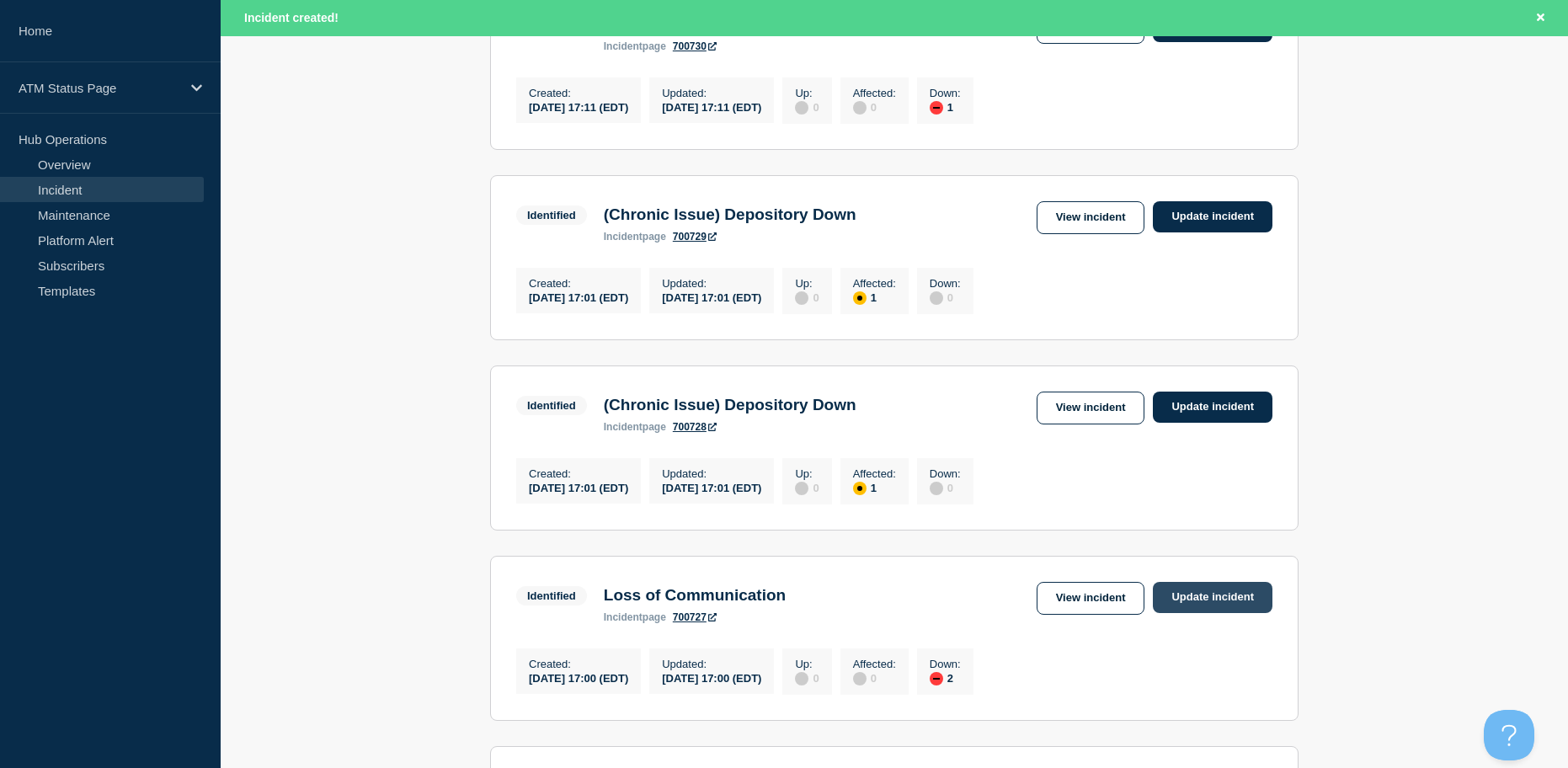
click at [1178, 613] on link "Update incident" at bounding box center [1213, 597] width 120 height 31
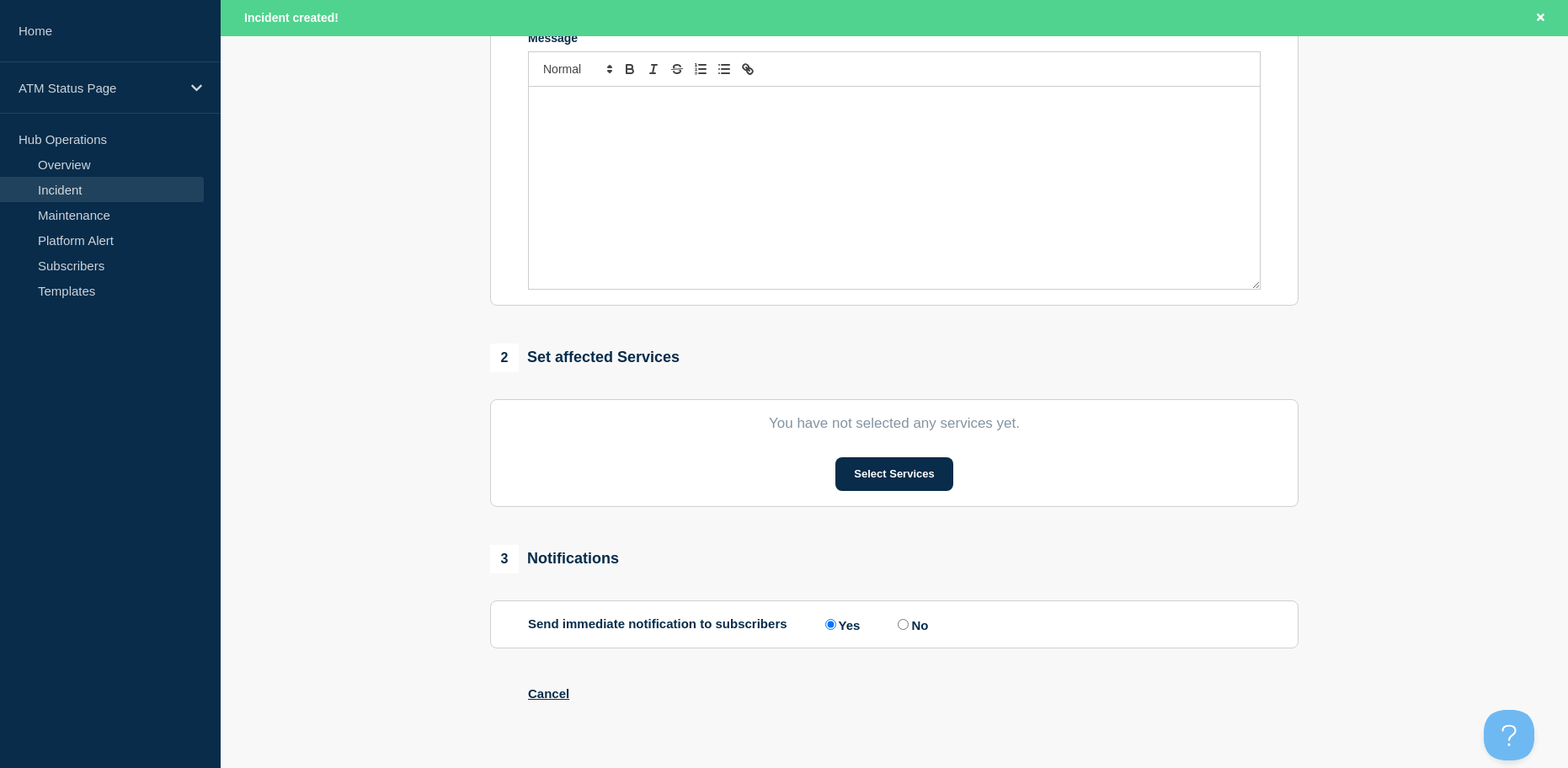
scroll to position [589, 0]
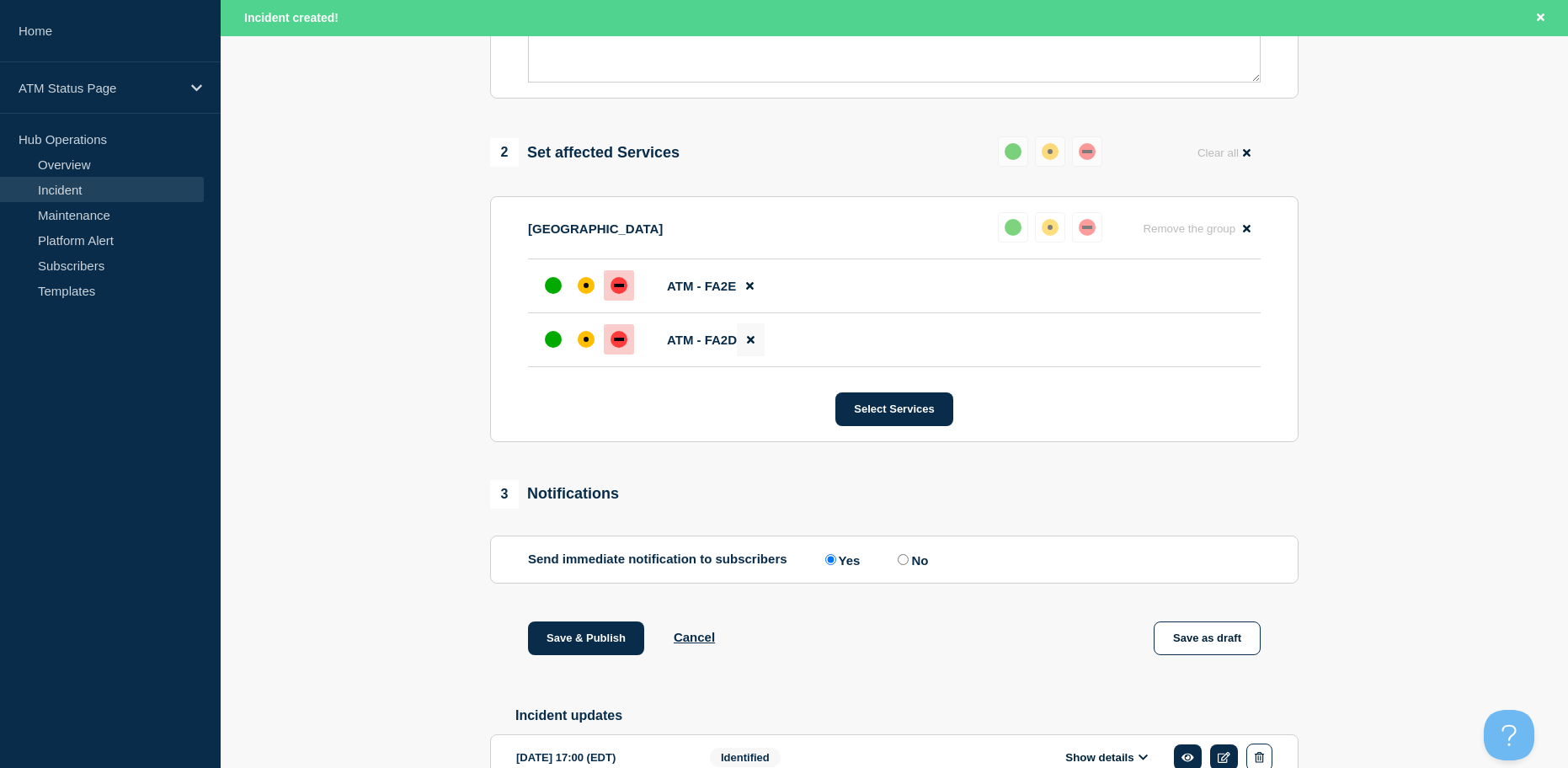
click at [754, 341] on icon at bounding box center [751, 339] width 8 height 8
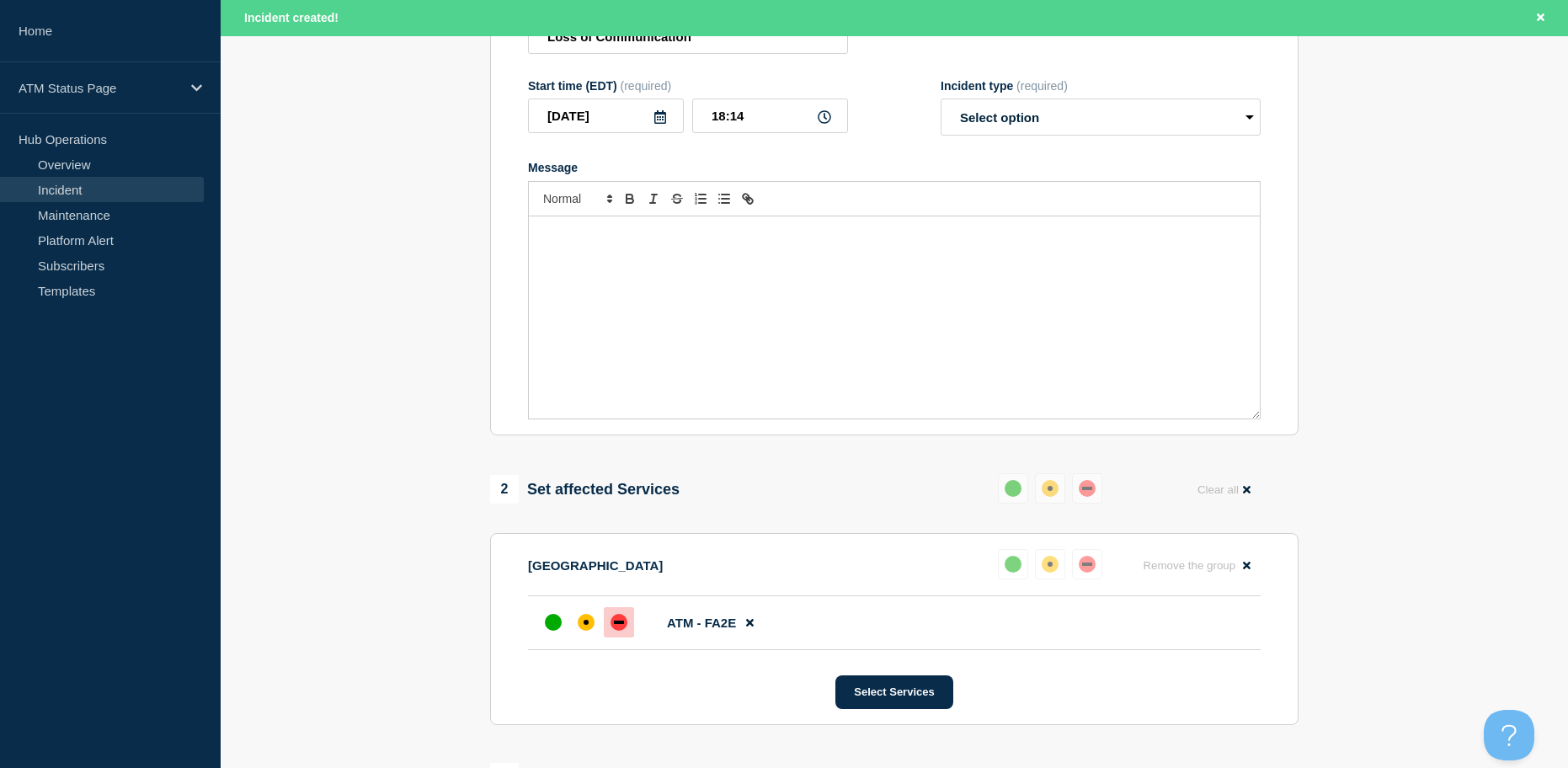
scroll to position [0, 0]
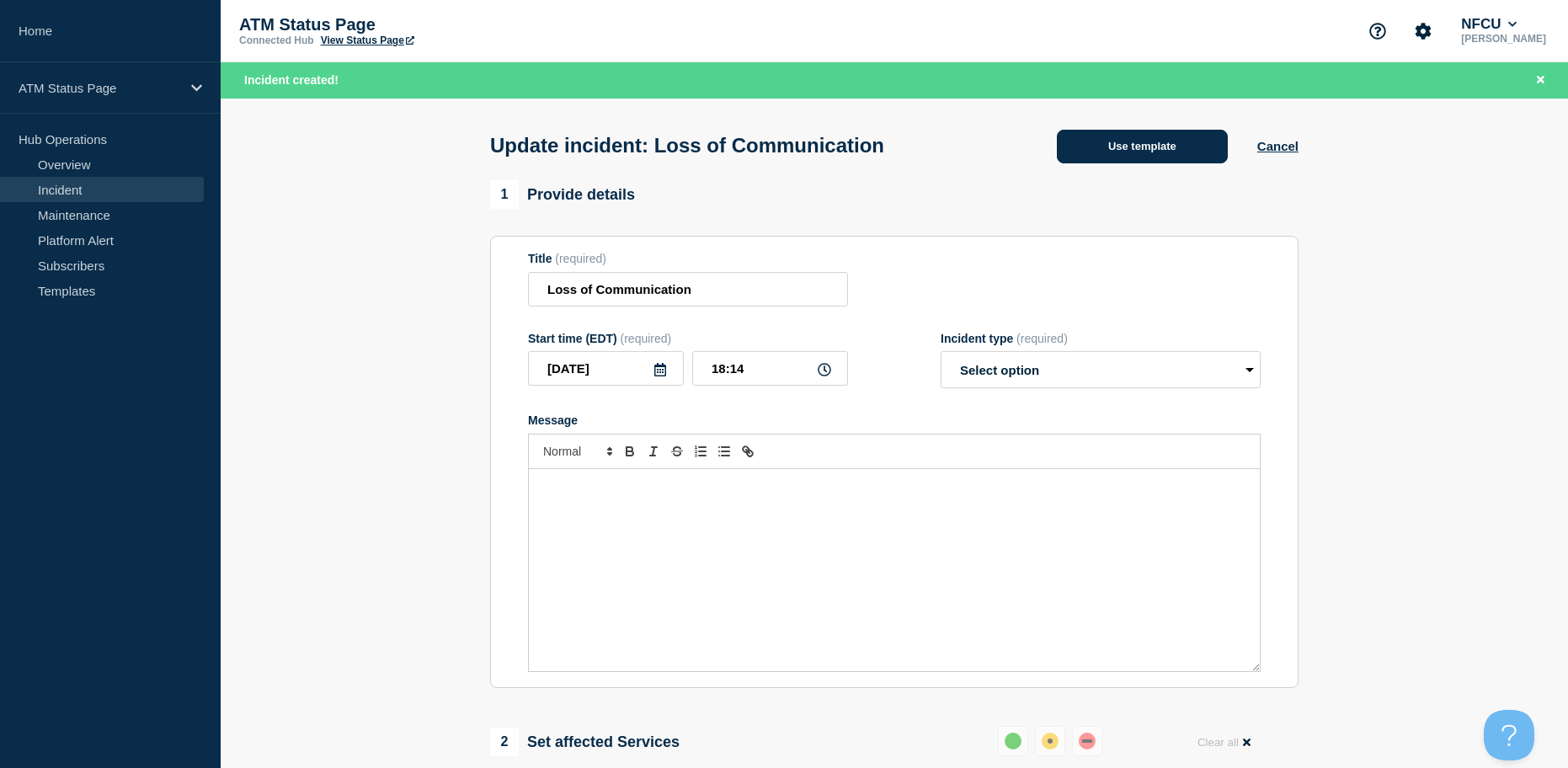
click at [1121, 157] on button "Use template" at bounding box center [1142, 146] width 171 height 33
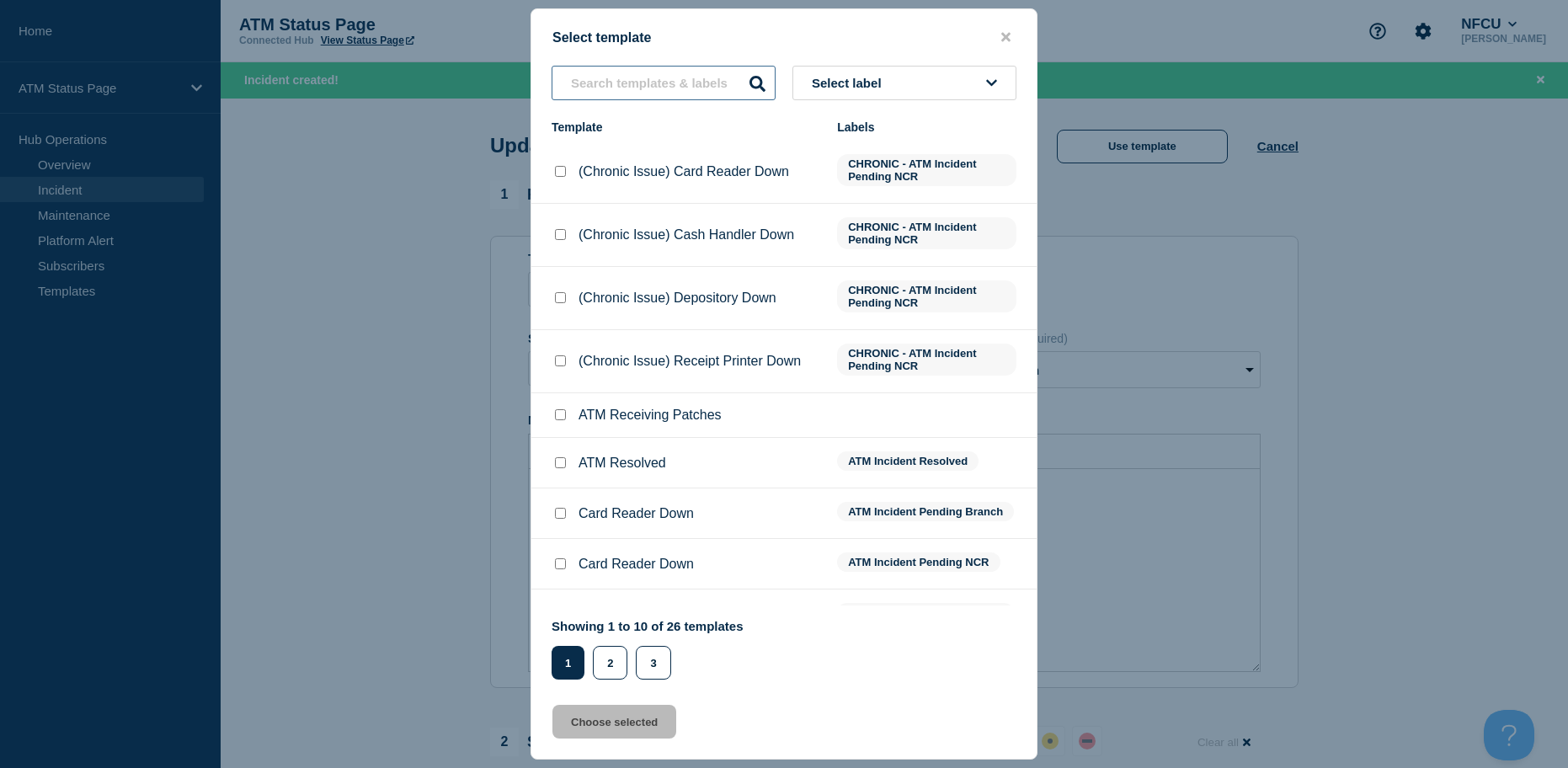
click at [698, 90] on input "text" at bounding box center [663, 82] width 224 height 34
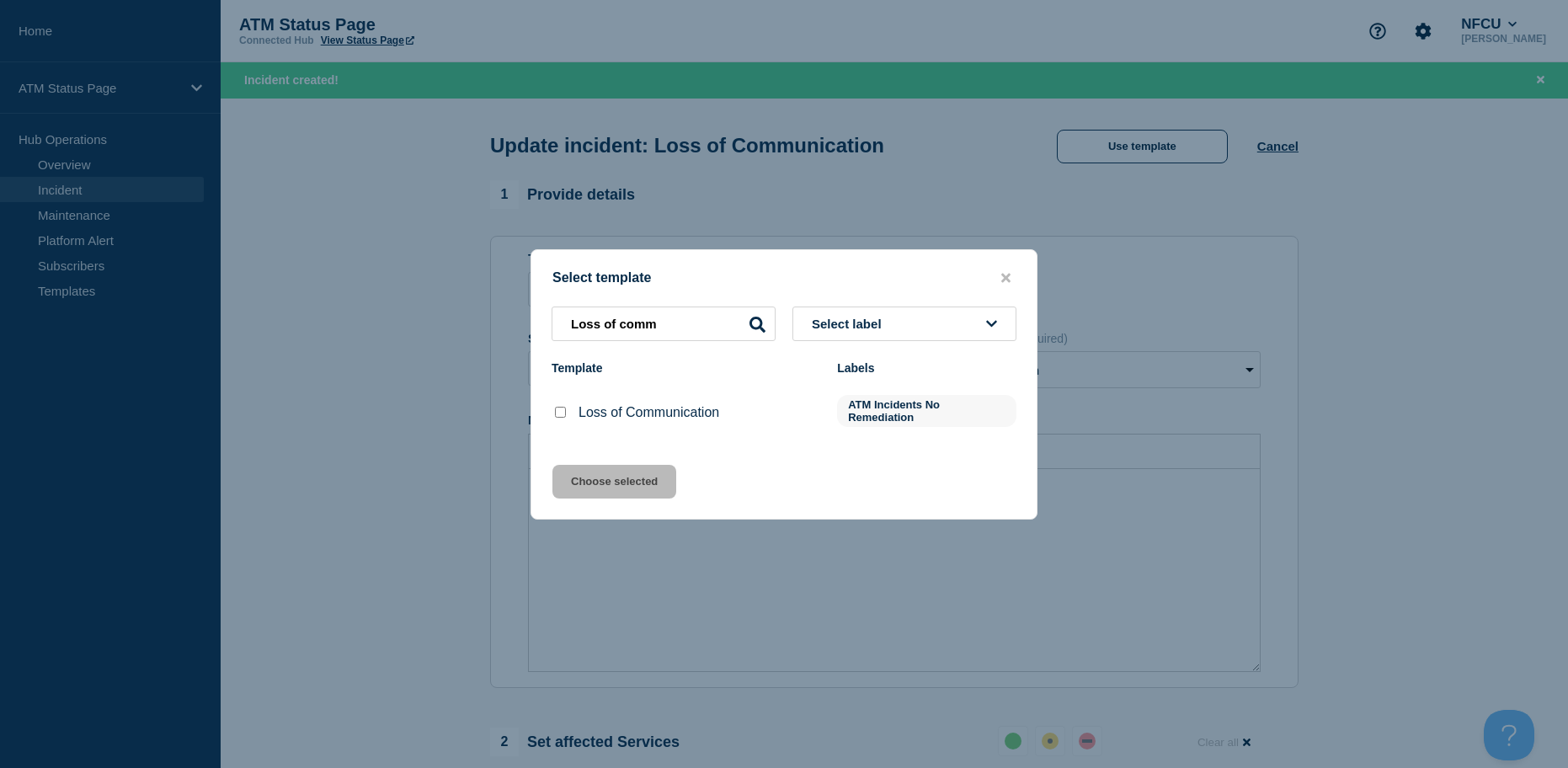
click at [557, 415] on input "Loss of Communication checkbox" at bounding box center [560, 412] width 11 height 11
drag, startPoint x: 593, startPoint y: 470, endPoint x: 594, endPoint y: 482, distance: 12.0
click at [593, 471] on button "Choose selected" at bounding box center [614, 482] width 124 height 33
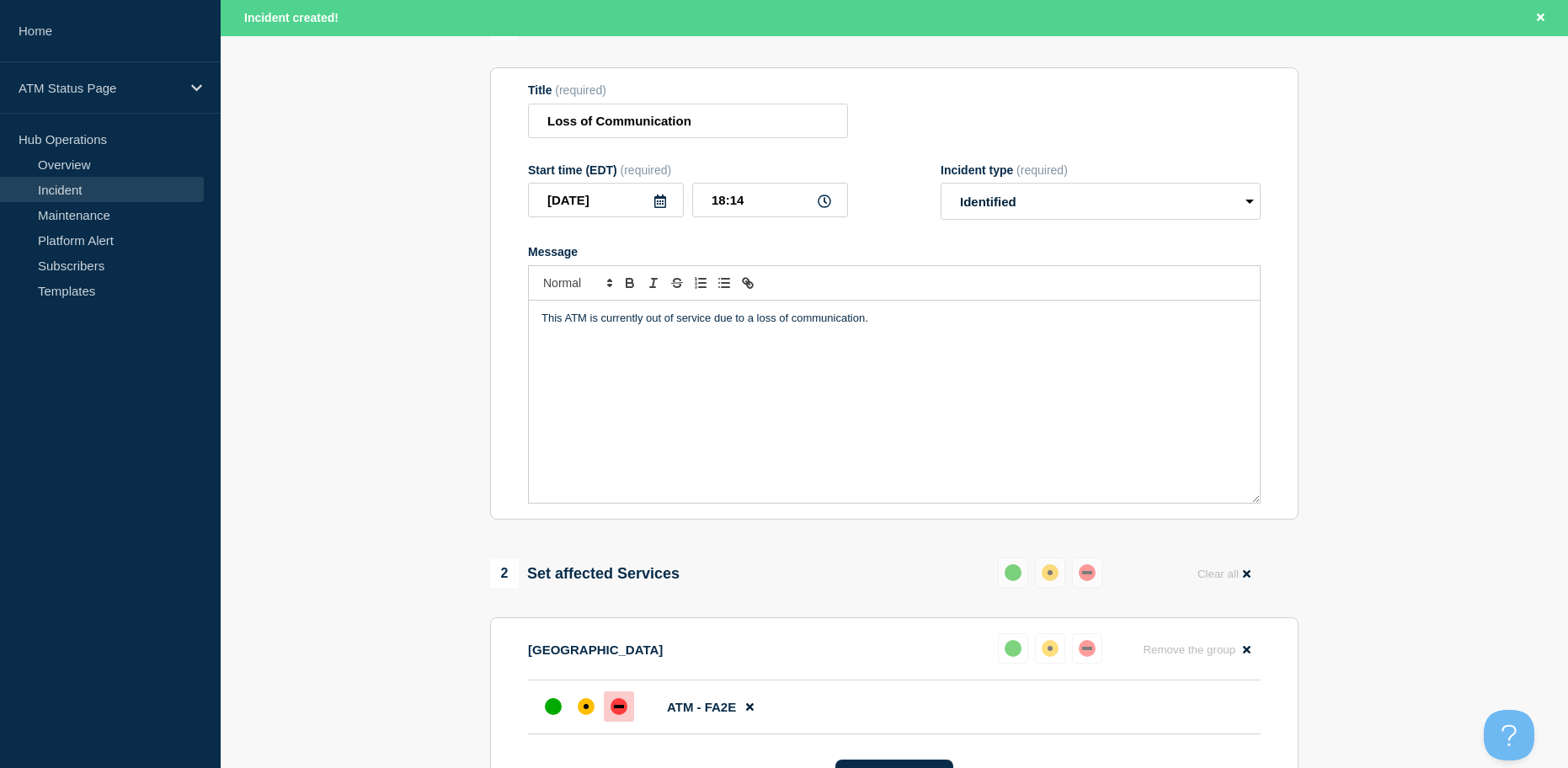
scroll to position [253, 0]
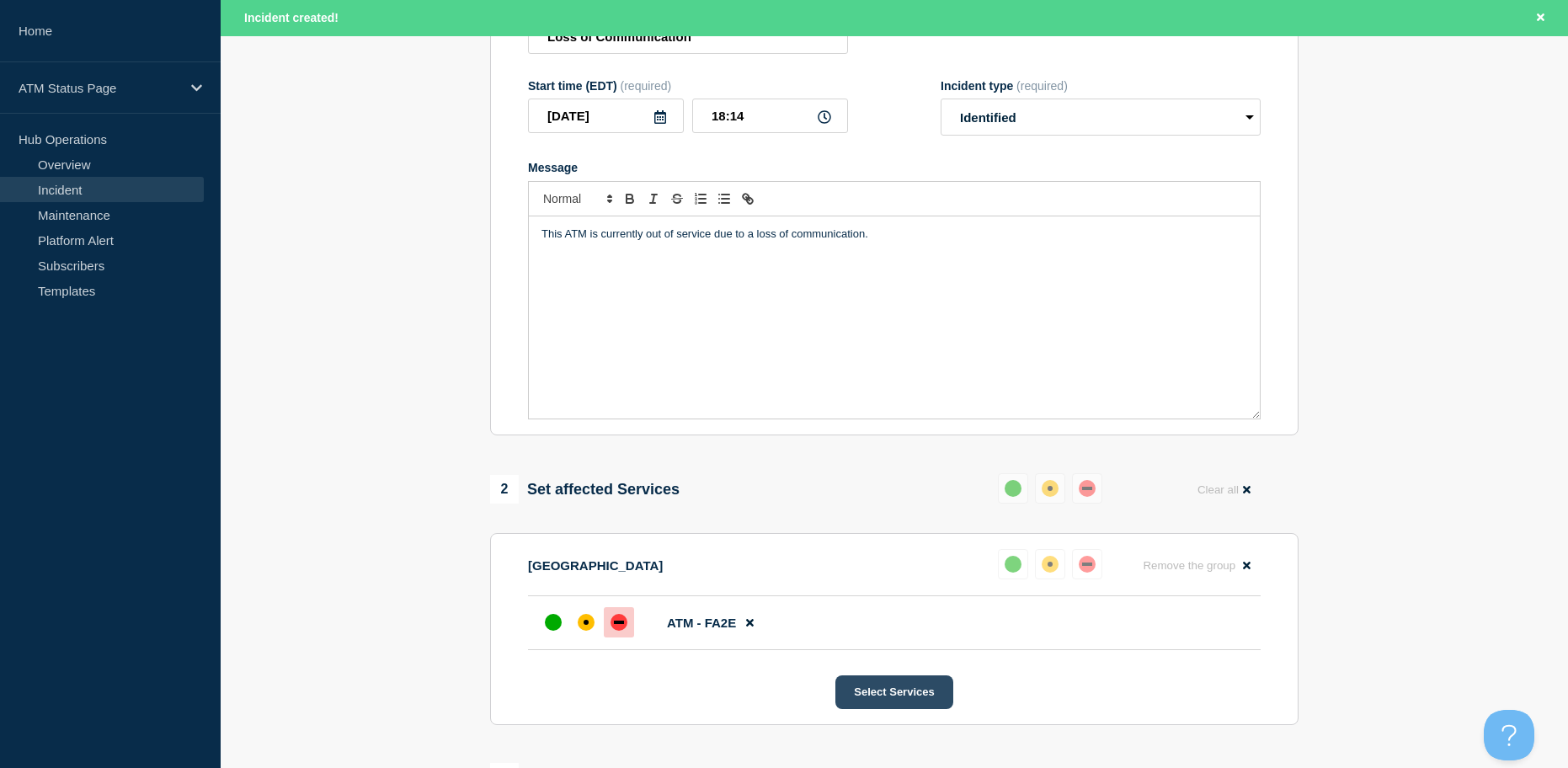
click at [889, 695] on button "Select Services" at bounding box center [894, 691] width 117 height 33
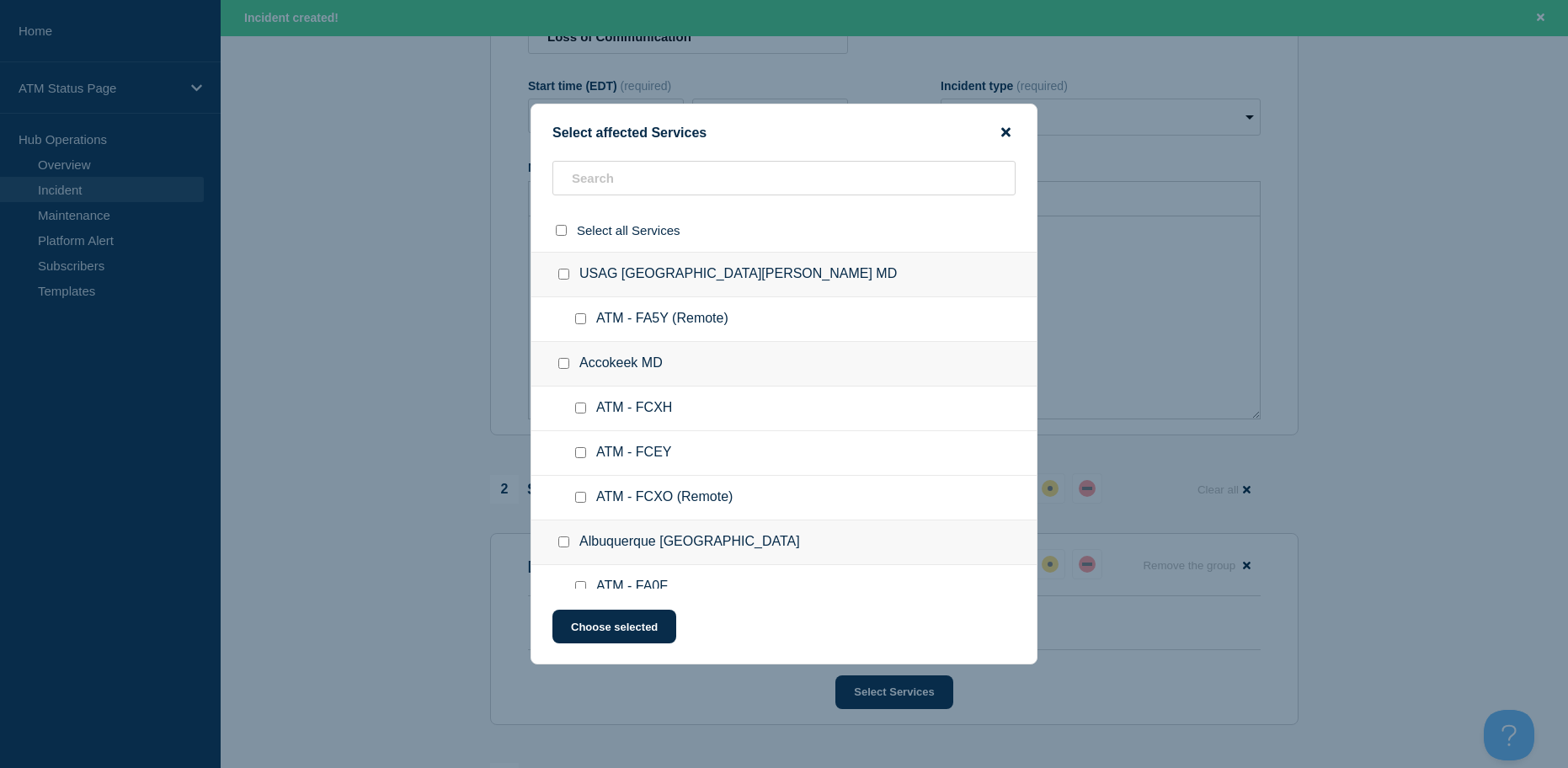
click at [1003, 129] on icon "close button" at bounding box center [1006, 131] width 9 height 9
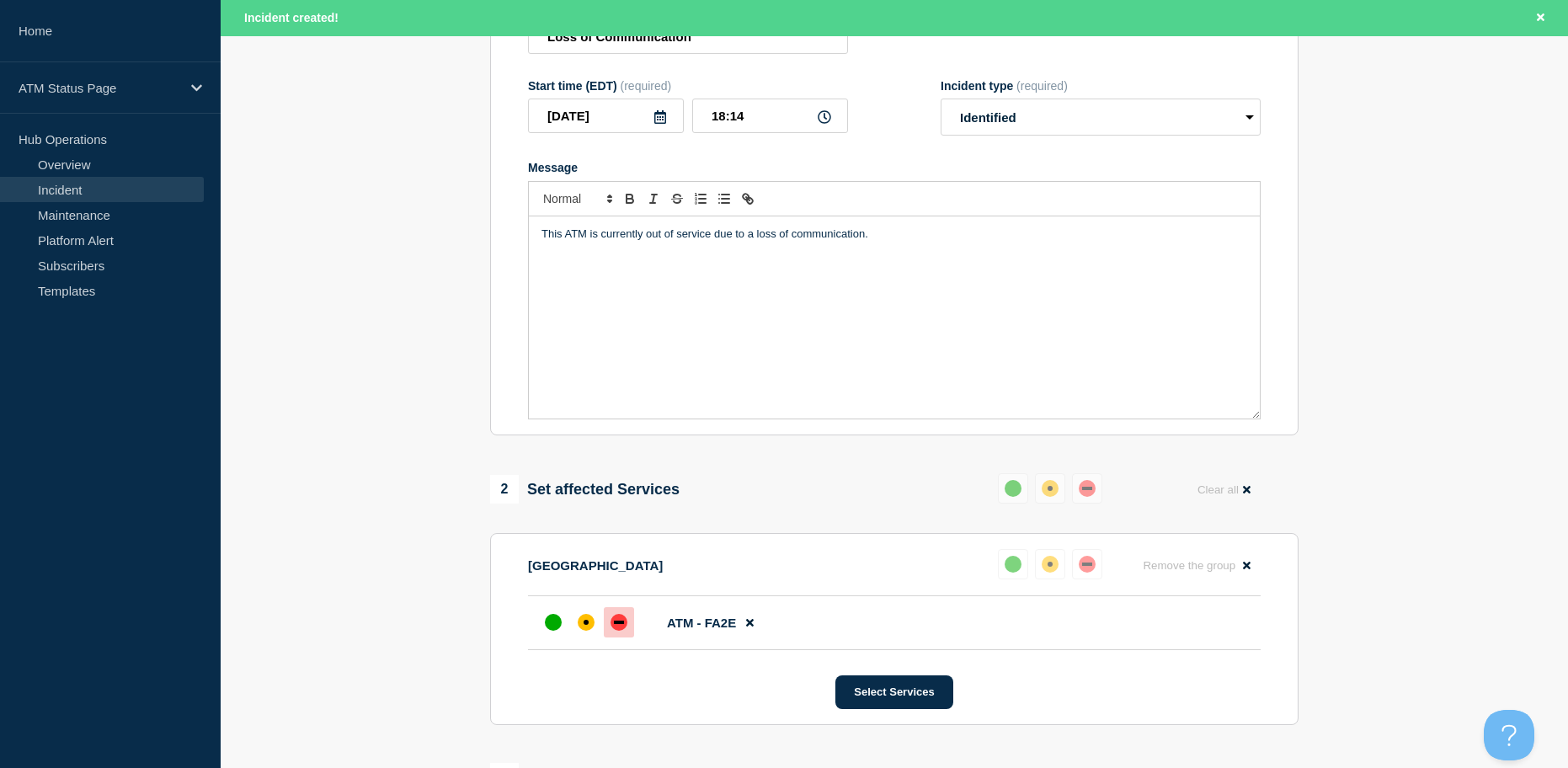
scroll to position [589, 0]
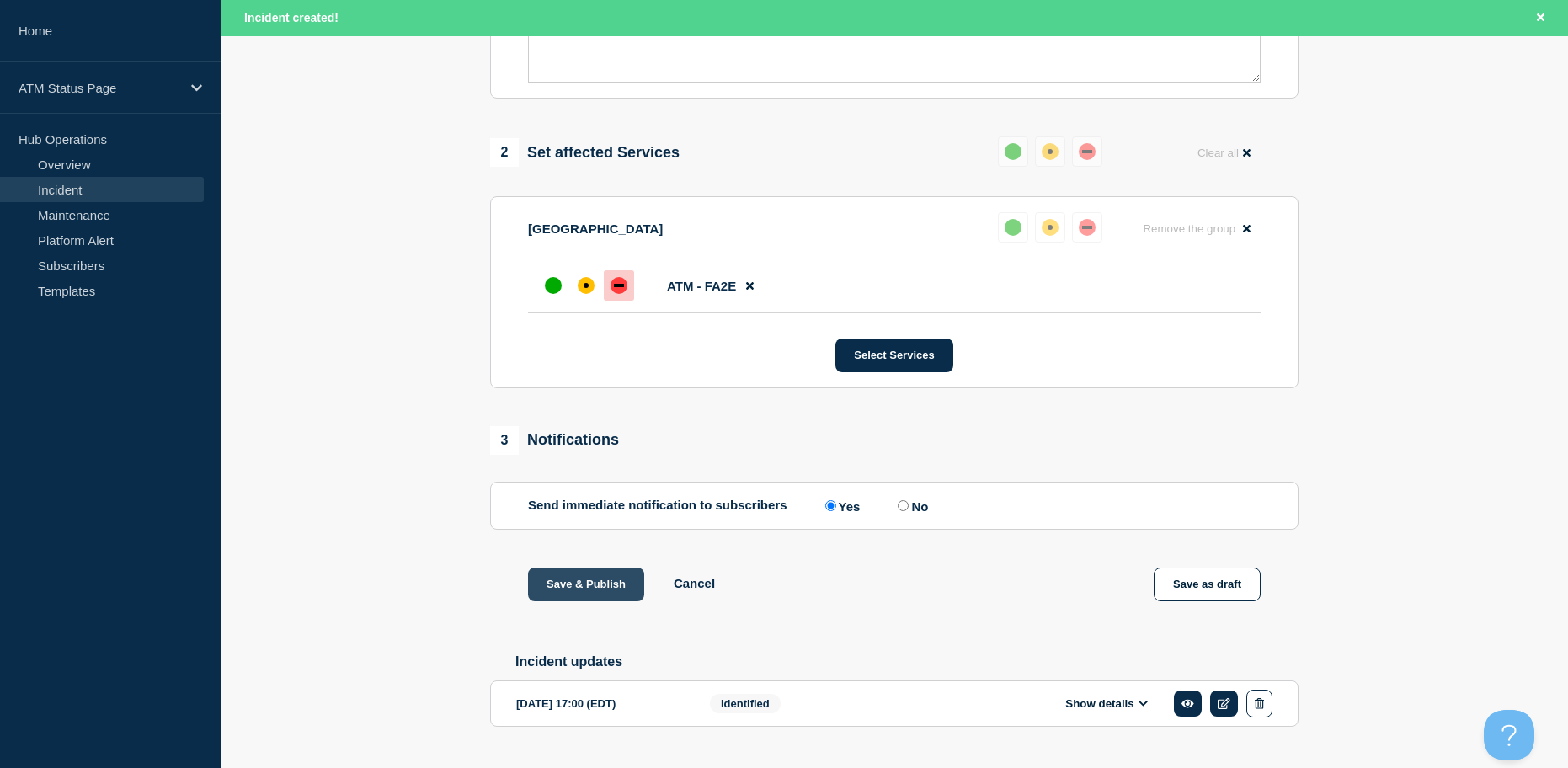
click at [619, 591] on button "Save & Publish" at bounding box center [586, 585] width 116 height 33
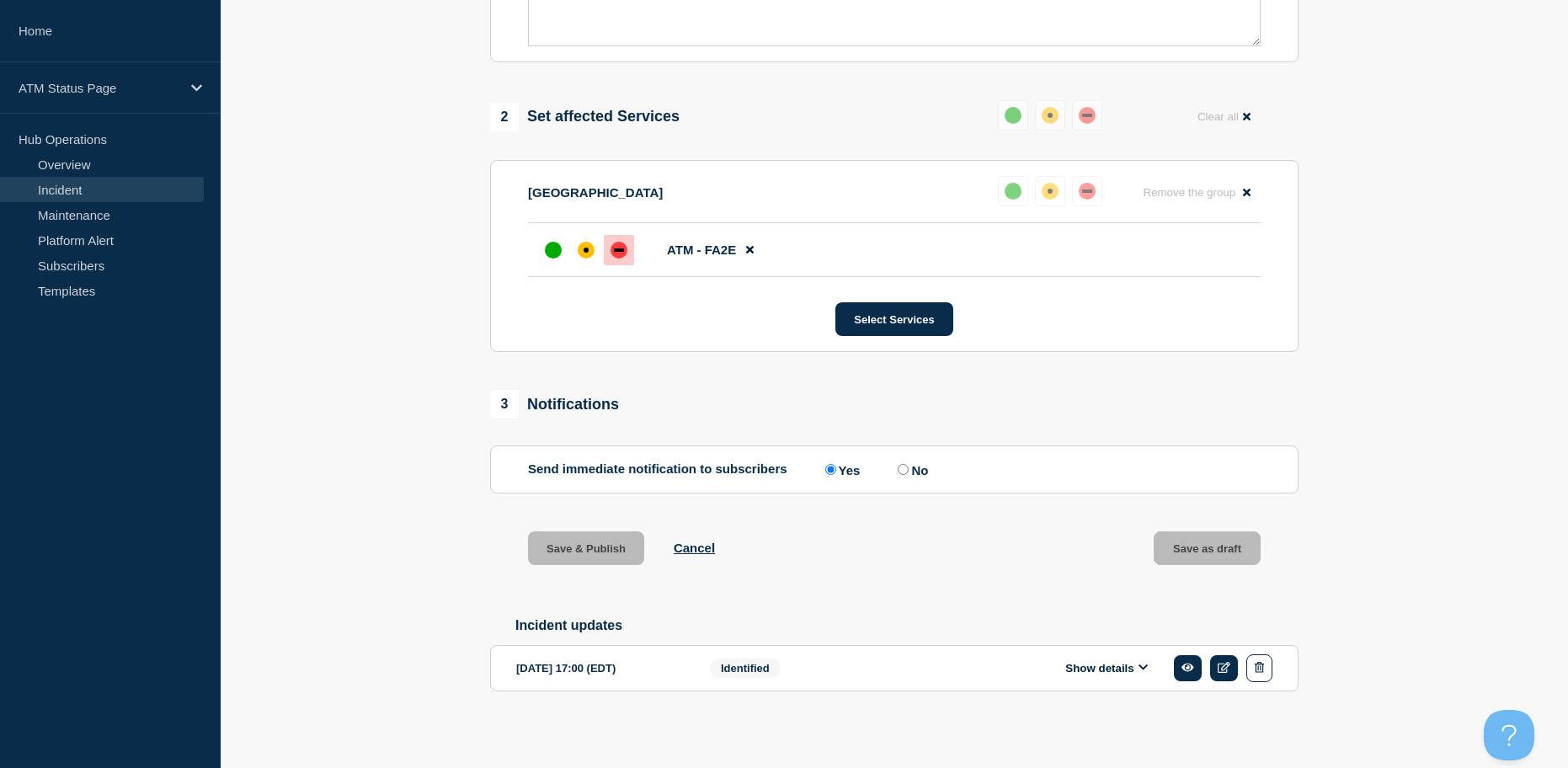
scroll to position [553, 0]
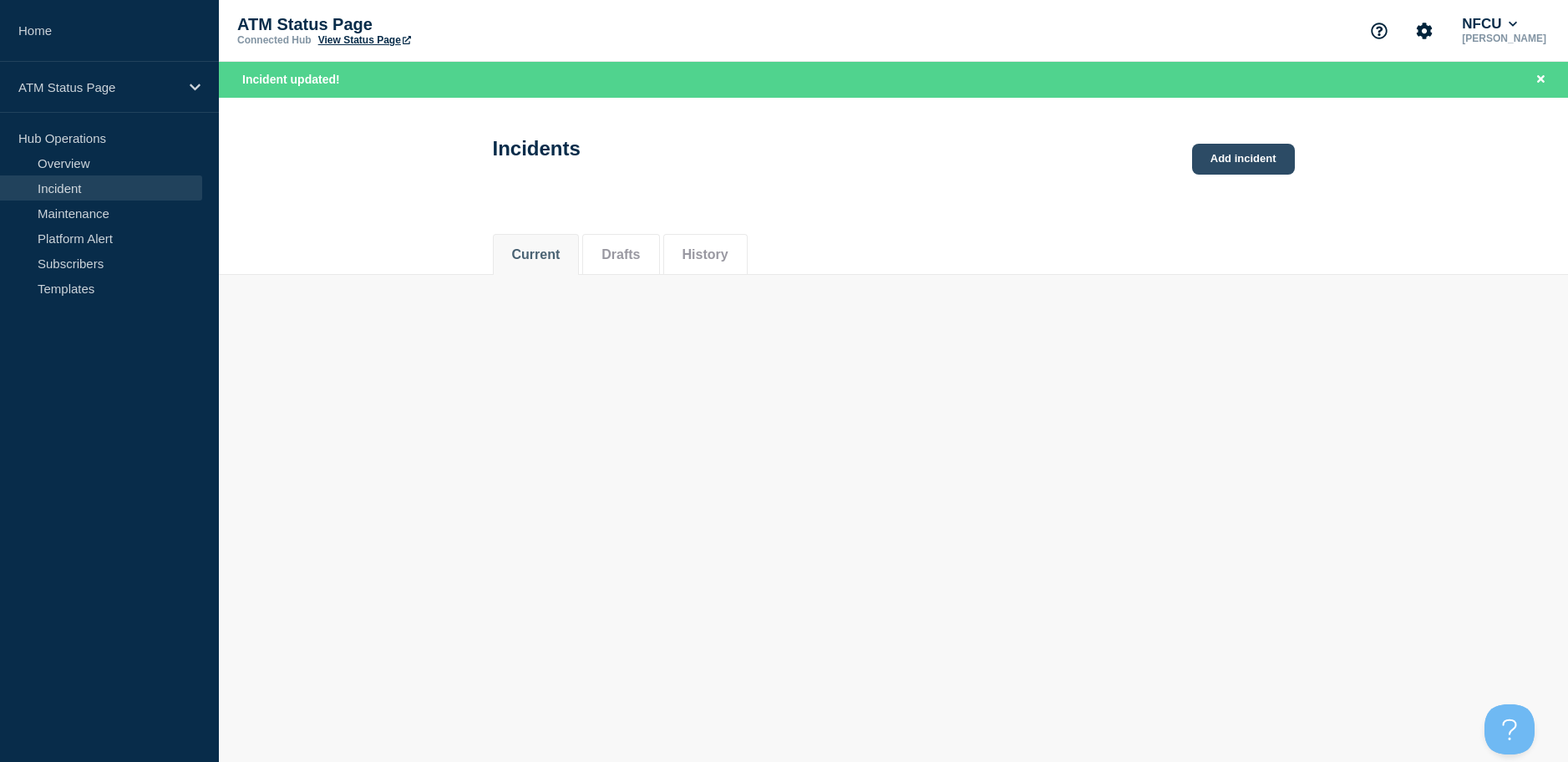
click at [1215, 161] on link "Add incident" at bounding box center [1244, 160] width 103 height 31
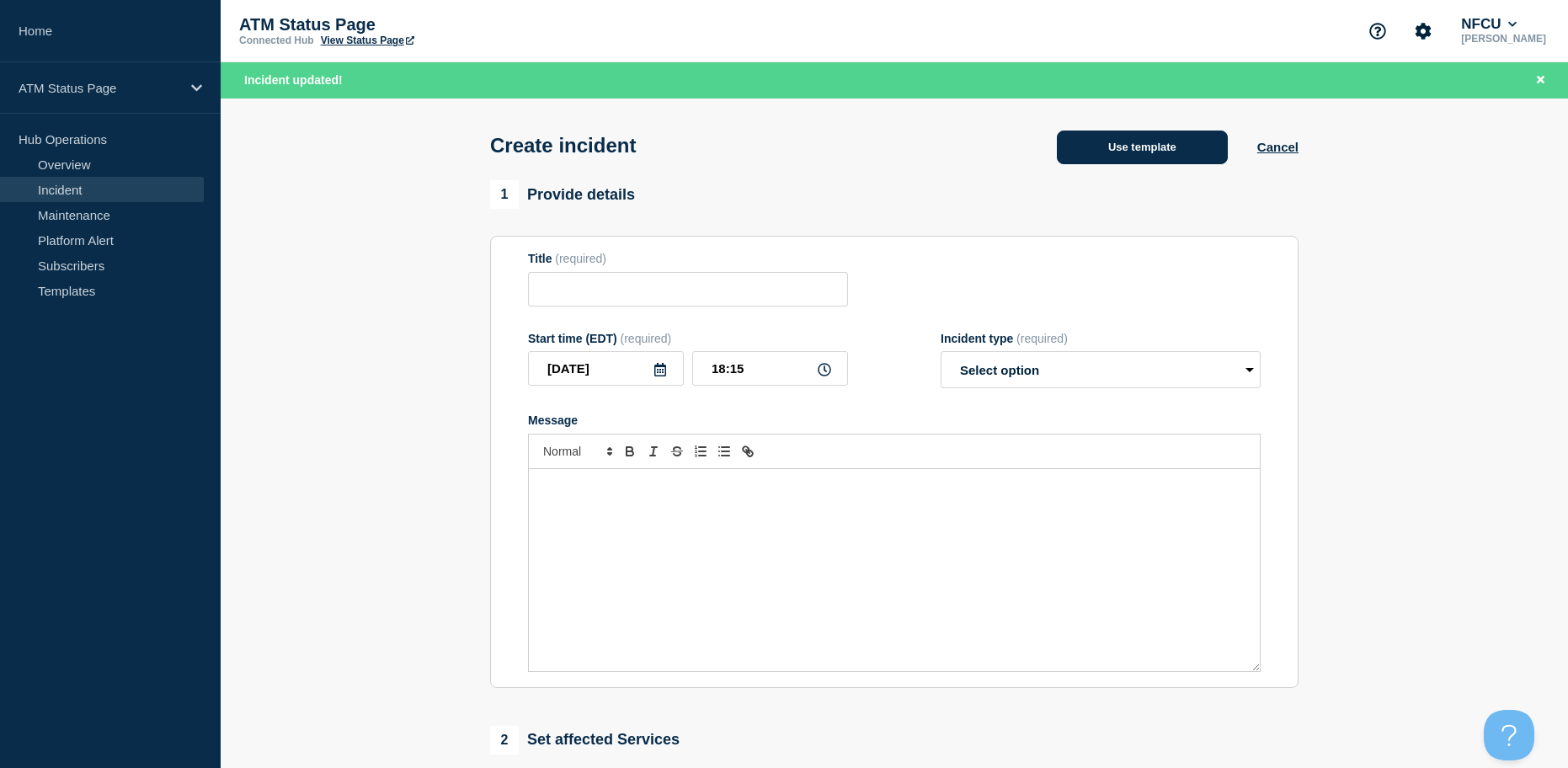
click at [1146, 164] on div "Create incident Use template Cancel" at bounding box center [895, 139] width 847 height 82
drag, startPoint x: 1146, startPoint y: 163, endPoint x: 1147, endPoint y: 154, distance: 9.1
click at [1147, 154] on button "Use template" at bounding box center [1142, 147] width 171 height 33
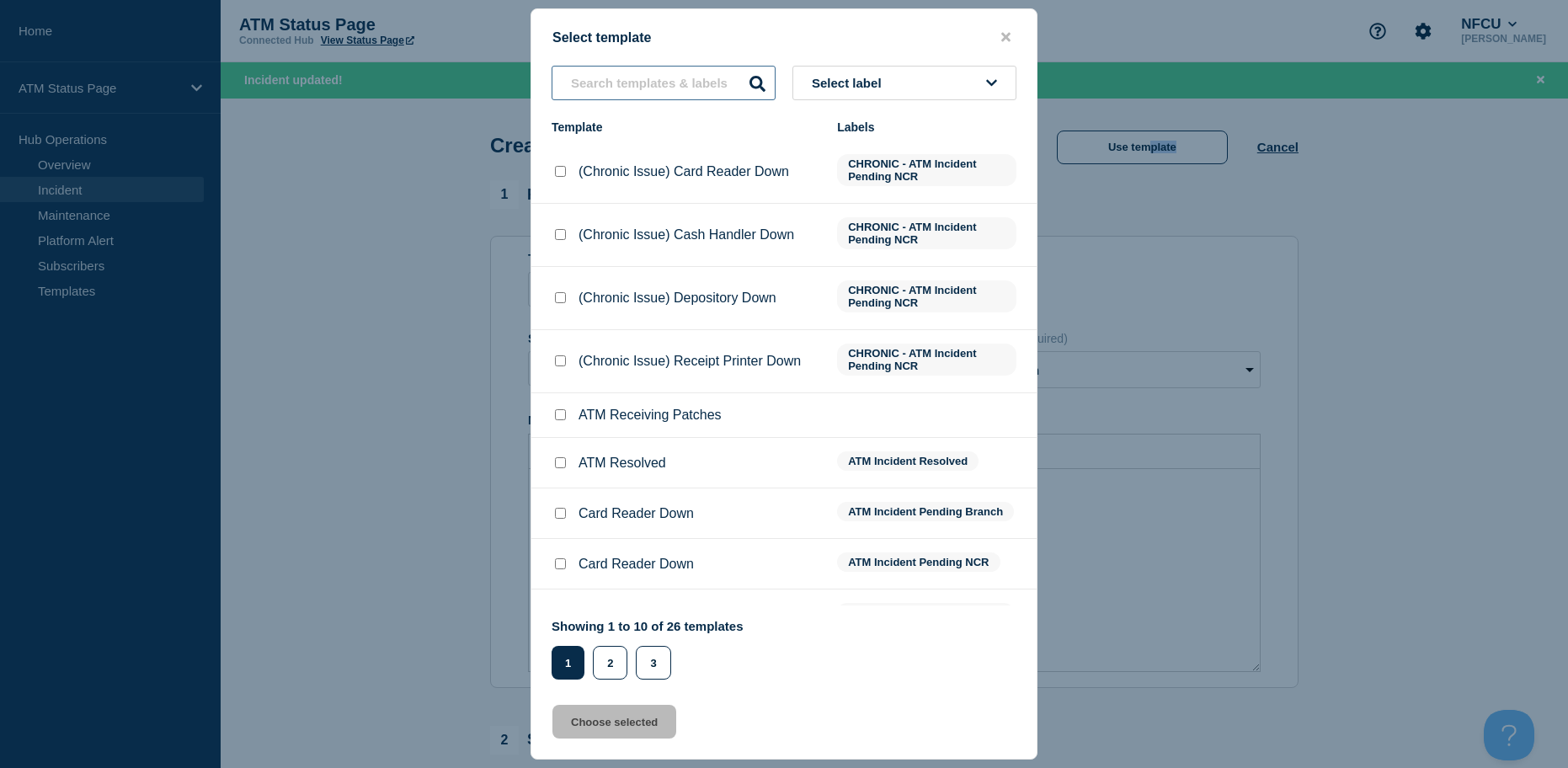
click at [604, 90] on input "text" at bounding box center [663, 82] width 224 height 34
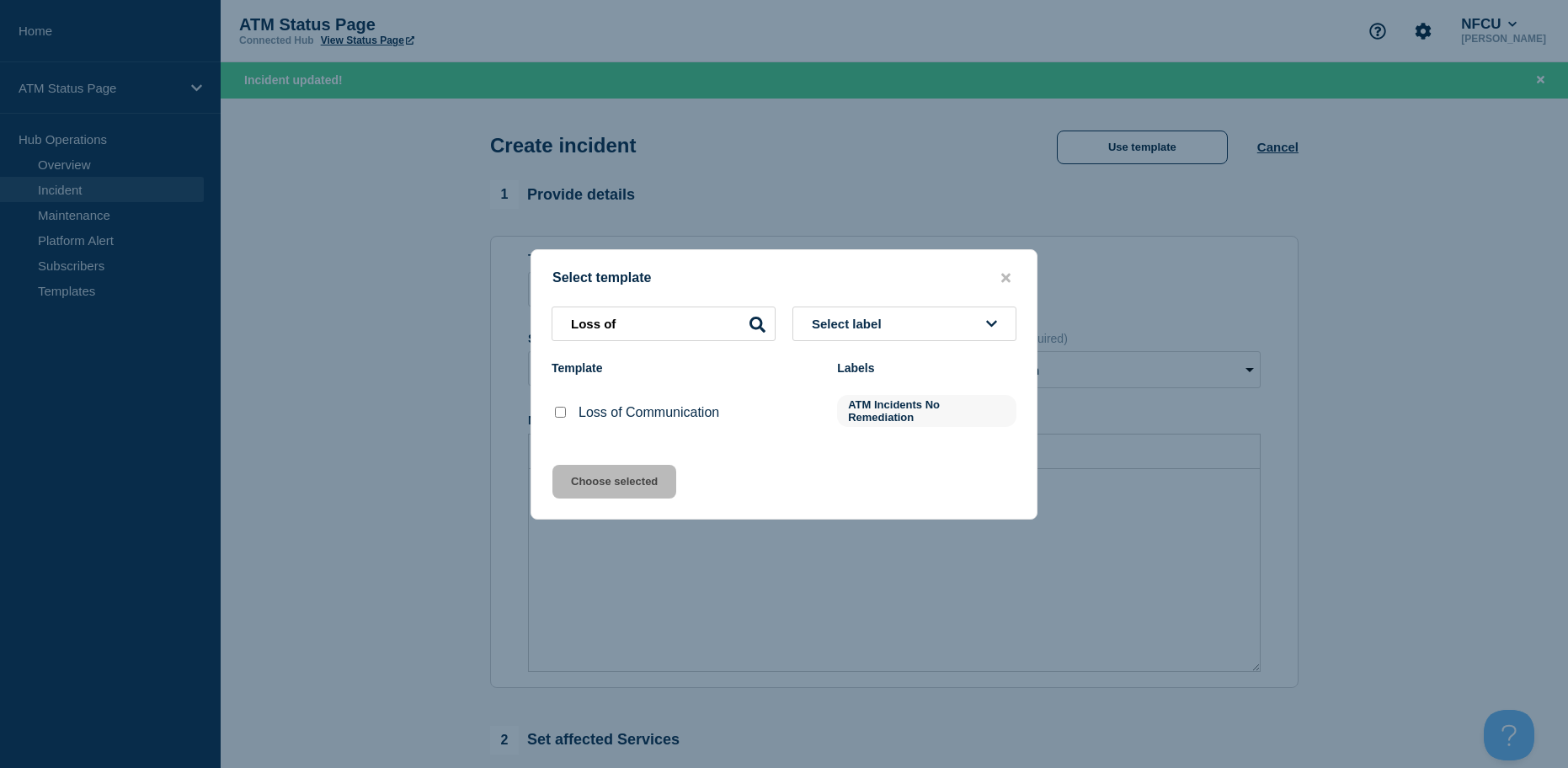
click at [564, 413] on input "Loss of Communication checkbox" at bounding box center [560, 412] width 11 height 11
click at [555, 417] on input "Loss of Communication checkbox" at bounding box center [560, 412] width 11 height 11
click at [574, 490] on button "Choose selected" at bounding box center [614, 482] width 124 height 33
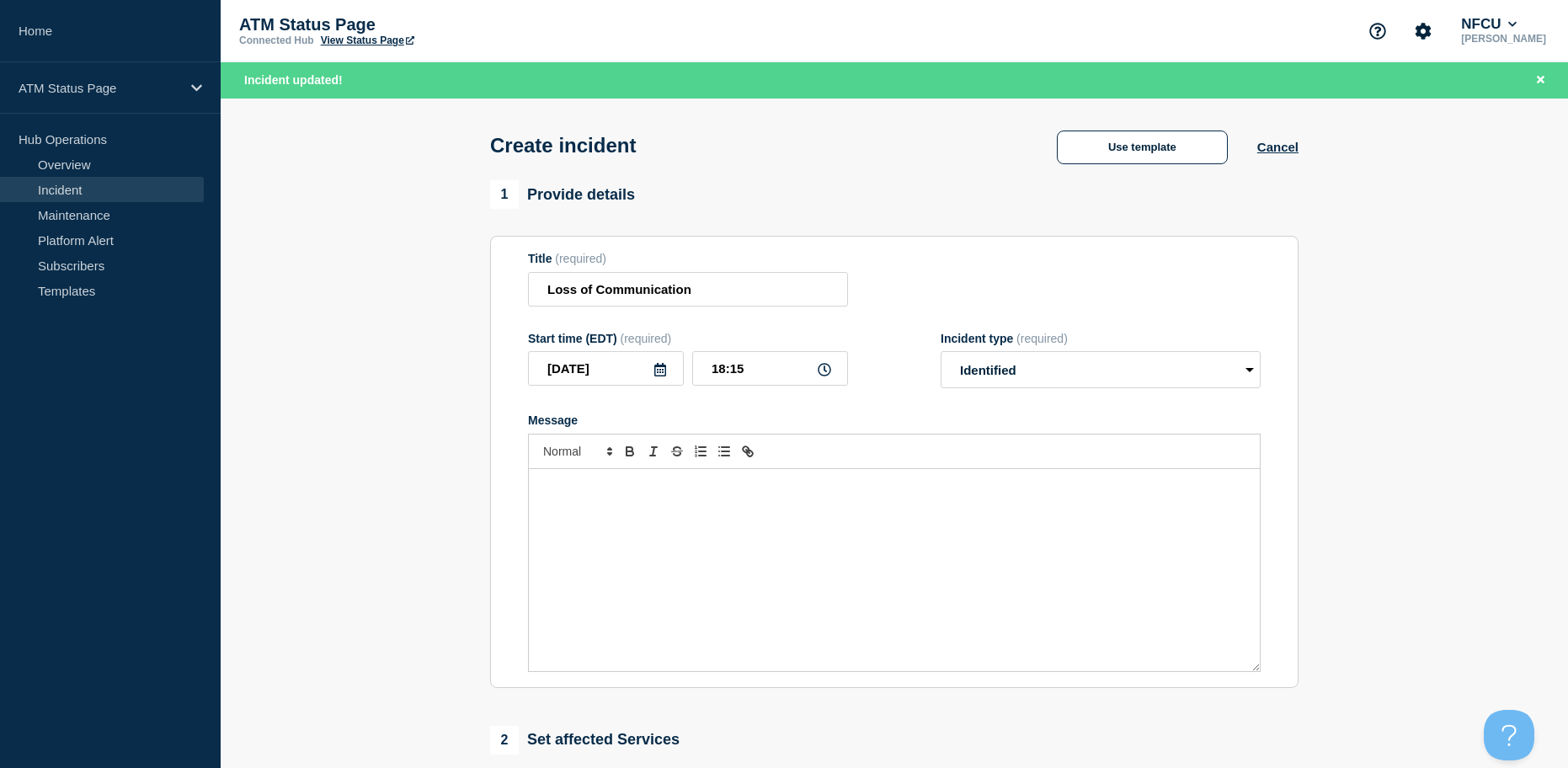
scroll to position [84, 0]
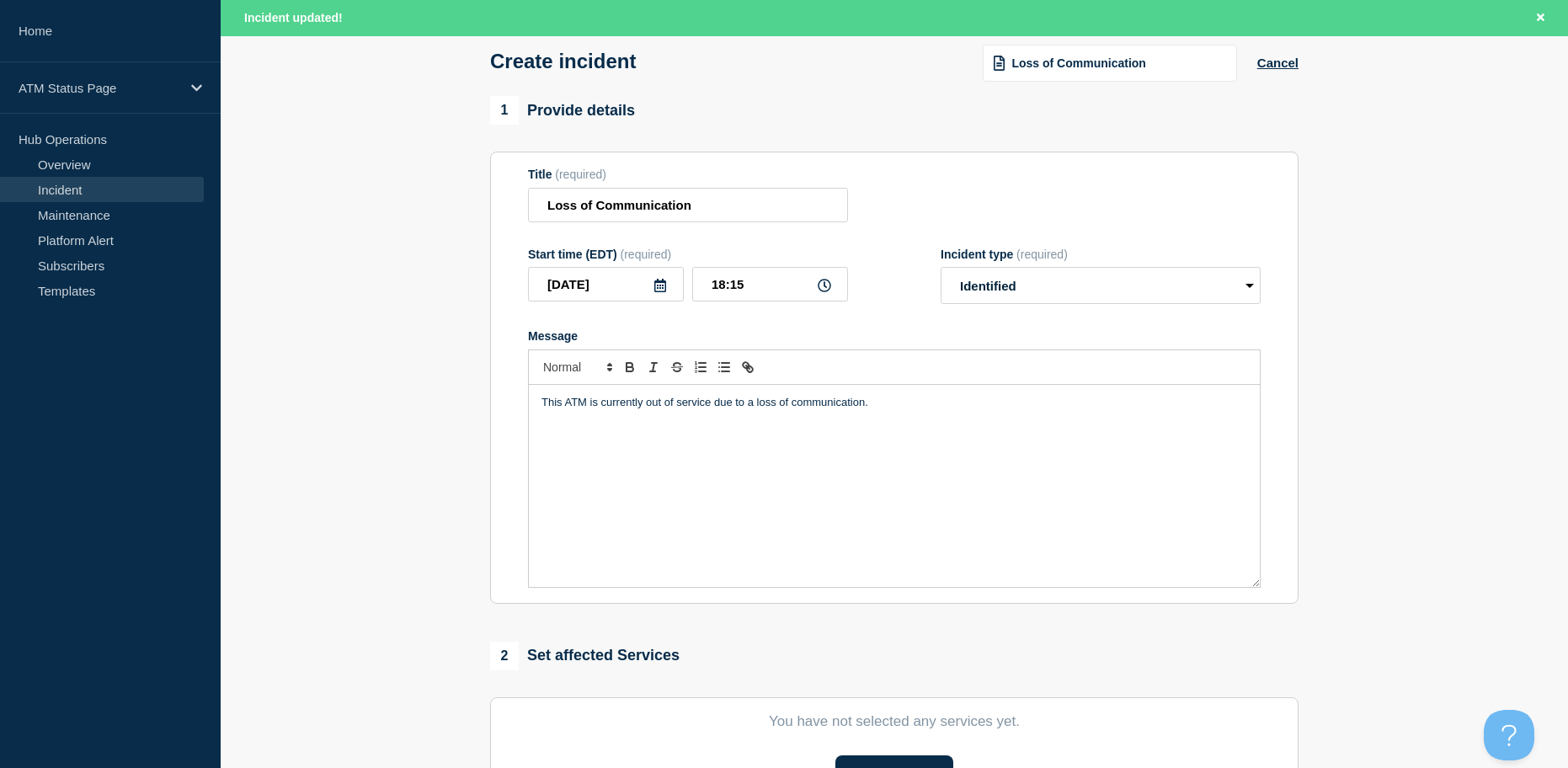
click at [901, 758] on section "You have not selected any services yet. Select Services" at bounding box center [895, 751] width 809 height 108
click at [901, 763] on button "Select Services" at bounding box center [894, 772] width 117 height 33
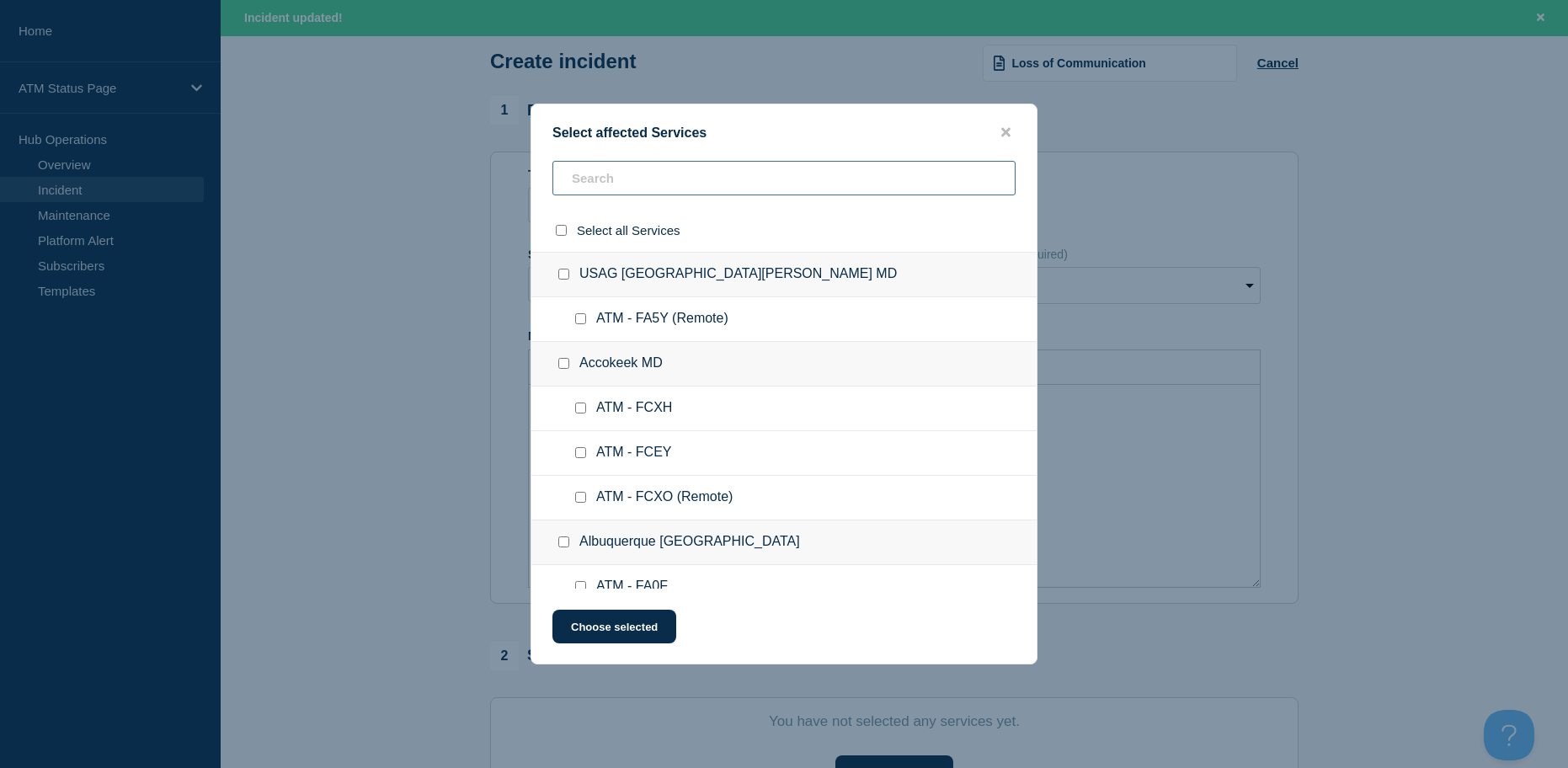
click at [600, 173] on input "text" at bounding box center [784, 178] width 463 height 34
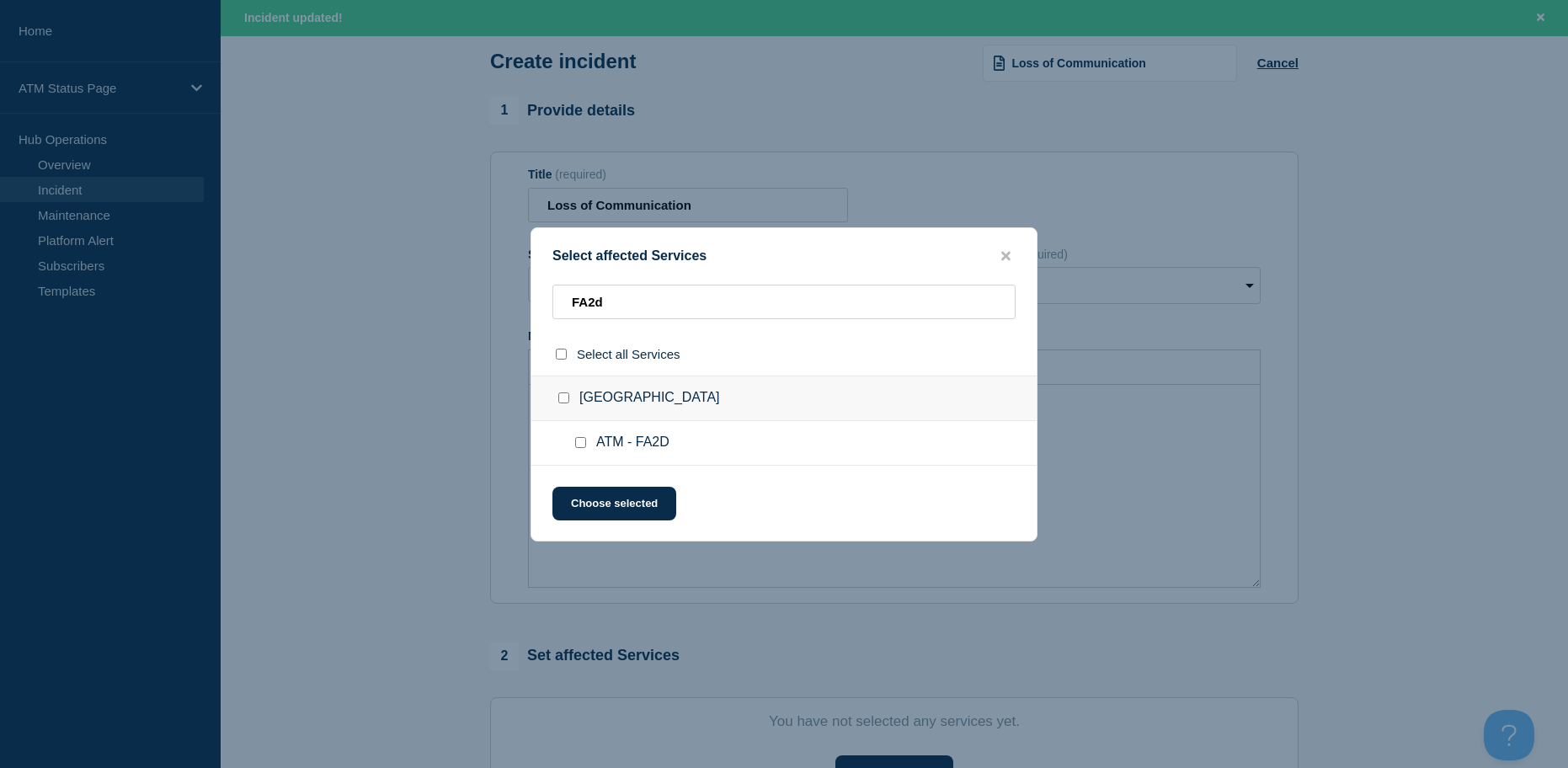
click at [588, 440] on div at bounding box center [584, 442] width 25 height 17
click at [585, 440] on input "ATM - FA2D checkbox" at bounding box center [580, 442] width 11 height 11
click at [601, 497] on button "Choose selected" at bounding box center [614, 503] width 124 height 33
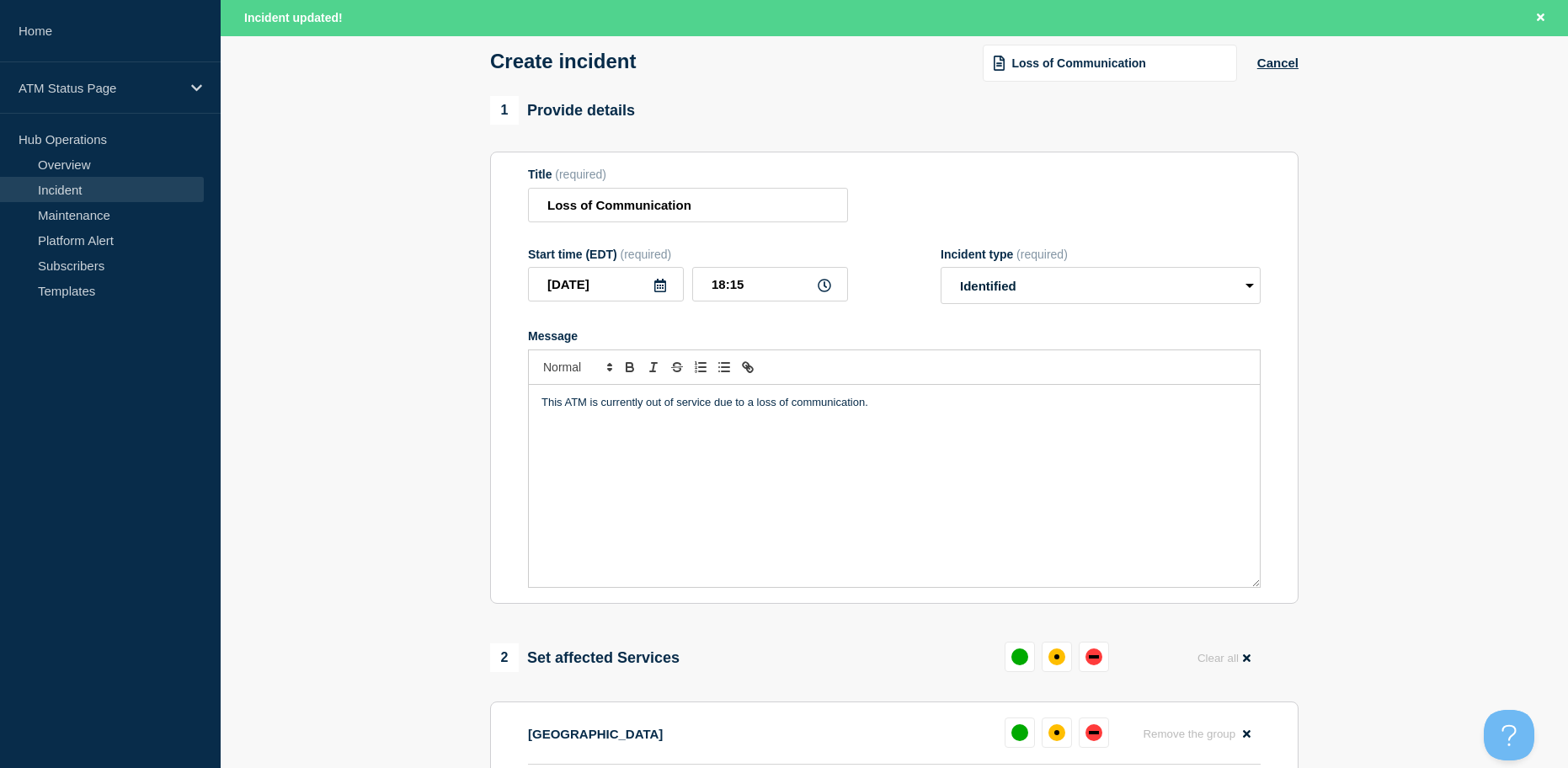
scroll to position [253, 0]
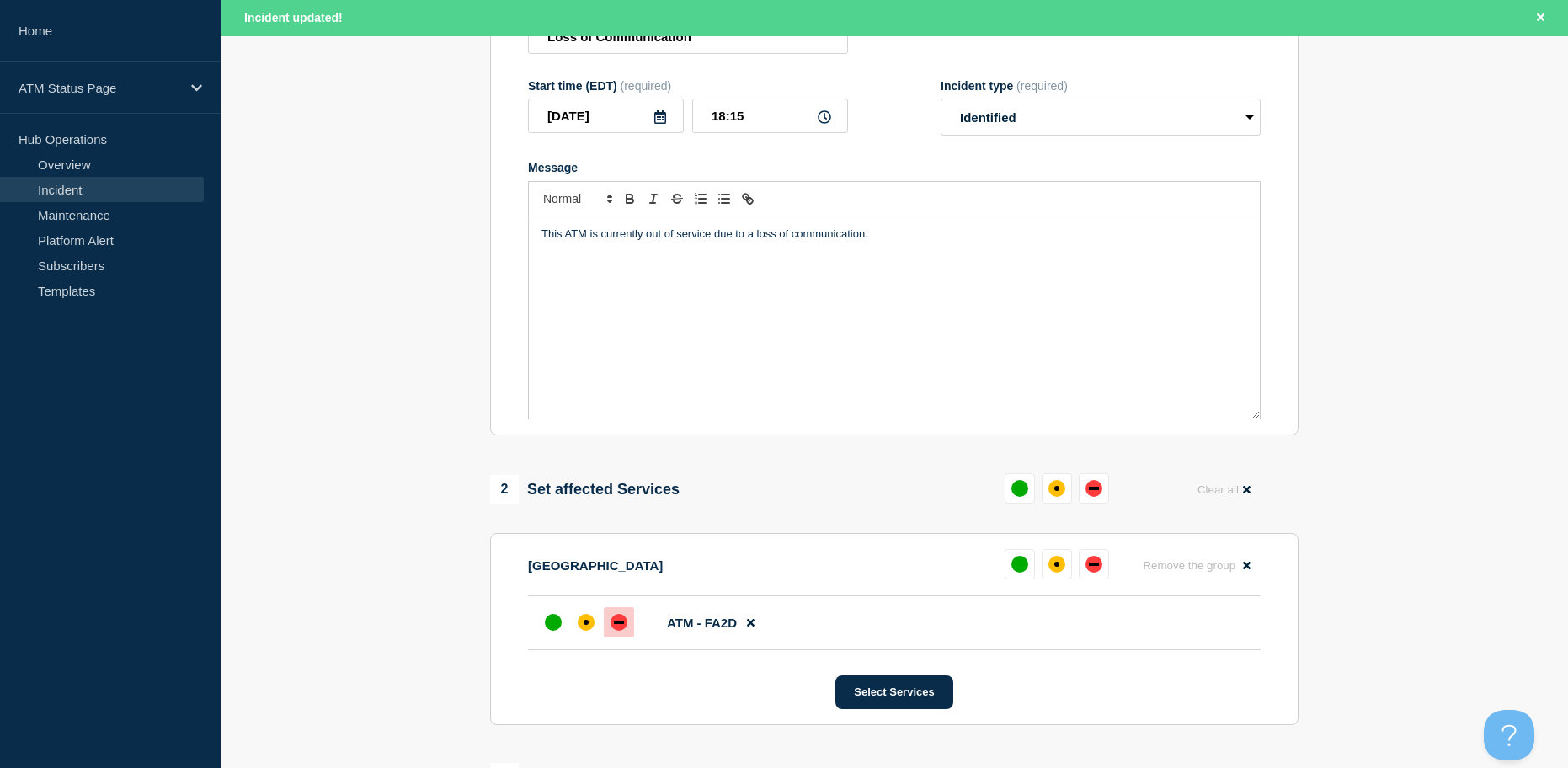
click at [621, 623] on div "down" at bounding box center [618, 622] width 17 height 17
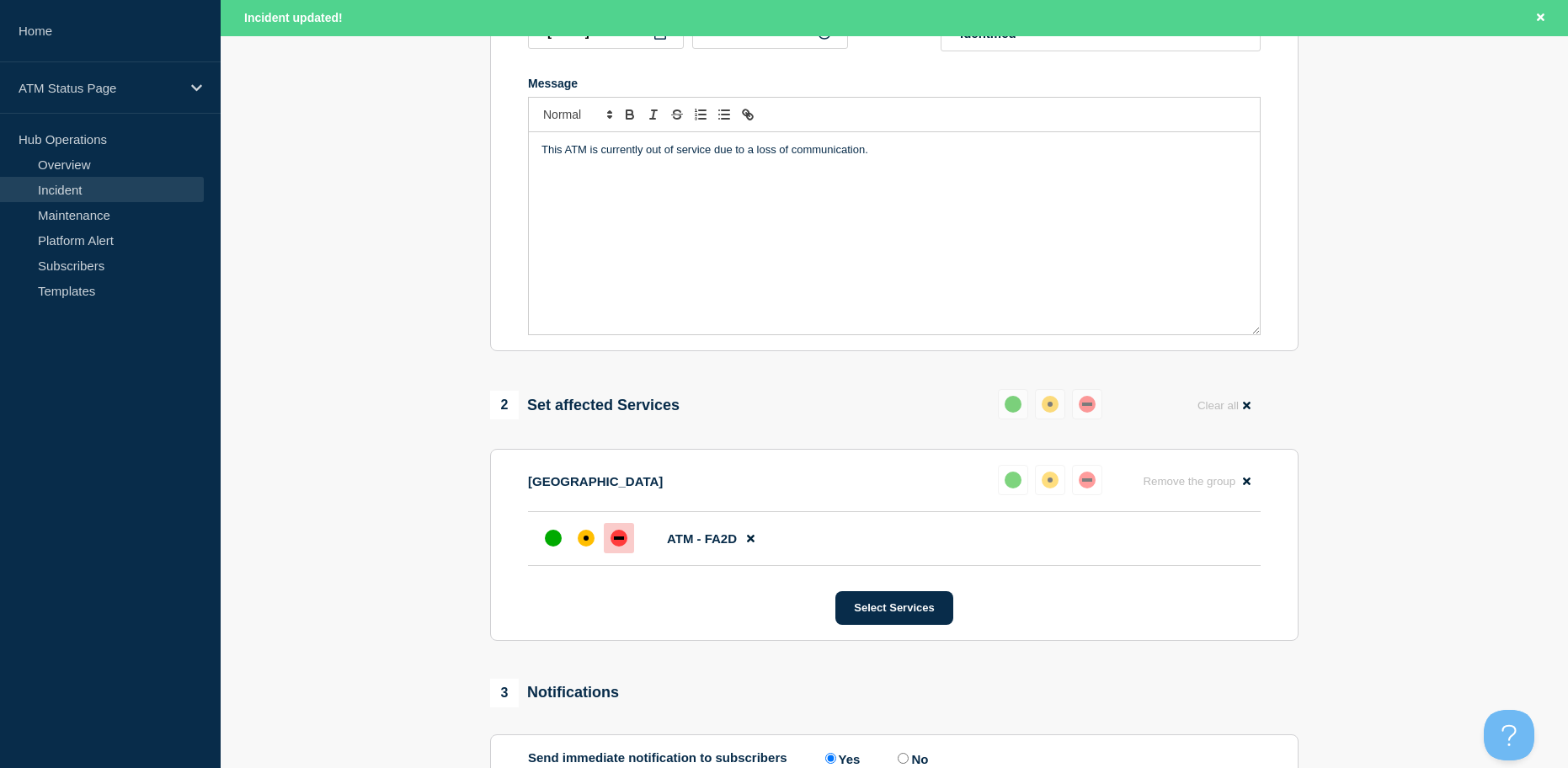
scroll to position [505, 0]
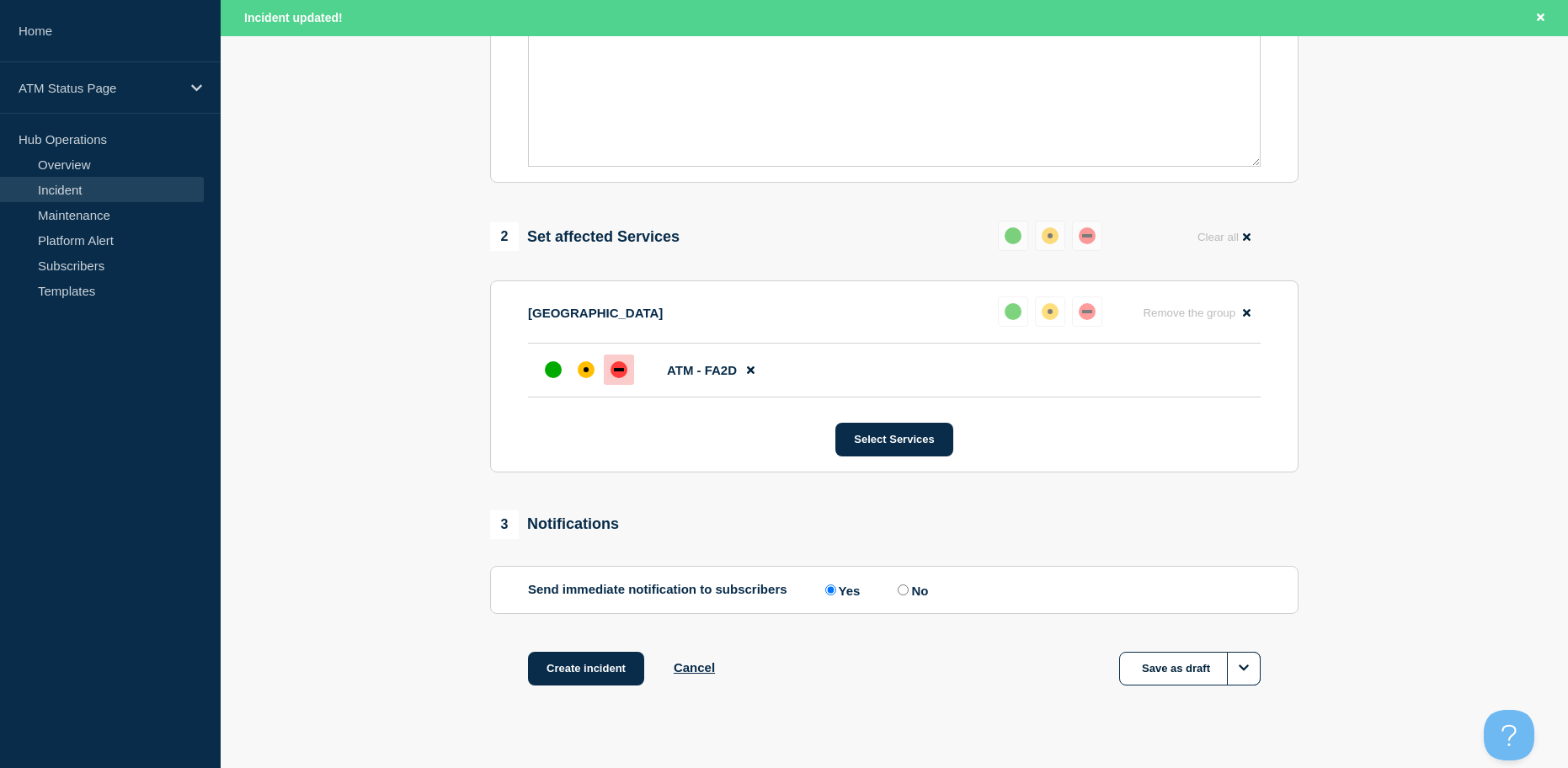
click at [579, 692] on div "Create incident Cancel Save as draft" at bounding box center [895, 689] width 809 height 76
click at [581, 686] on button "Create incident" at bounding box center [586, 668] width 116 height 33
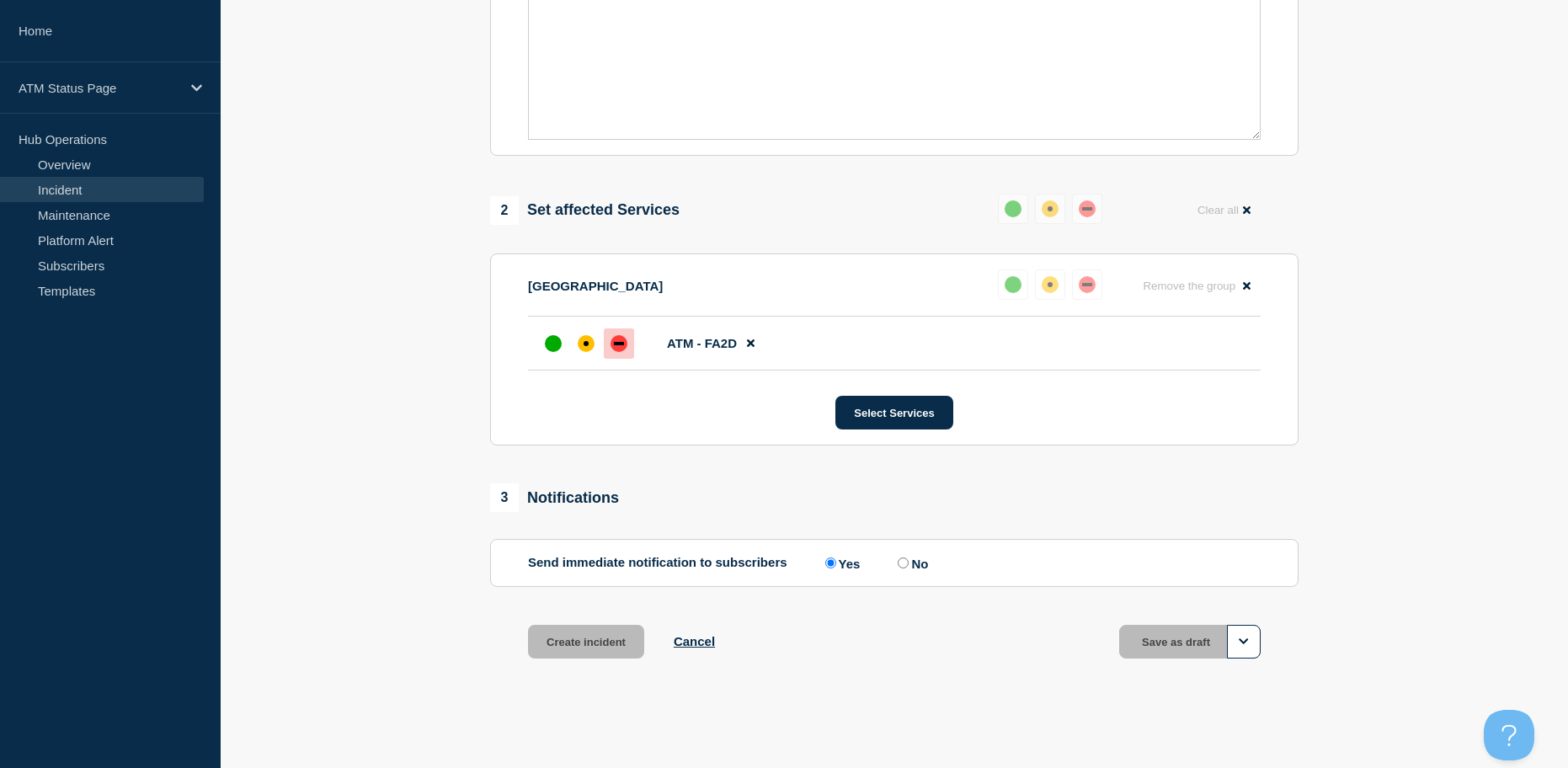
scroll to position [469, 0]
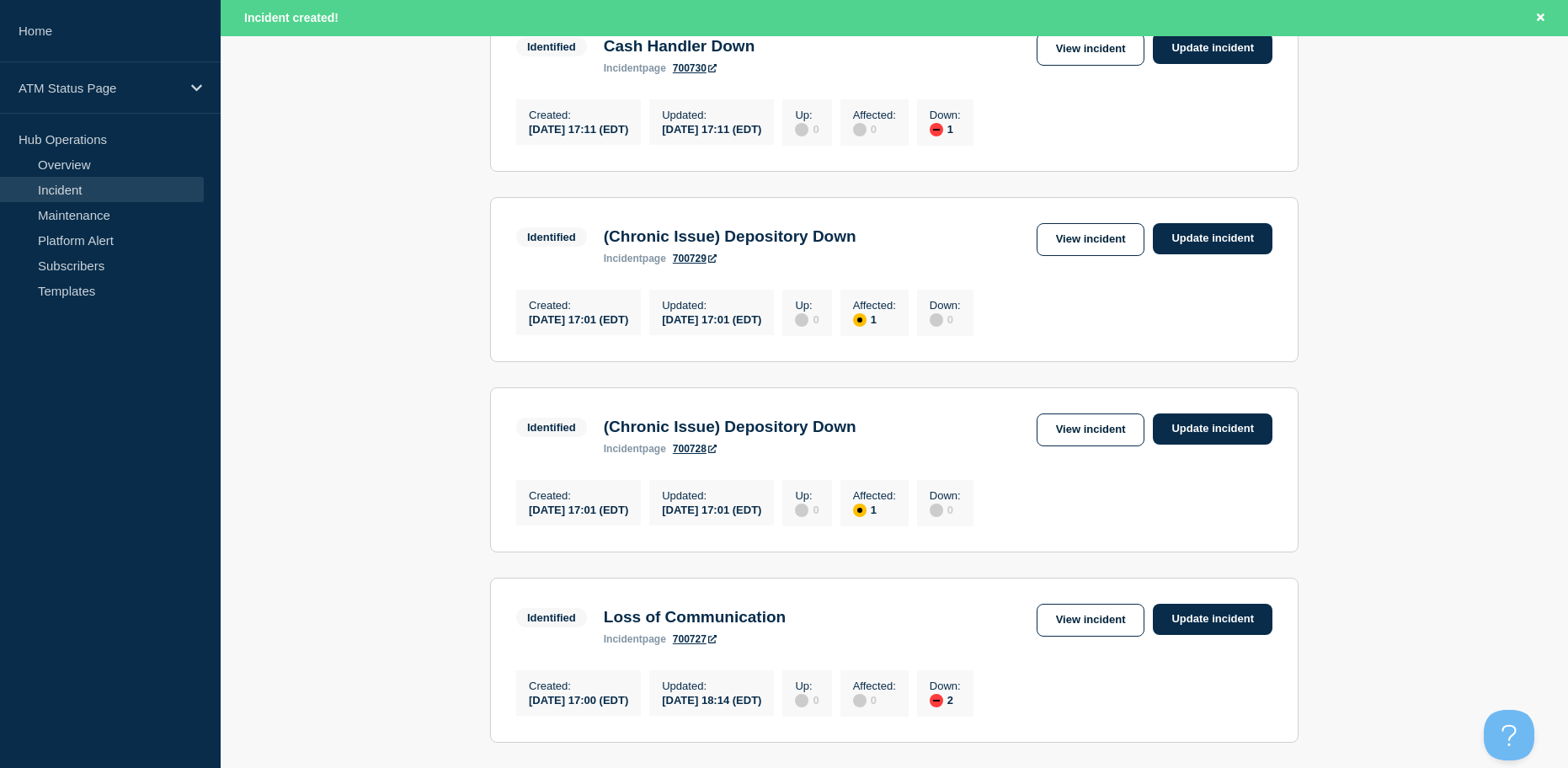
scroll to position [842, 0]
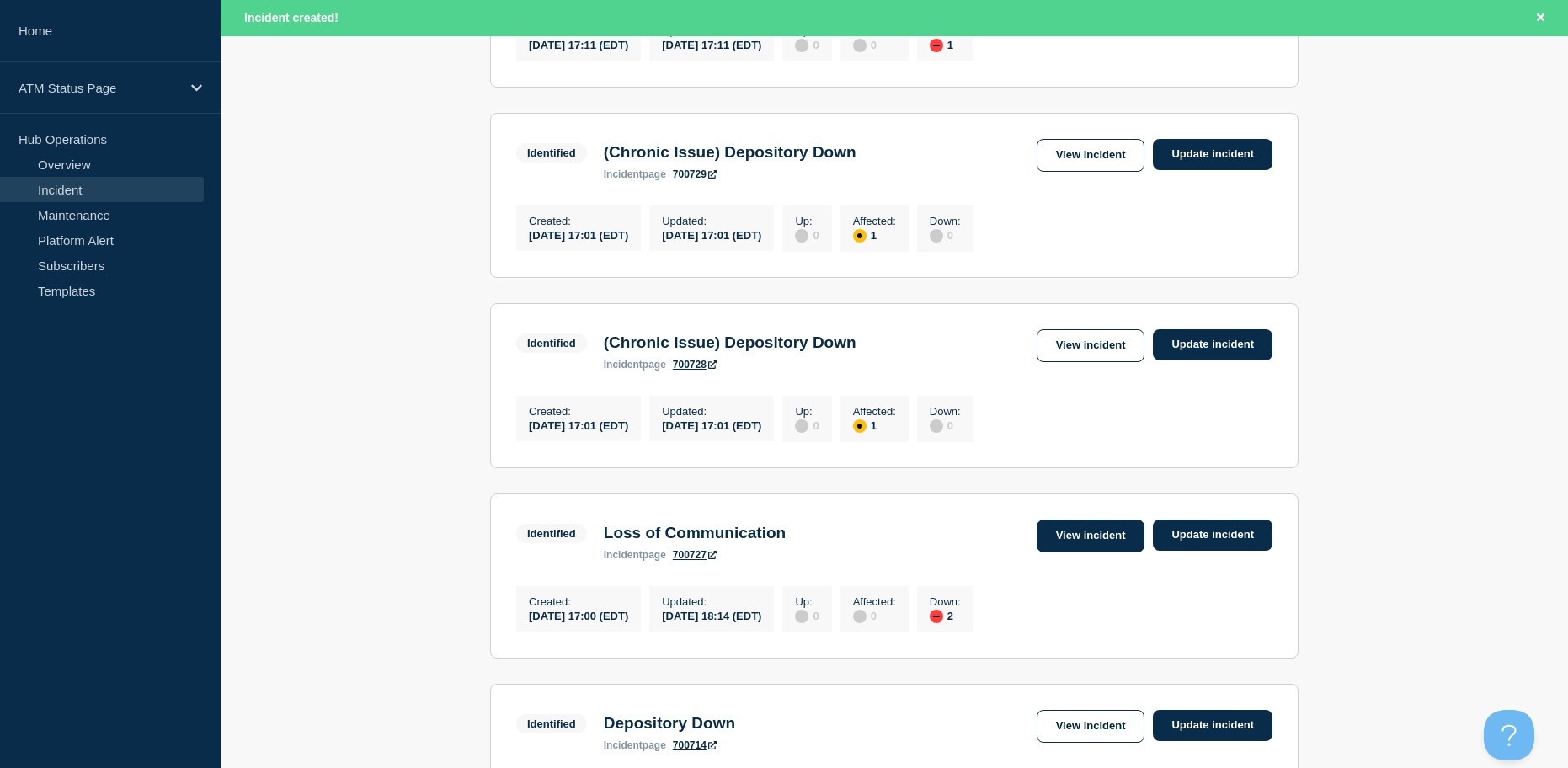
click at [1098, 552] on link "View incident" at bounding box center [1091, 536] width 109 height 32
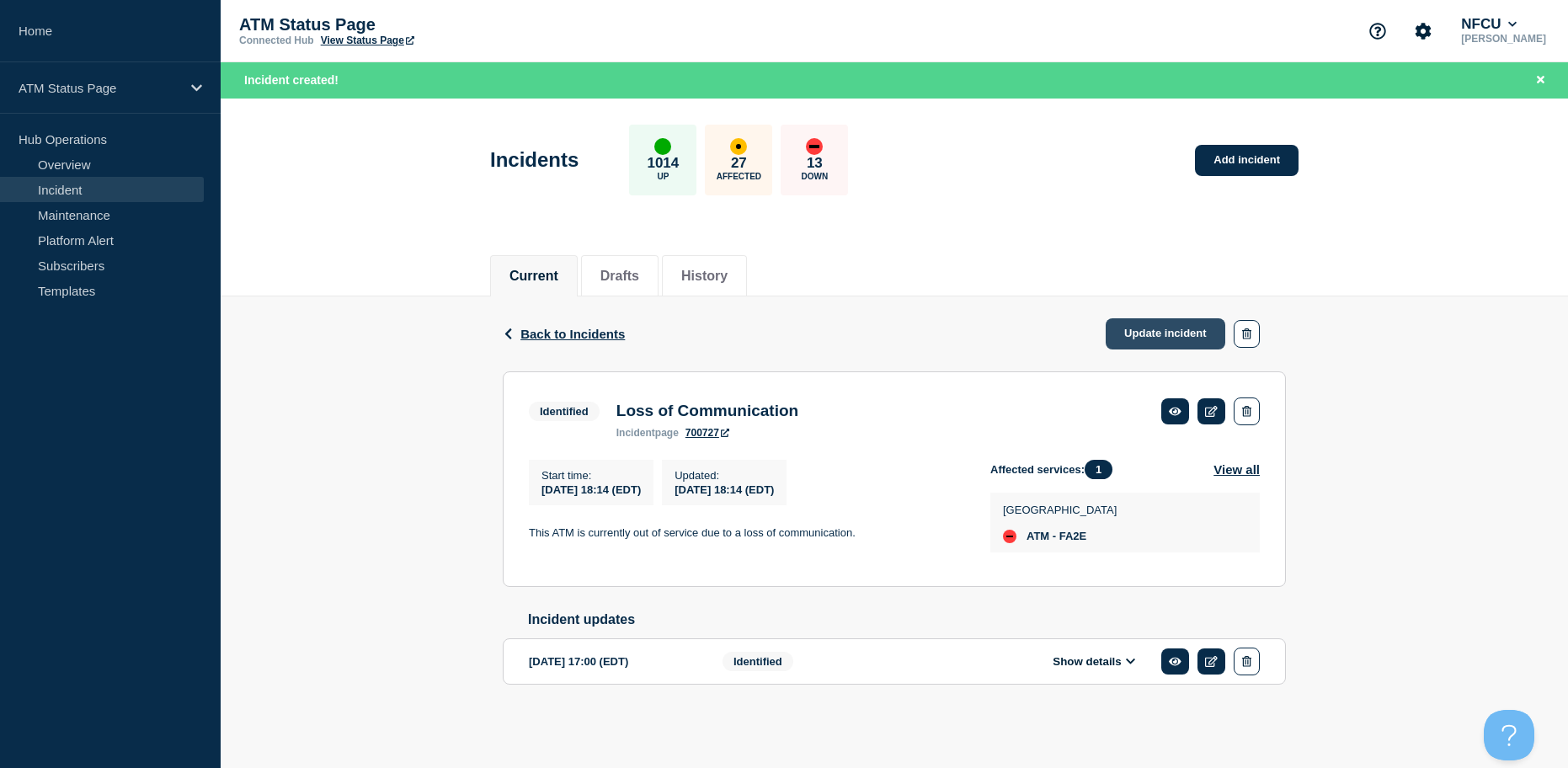
click at [1133, 345] on link "Update incident" at bounding box center [1166, 333] width 120 height 31
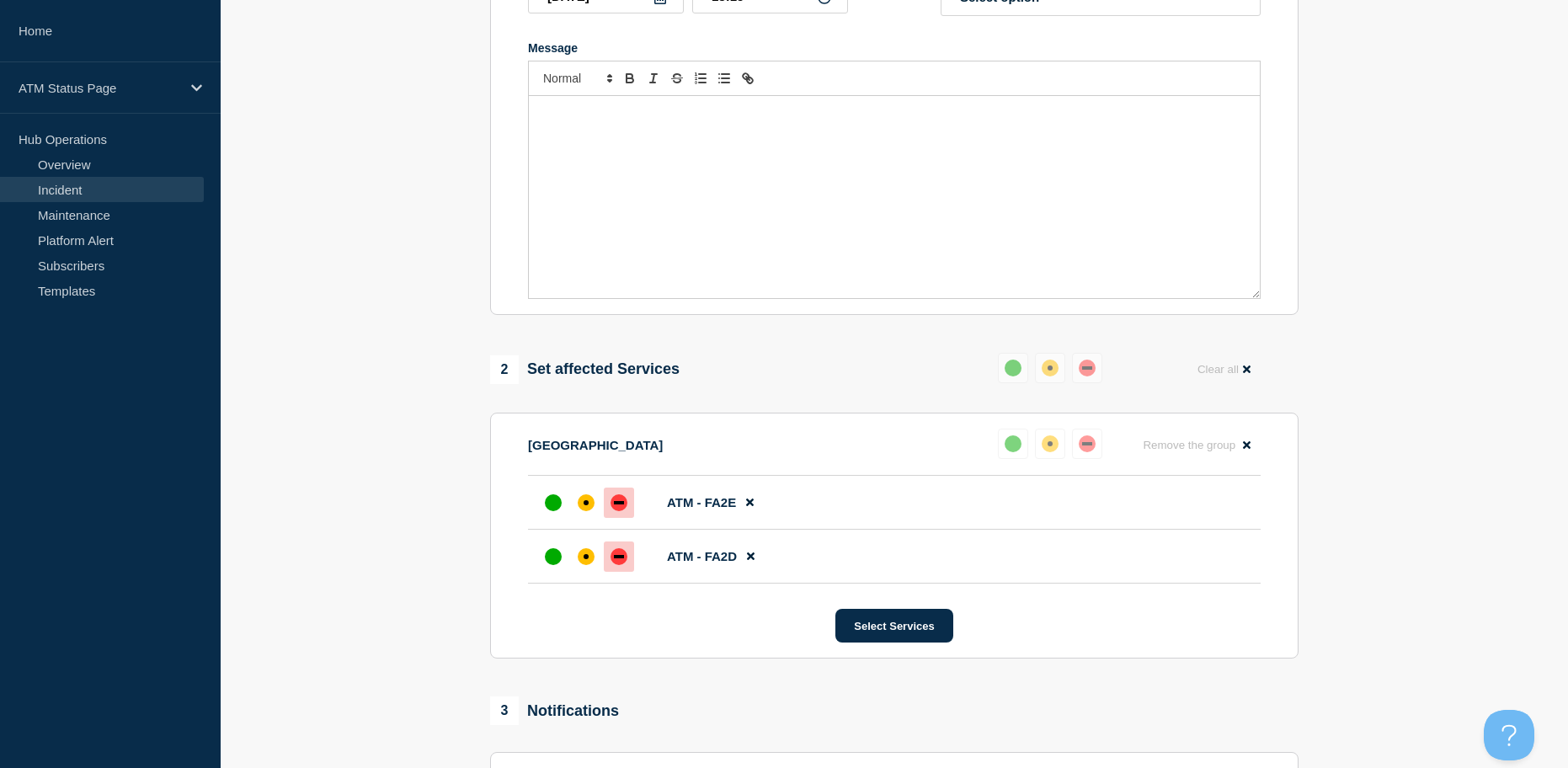
scroll to position [253, 0]
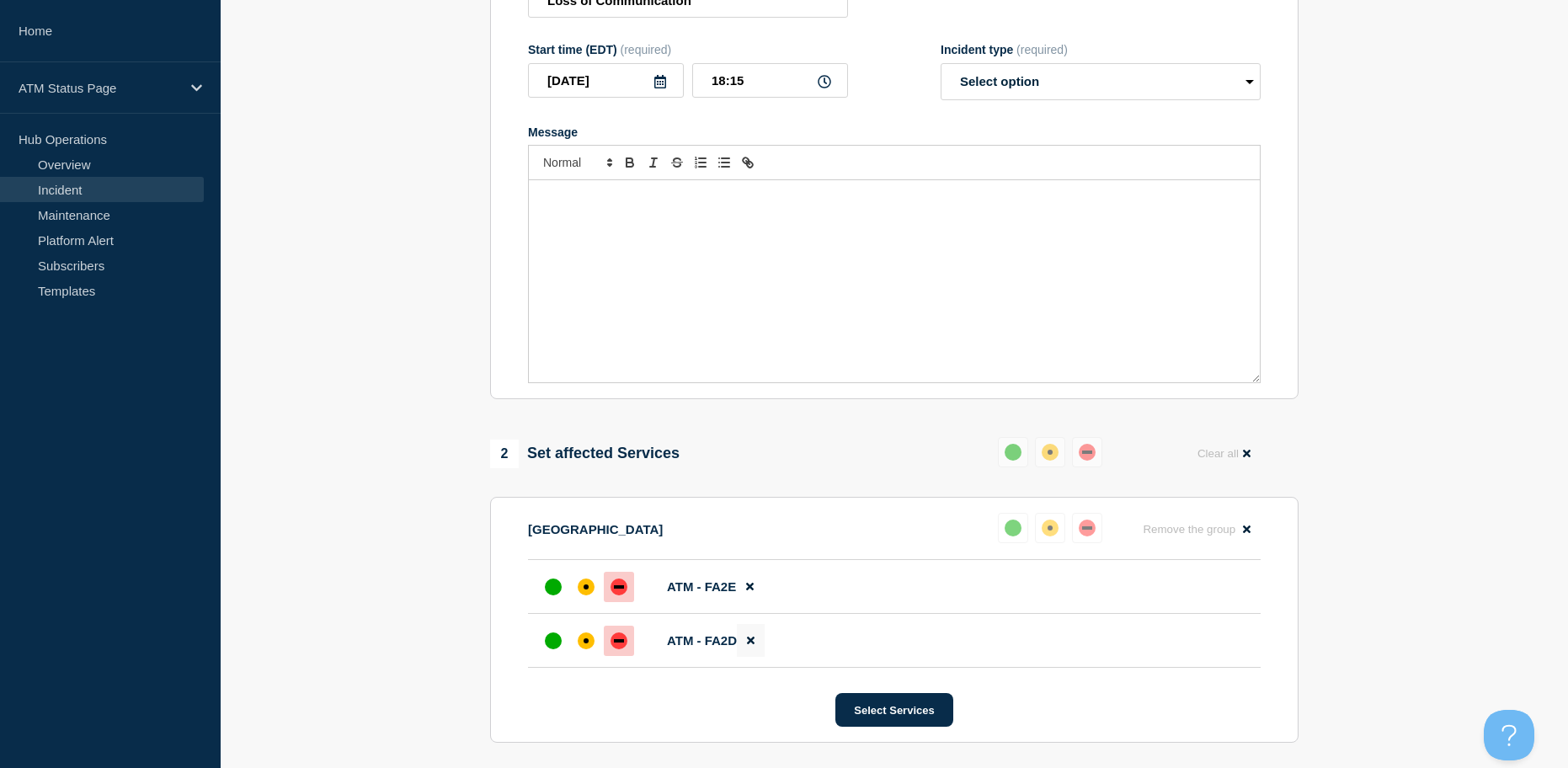
click at [752, 643] on icon at bounding box center [751, 640] width 8 height 11
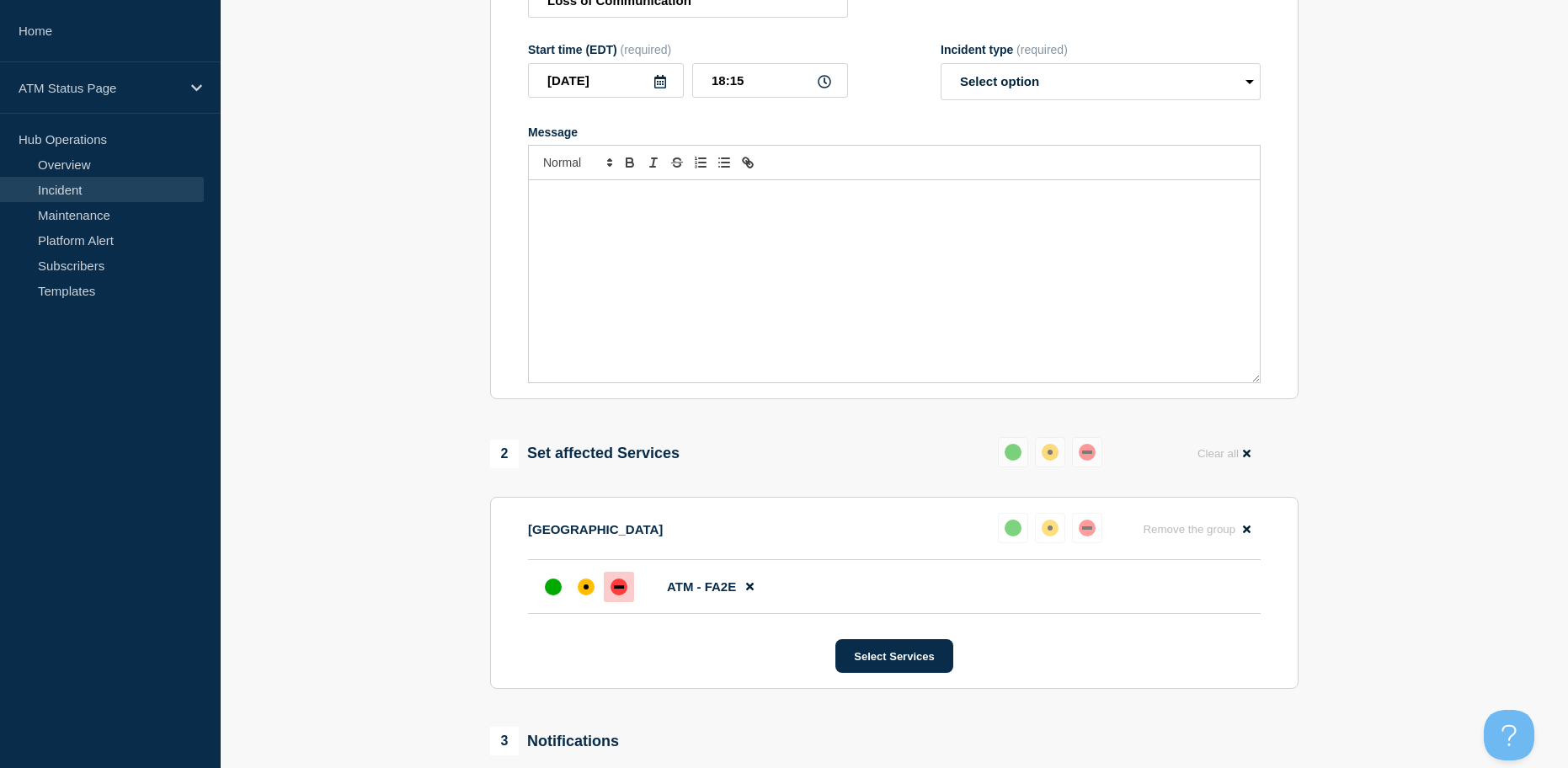
scroll to position [84, 0]
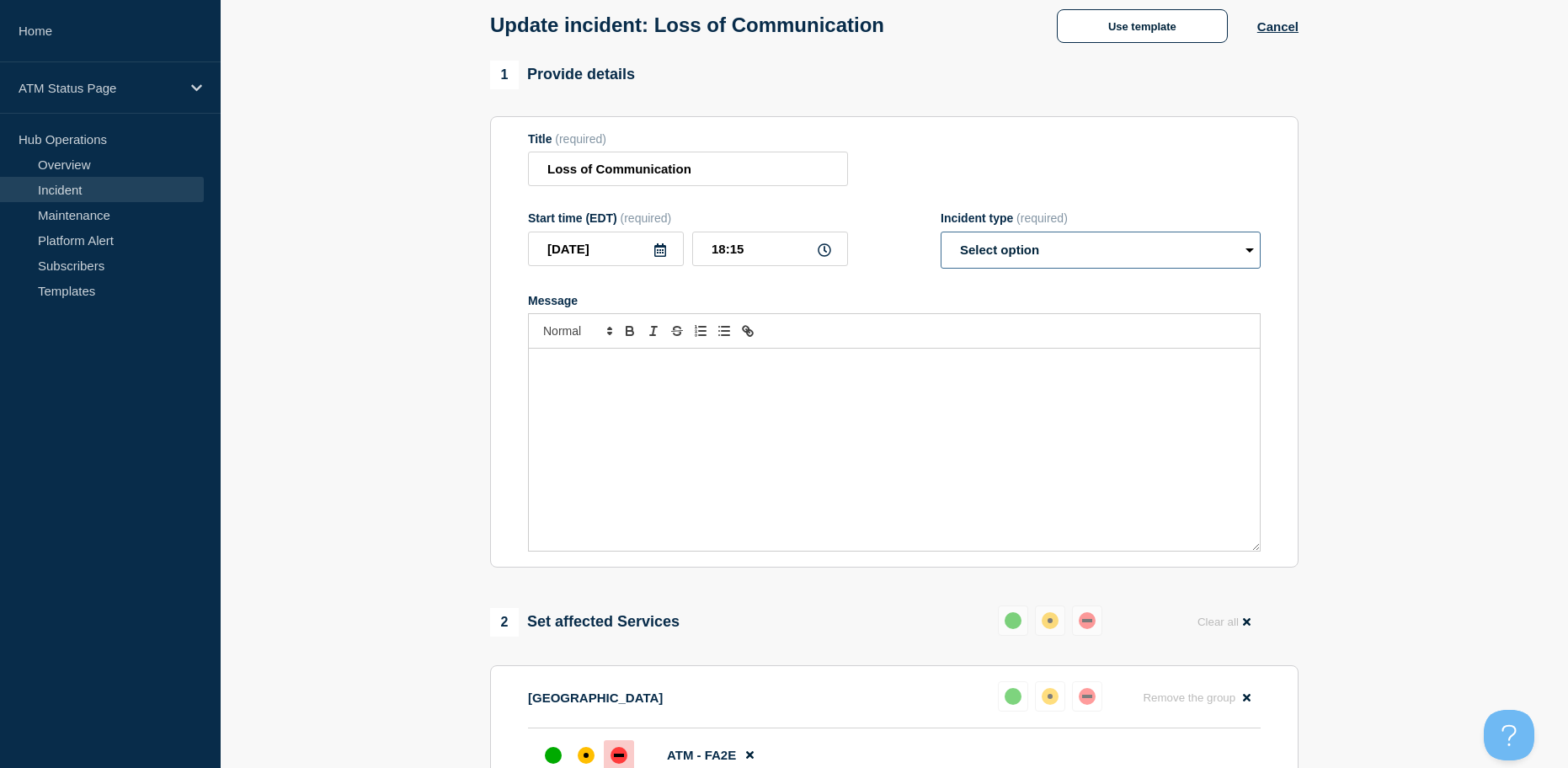
click at [1002, 240] on select "Select option Investigating Identified Monitoring Resolved" at bounding box center [1101, 250] width 320 height 37
click at [941, 234] on select "Select option Investigating Identified Monitoring Resolved" at bounding box center [1101, 250] width 320 height 37
click at [1099, 31] on button "Use template" at bounding box center [1142, 26] width 171 height 33
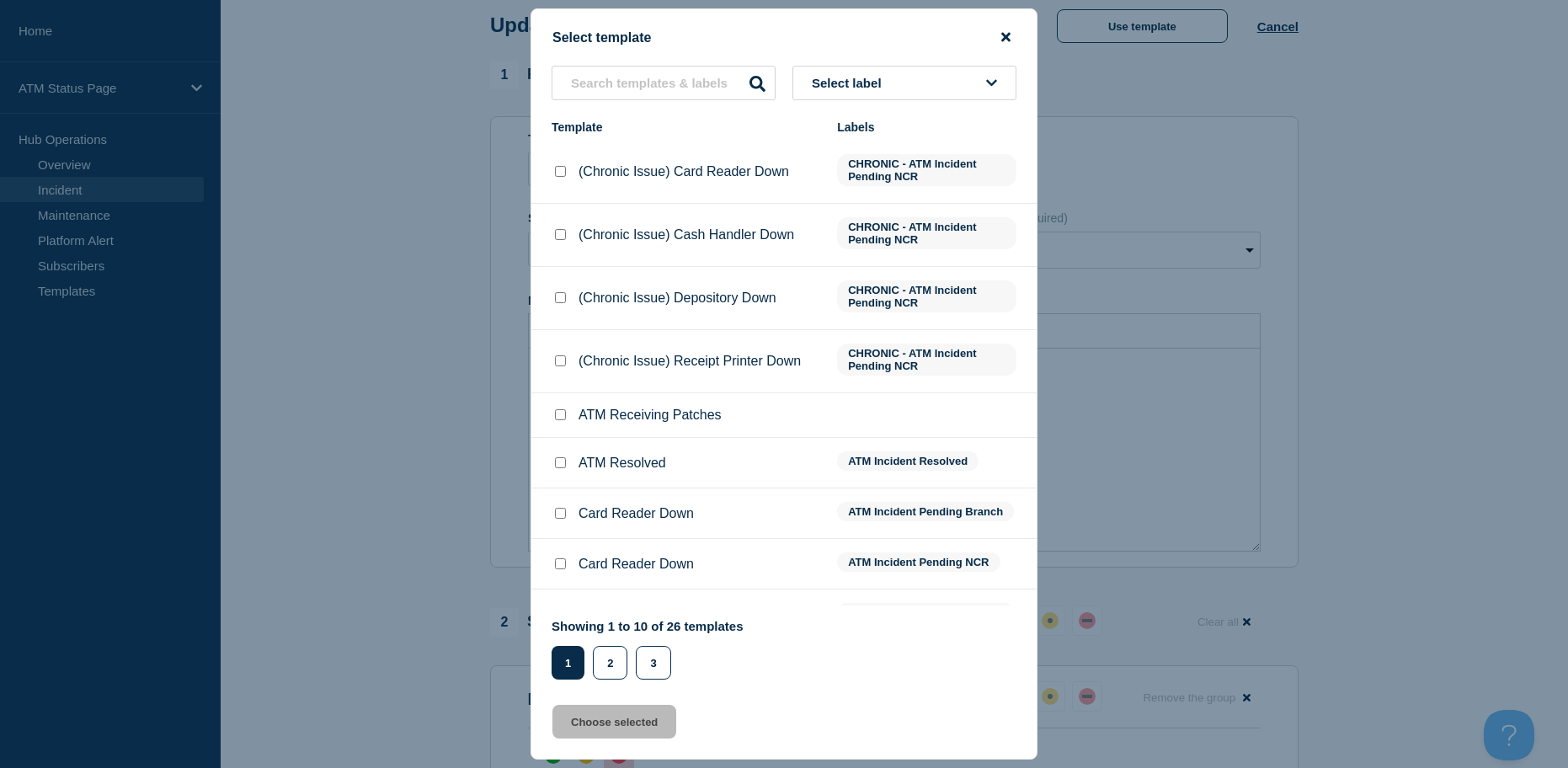
click at [1006, 42] on button "close button" at bounding box center [1006, 37] width 20 height 16
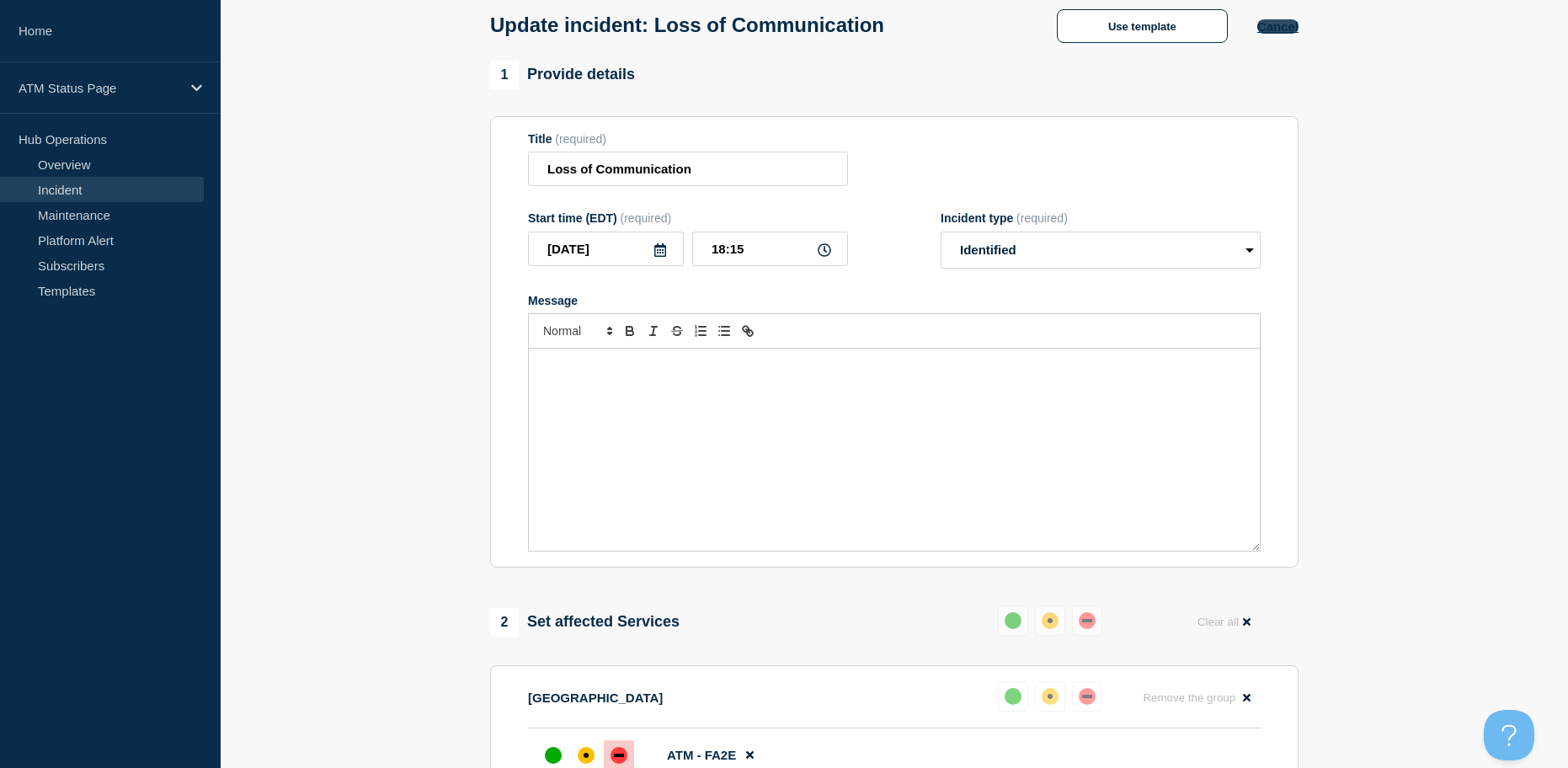
click at [1276, 28] on button "Cancel" at bounding box center [1279, 26] width 41 height 15
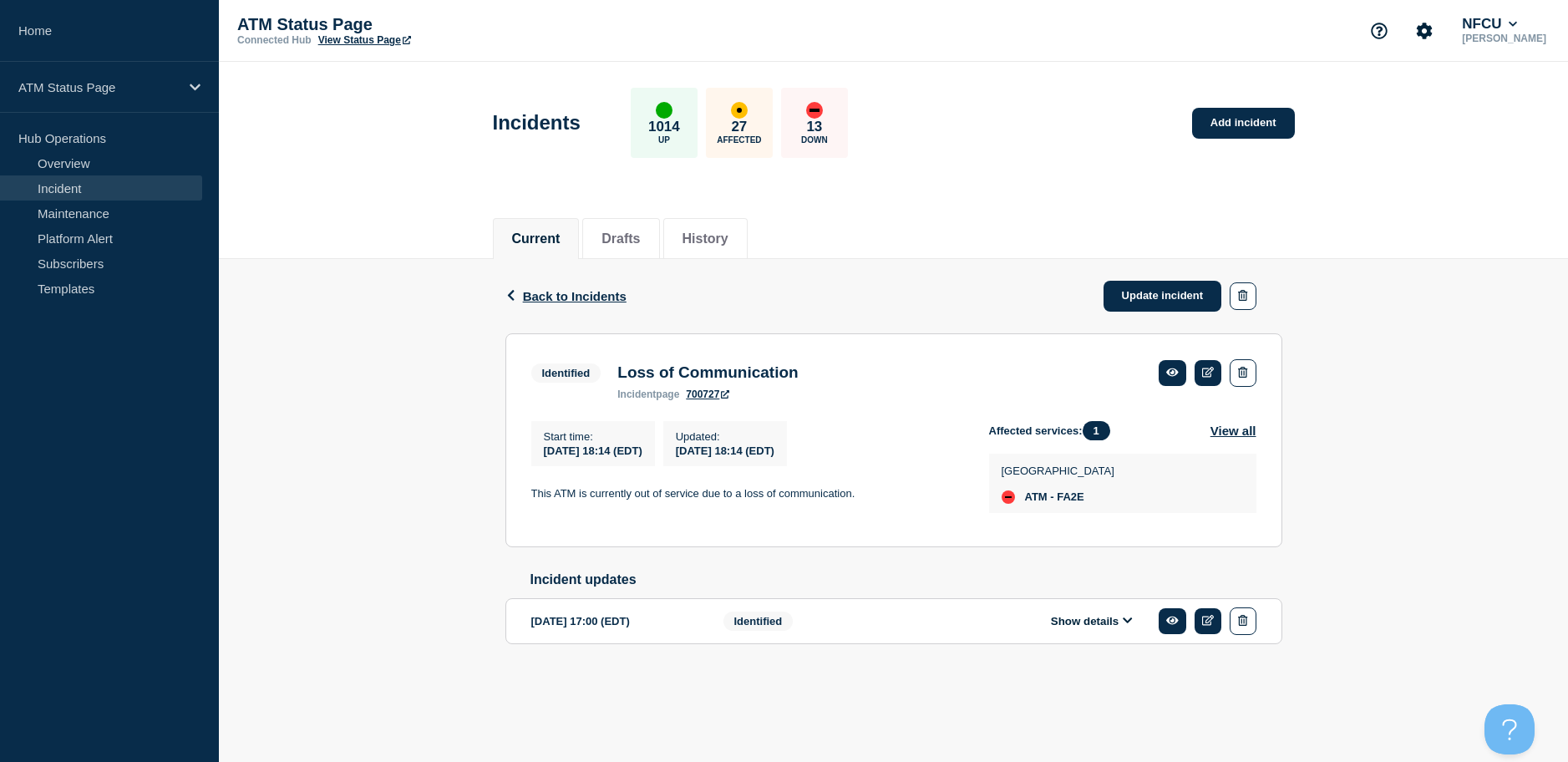
click at [49, 193] on link "Incident" at bounding box center [101, 188] width 202 height 25
